Goal: Task Accomplishment & Management: Manage account settings

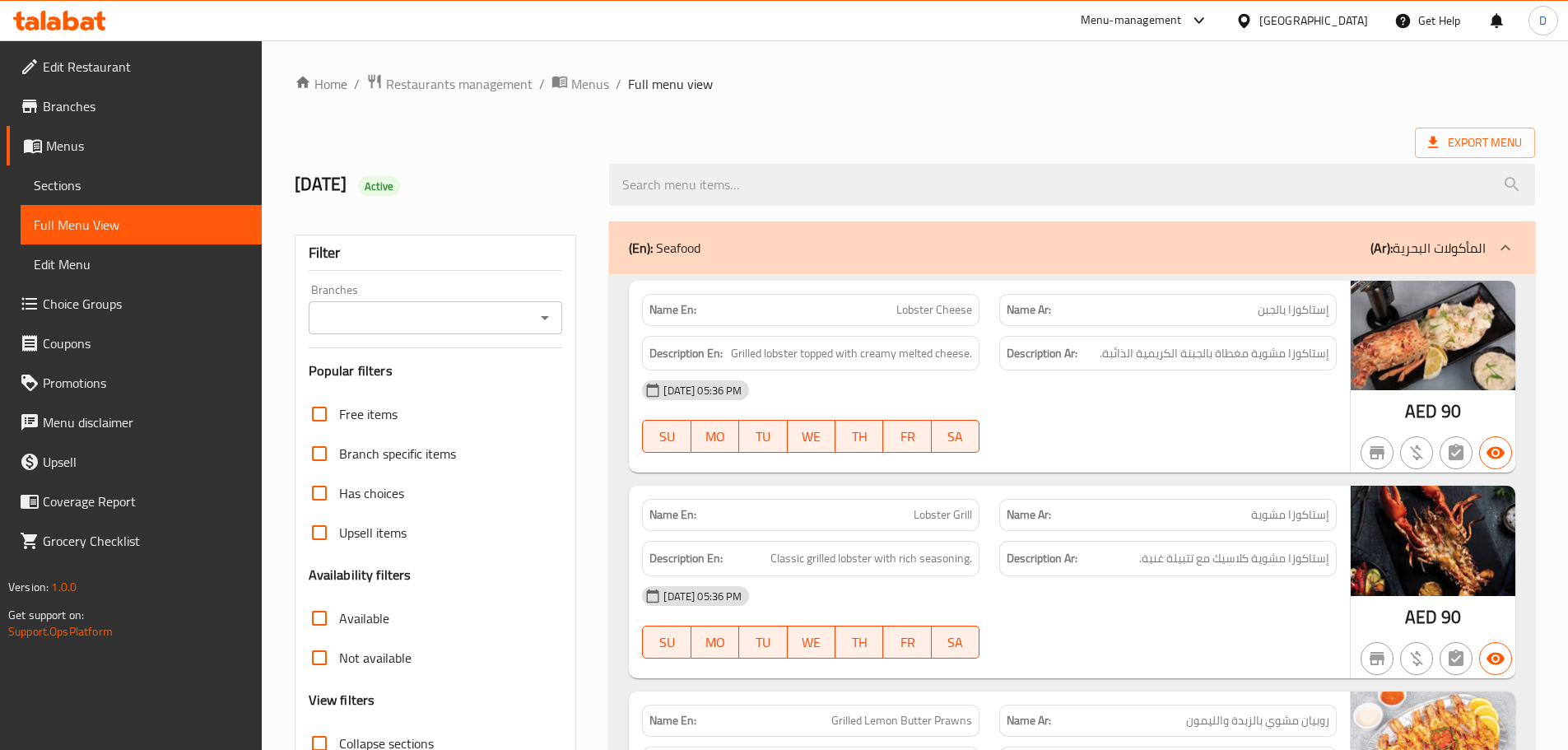
scroll to position [18207, 0]
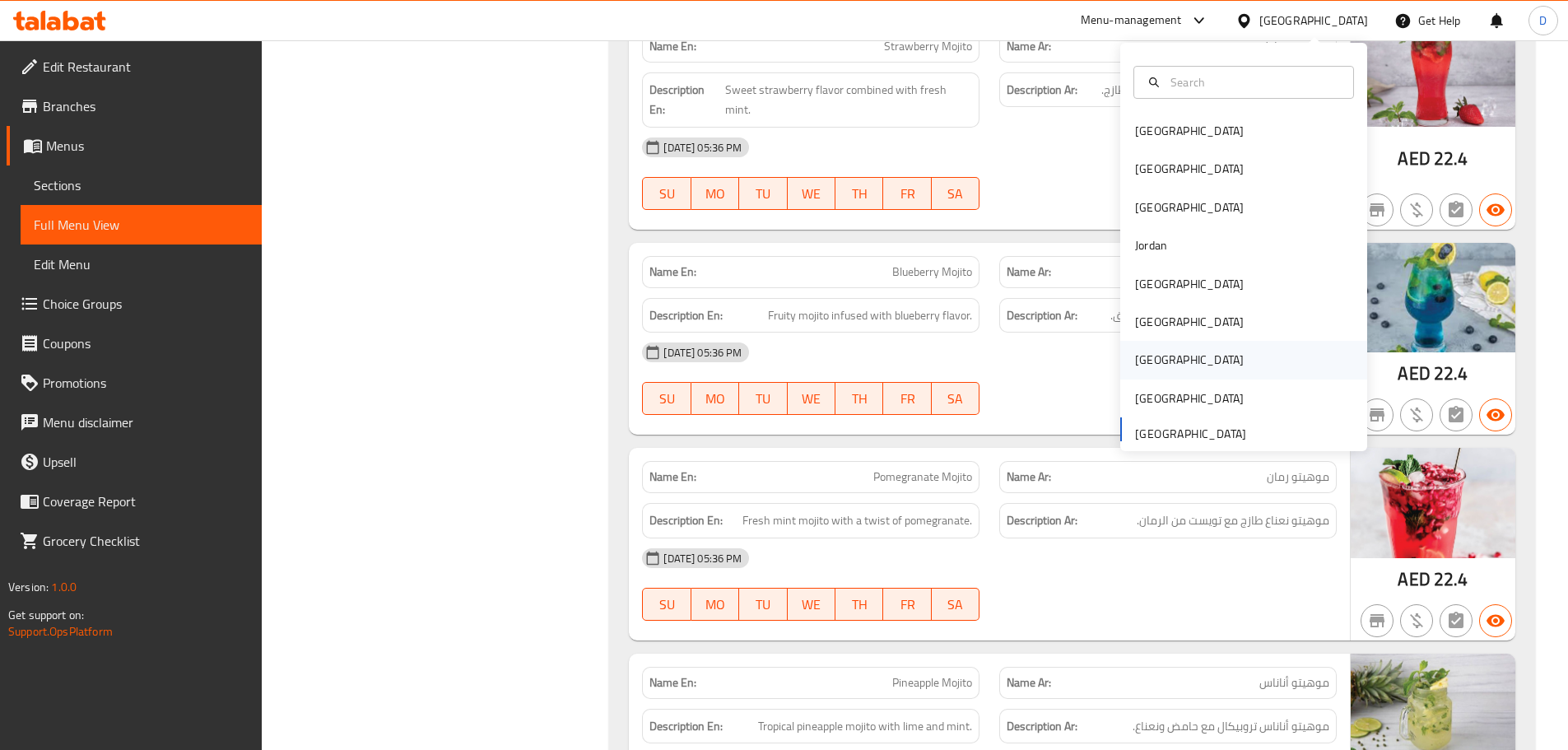
click at [1138, 363] on div "[GEOGRAPHIC_DATA]" at bounding box center [1189, 360] width 109 height 18
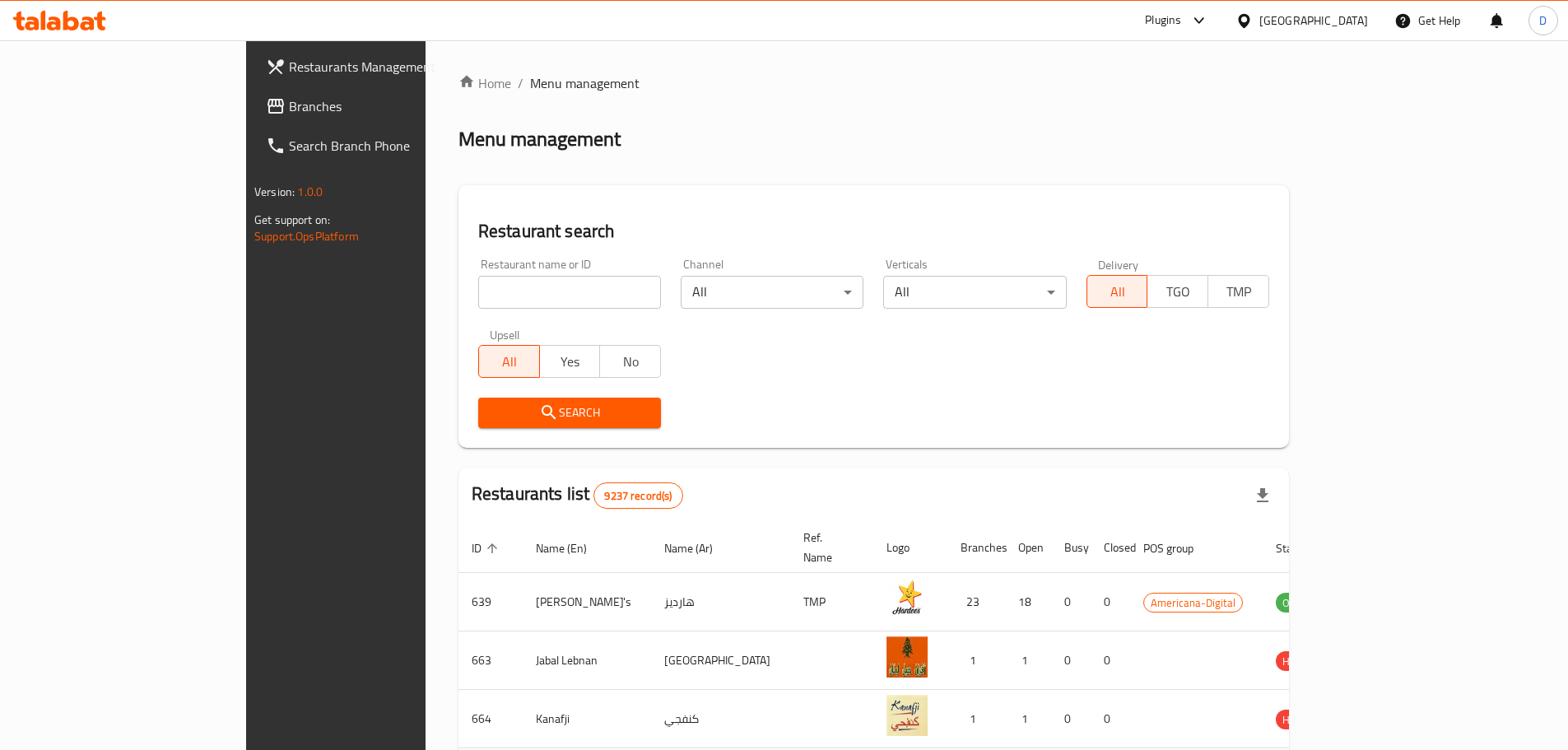
click at [289, 111] on span "Branches" at bounding box center [392, 106] width 206 height 20
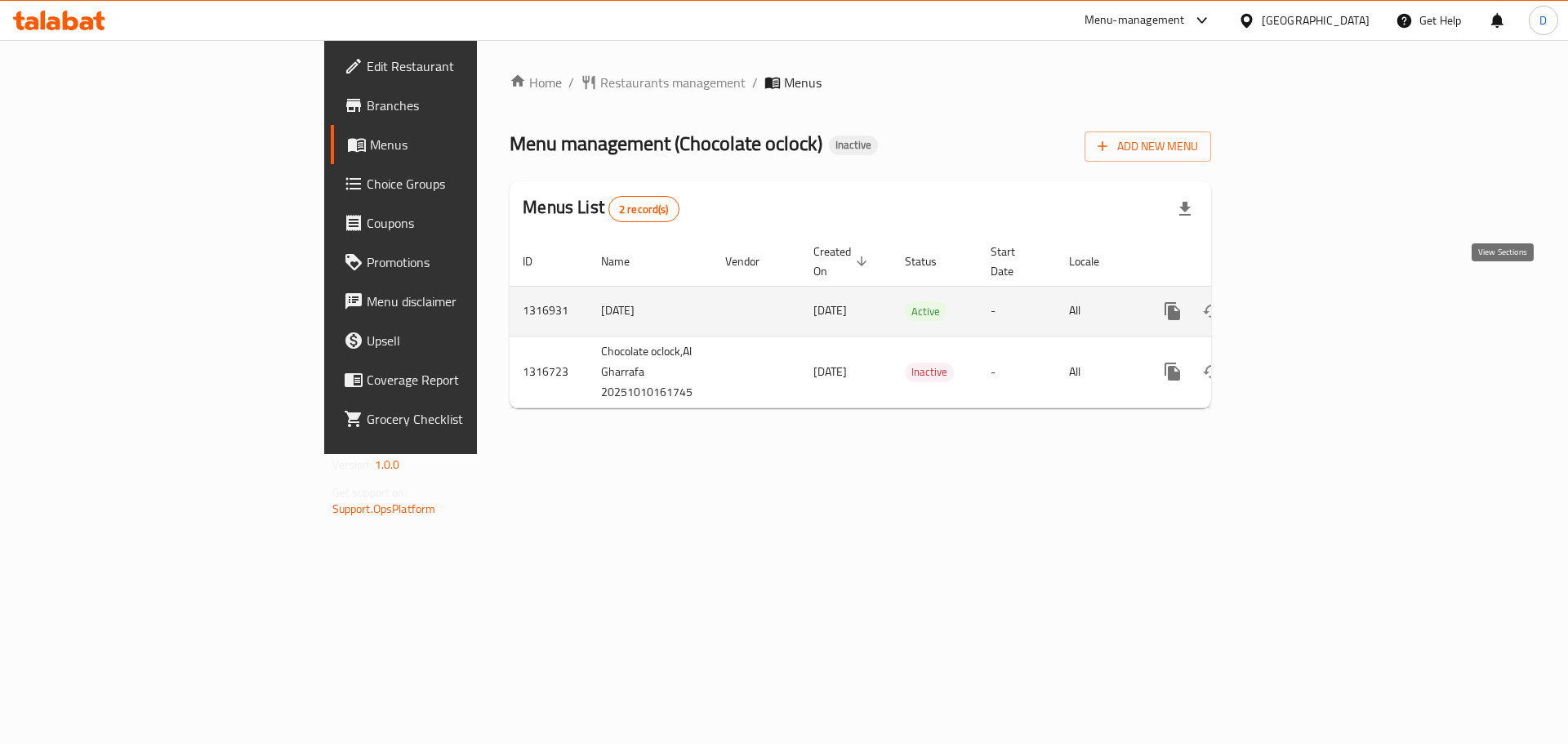
click at [1298, 304] on icon "enhanced table" at bounding box center [1291, 311] width 15 height 15
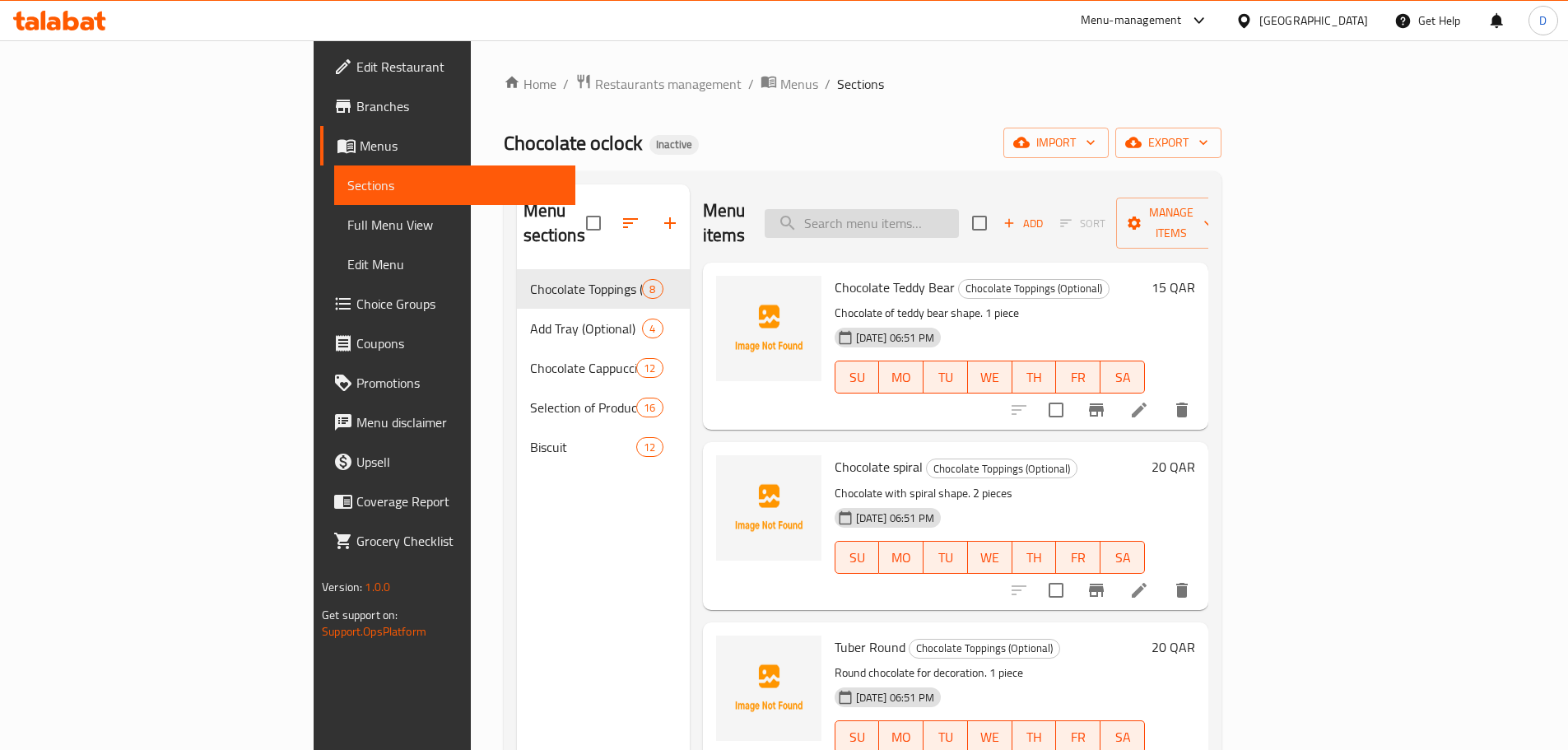
click at [959, 215] on input "search" at bounding box center [862, 223] width 194 height 29
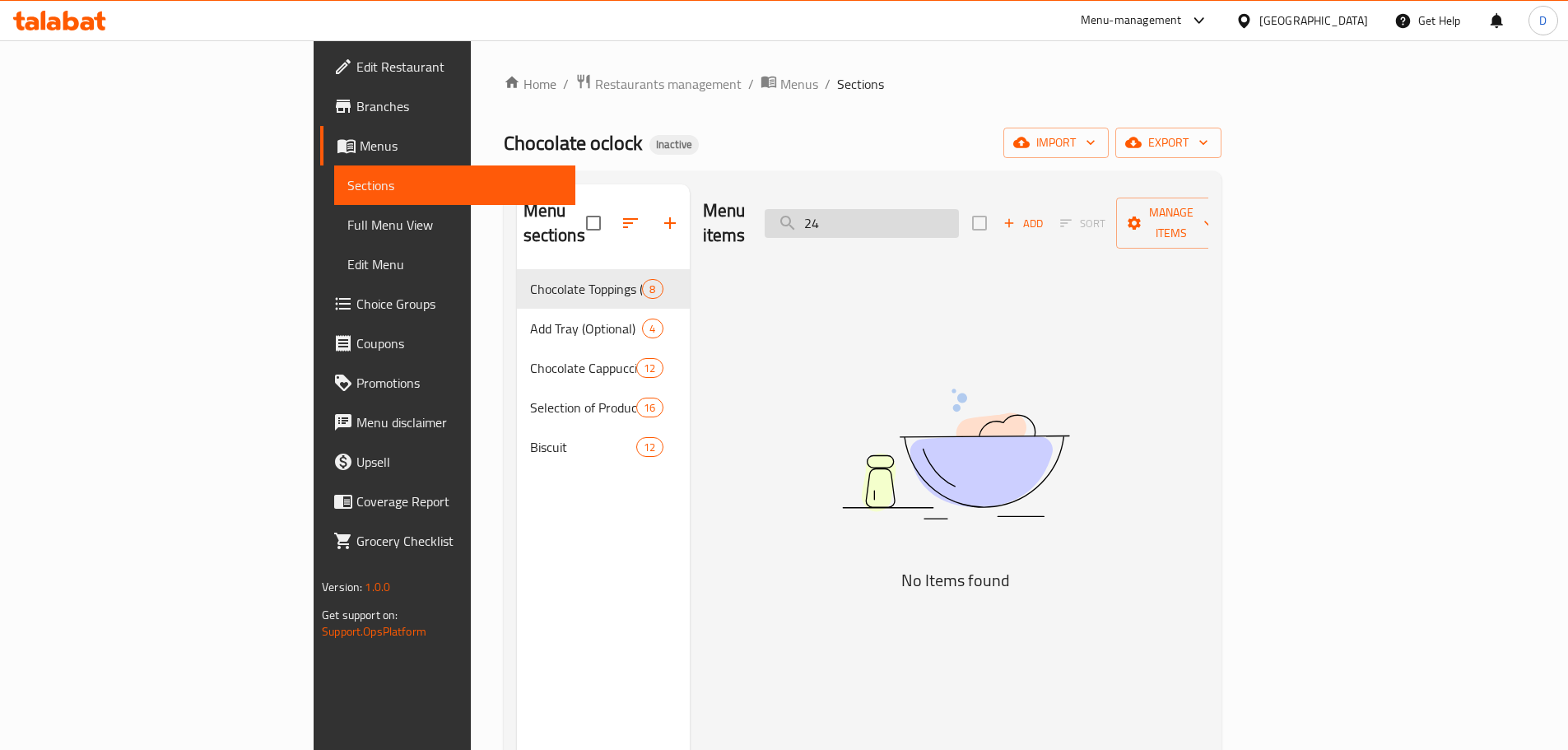
type input "2"
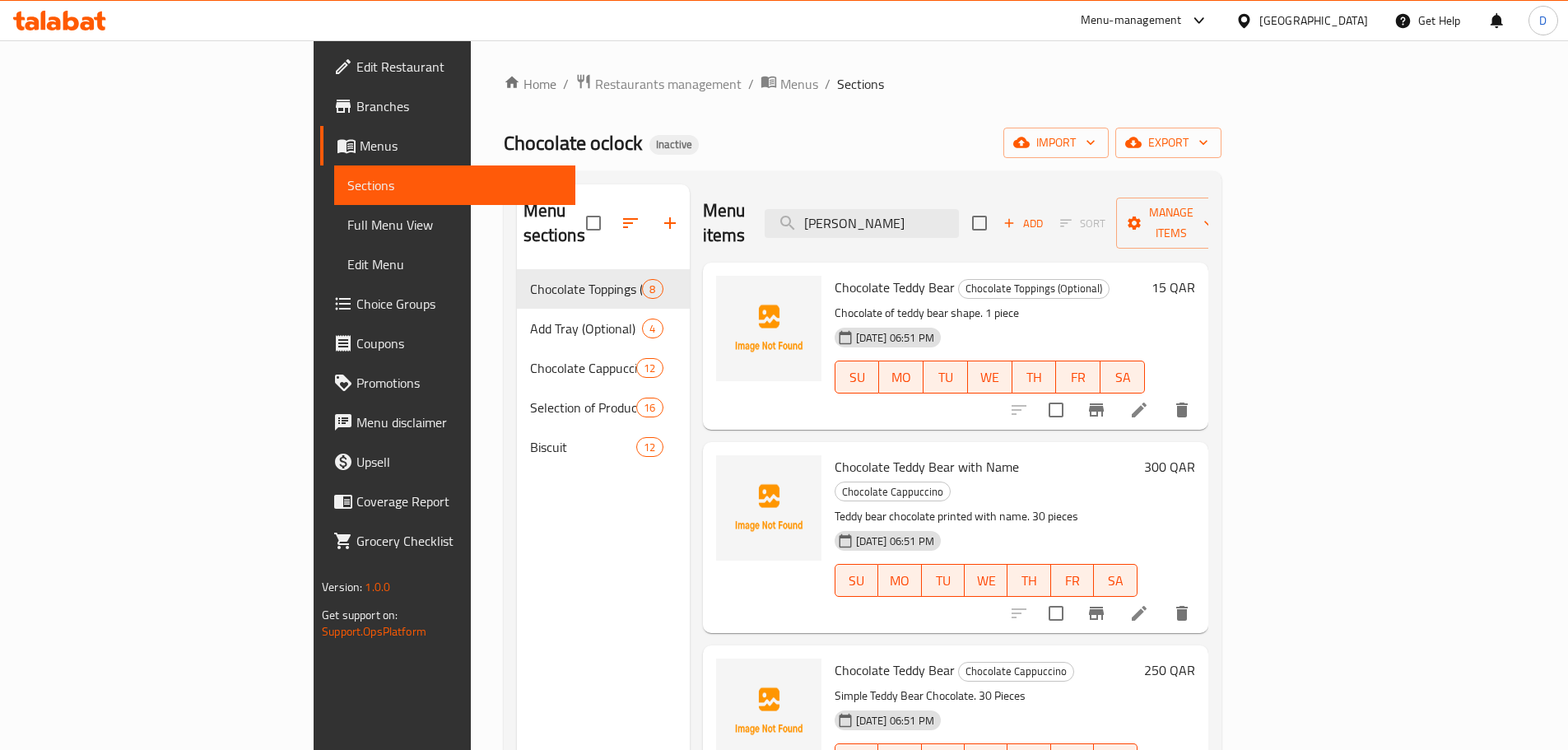
scroll to position [82, 0]
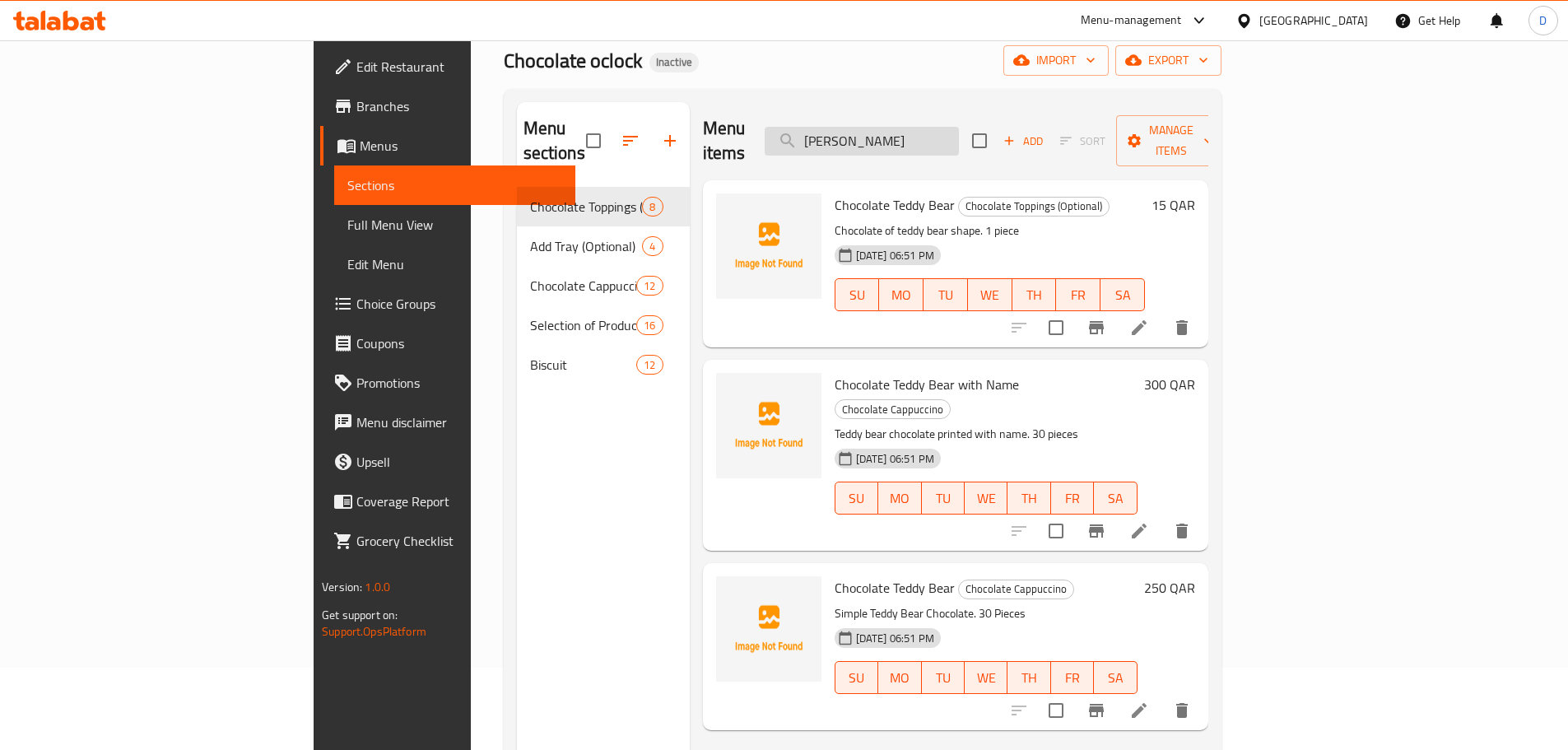
drag, startPoint x: 973, startPoint y: 135, endPoint x: 912, endPoint y: 134, distance: 61.0
click at [912, 134] on input "tedd" at bounding box center [862, 141] width 194 height 29
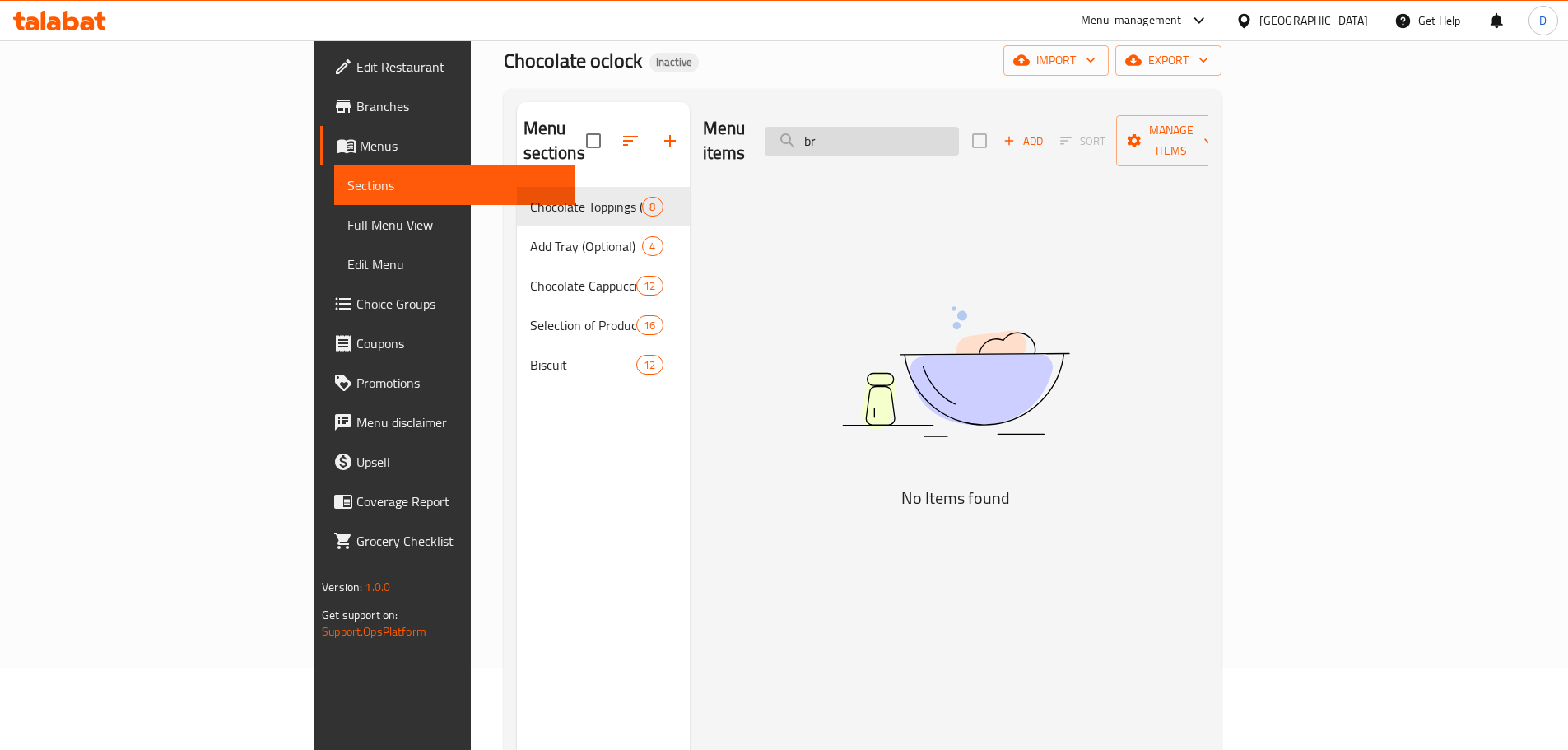
type input "b"
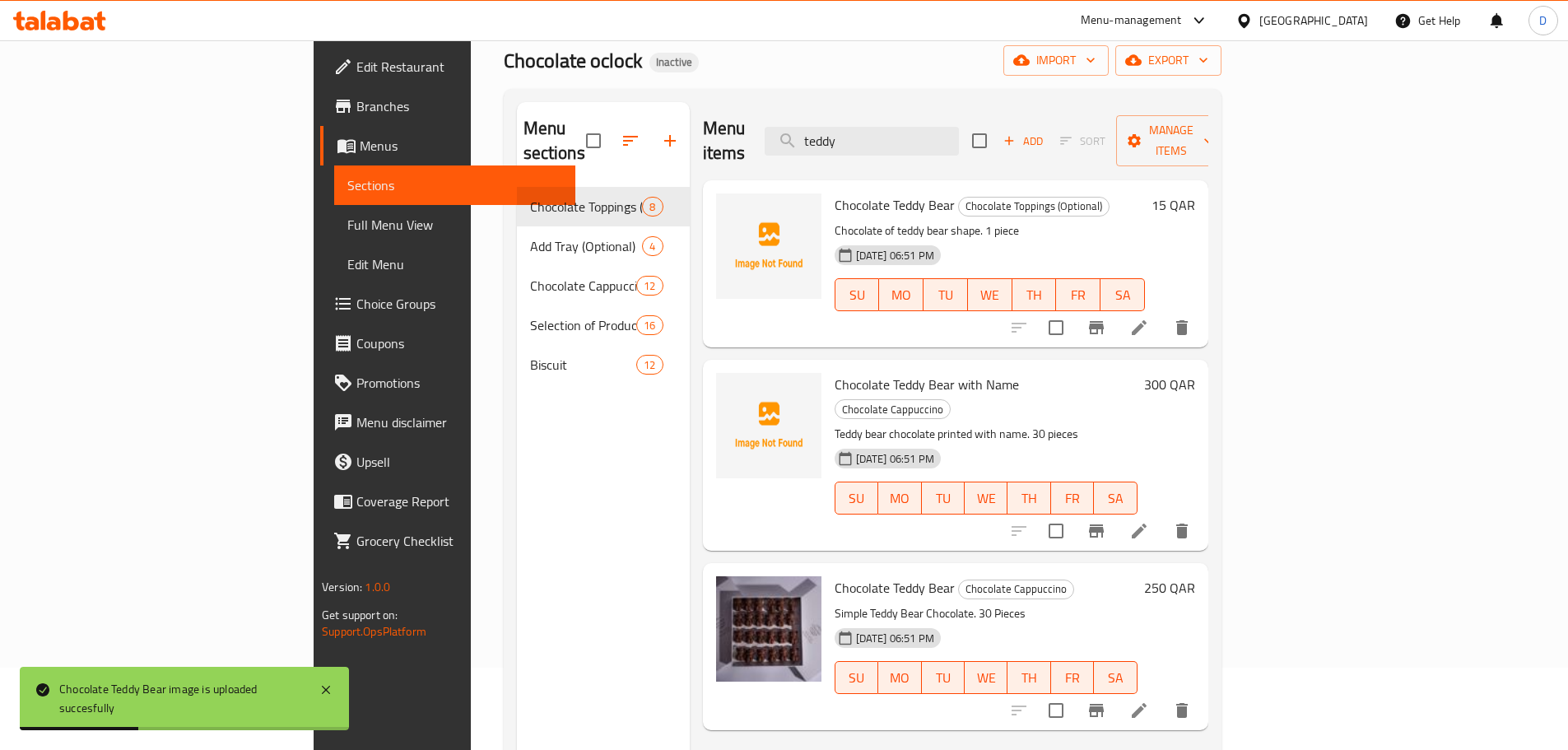
drag, startPoint x: 986, startPoint y: 137, endPoint x: 870, endPoint y: 130, distance: 116.2
click at [870, 130] on div "Menu items teddy Add Sort Manage items" at bounding box center [956, 141] width 505 height 78
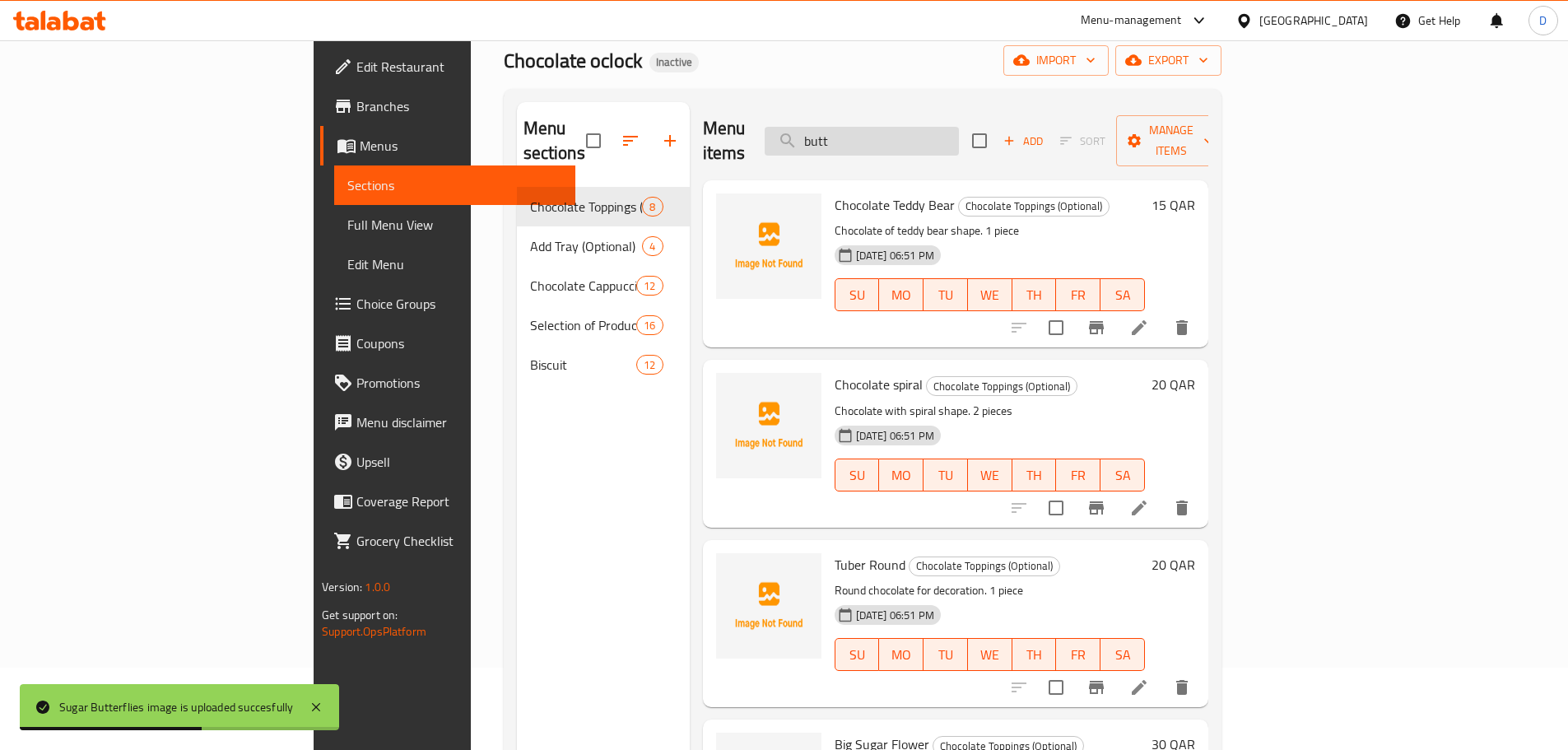
drag, startPoint x: 962, startPoint y: 134, endPoint x: 874, endPoint y: 141, distance: 88.3
click at [874, 141] on input "butt" at bounding box center [862, 141] width 194 height 29
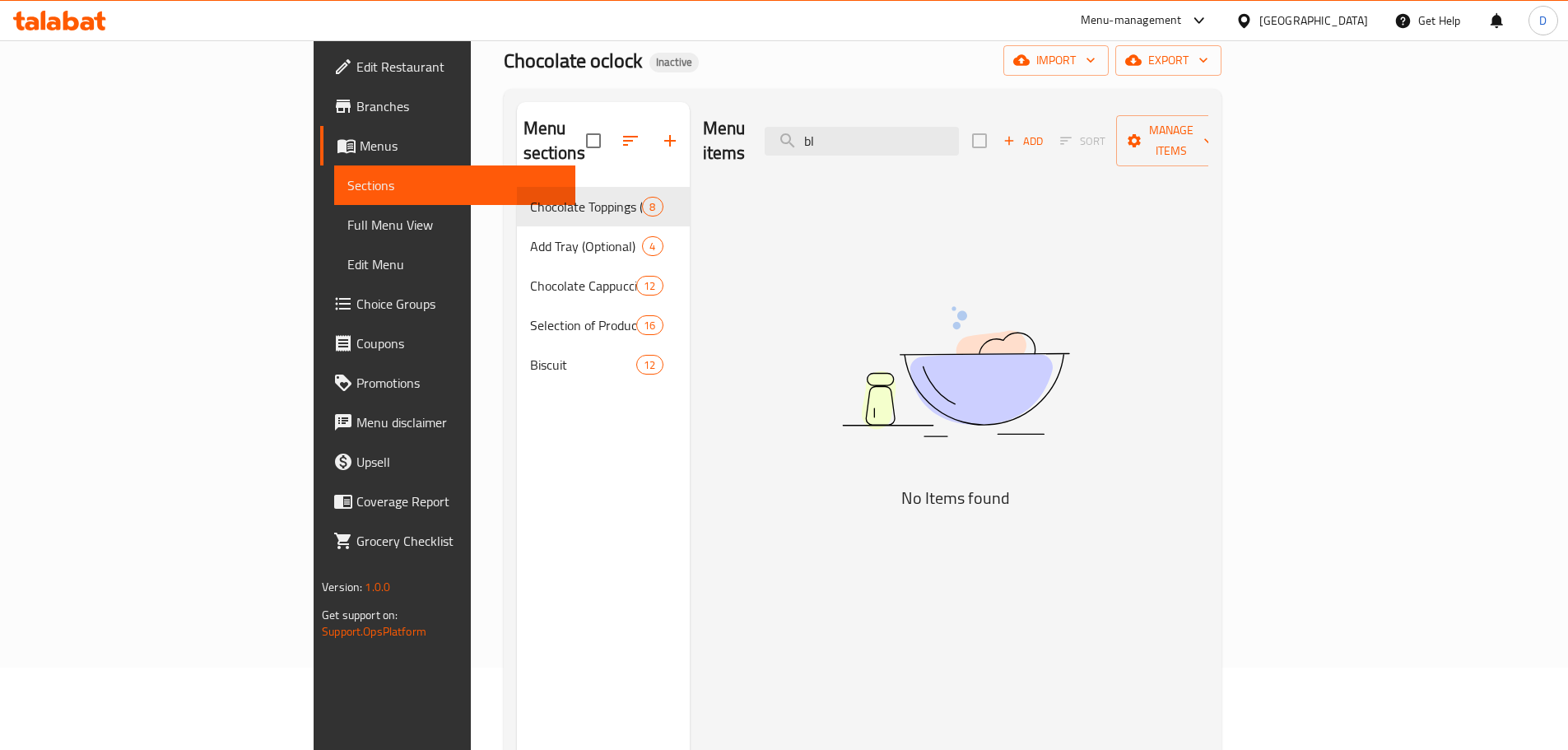
type input "b"
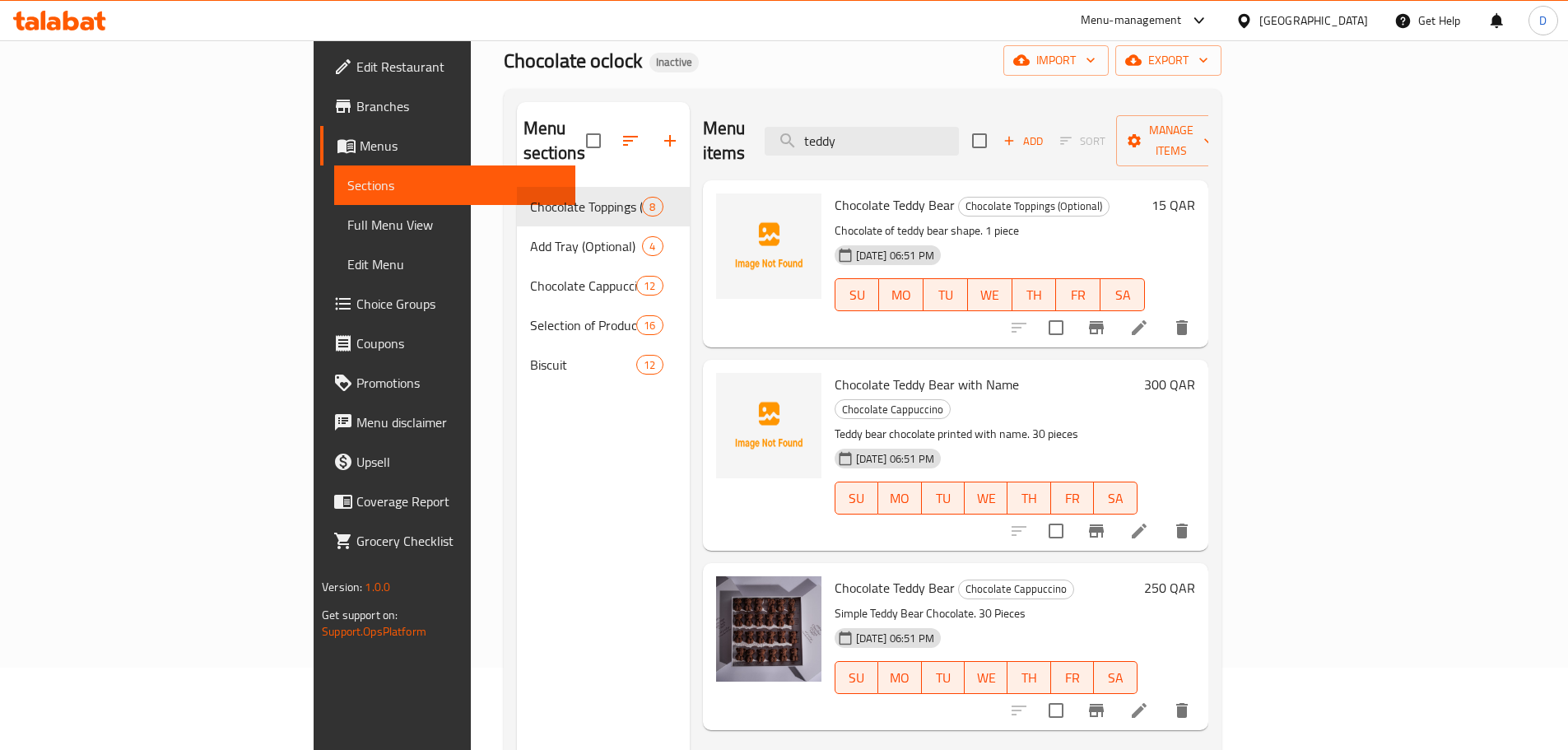
drag, startPoint x: 993, startPoint y: 137, endPoint x: 823, endPoint y: 138, distance: 170.0
click at [834, 139] on div "Menu items teddy Add Sort Manage items" at bounding box center [956, 141] width 505 height 78
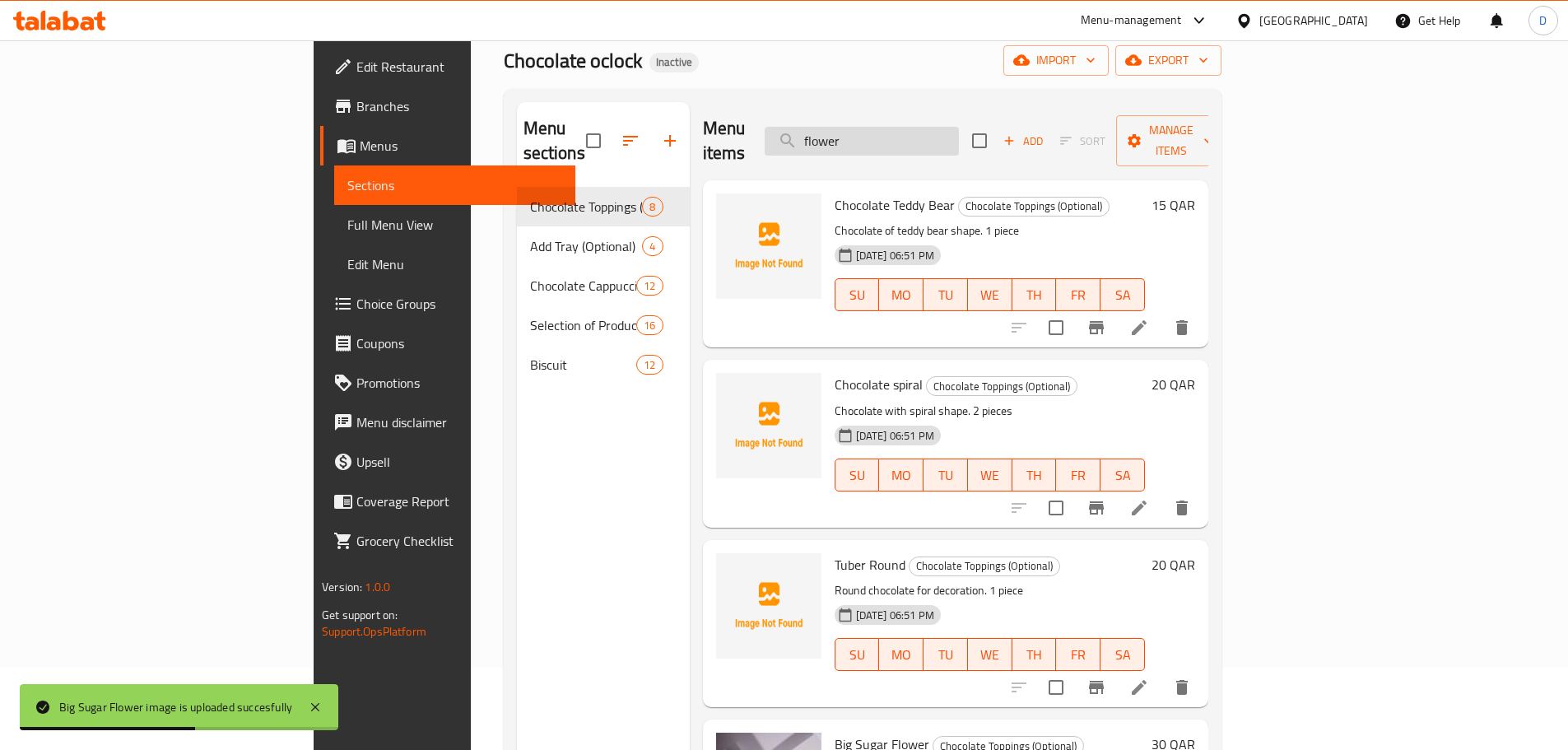
click at [959, 138] on input "flower" at bounding box center [862, 141] width 194 height 29
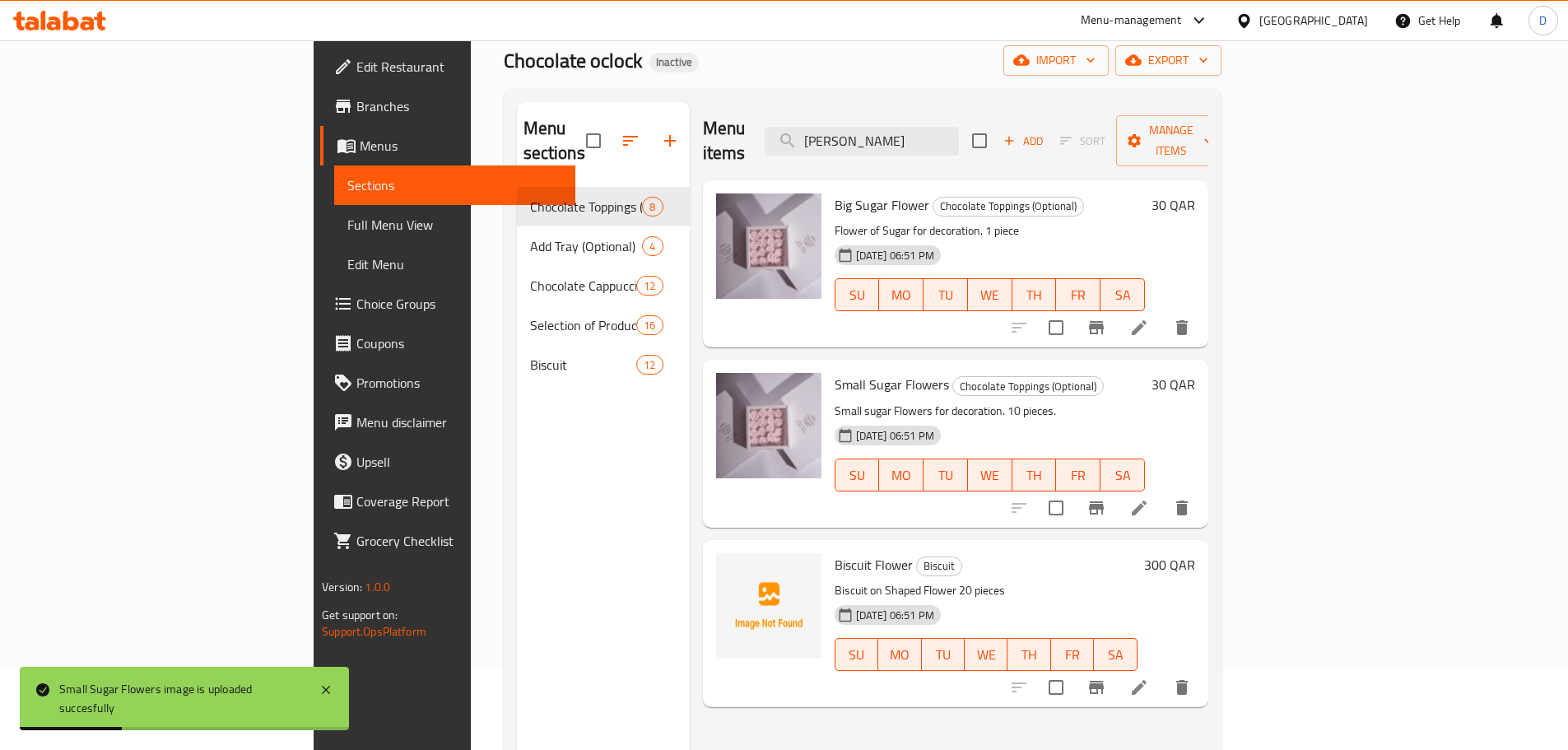
drag, startPoint x: 905, startPoint y: 145, endPoint x: 872, endPoint y: 150, distance: 33.4
click at [872, 150] on div "Menu items flowe Add Sort Manage items" at bounding box center [956, 141] width 505 height 78
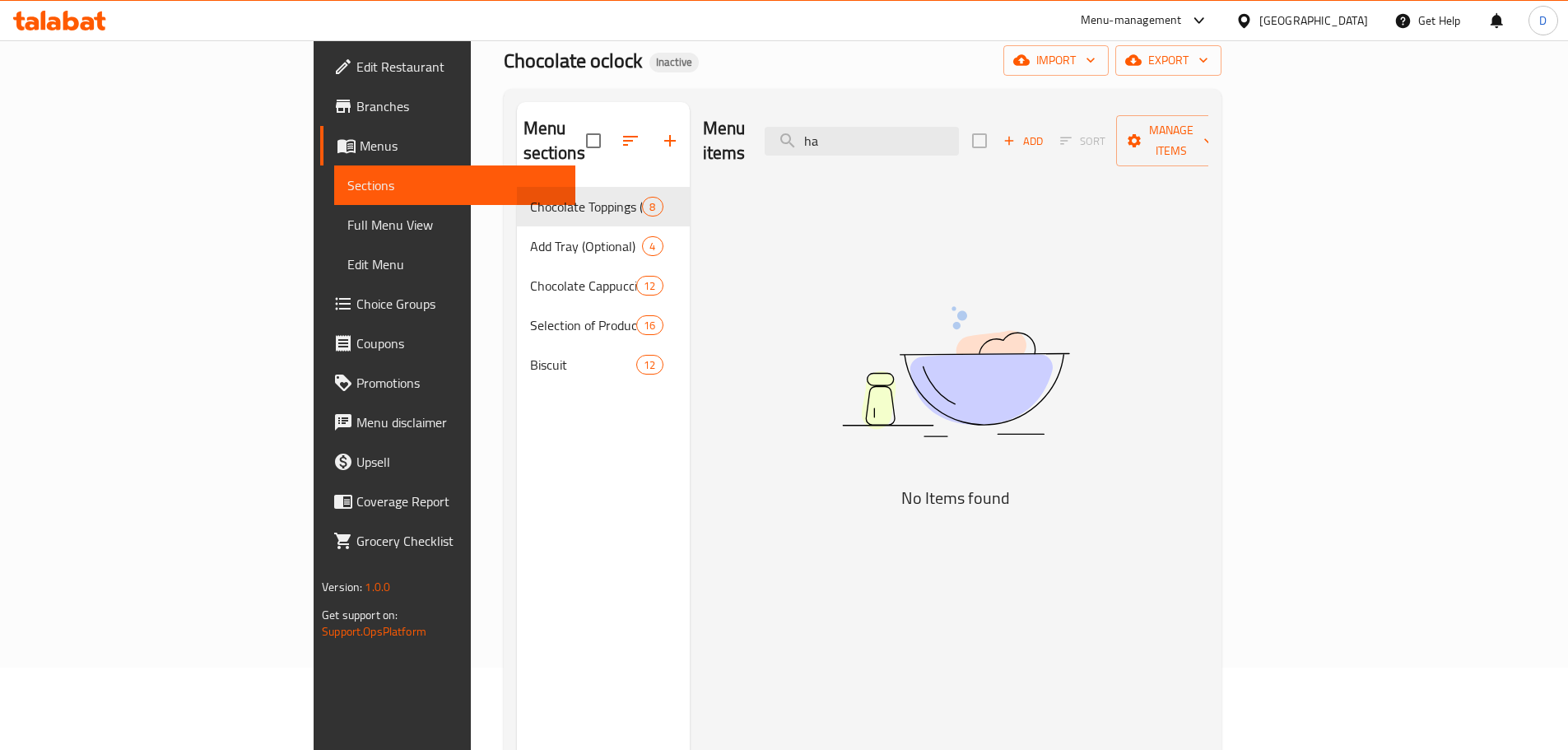
type input "h"
type input "t"
type input "m"
type input "b"
type input "n"
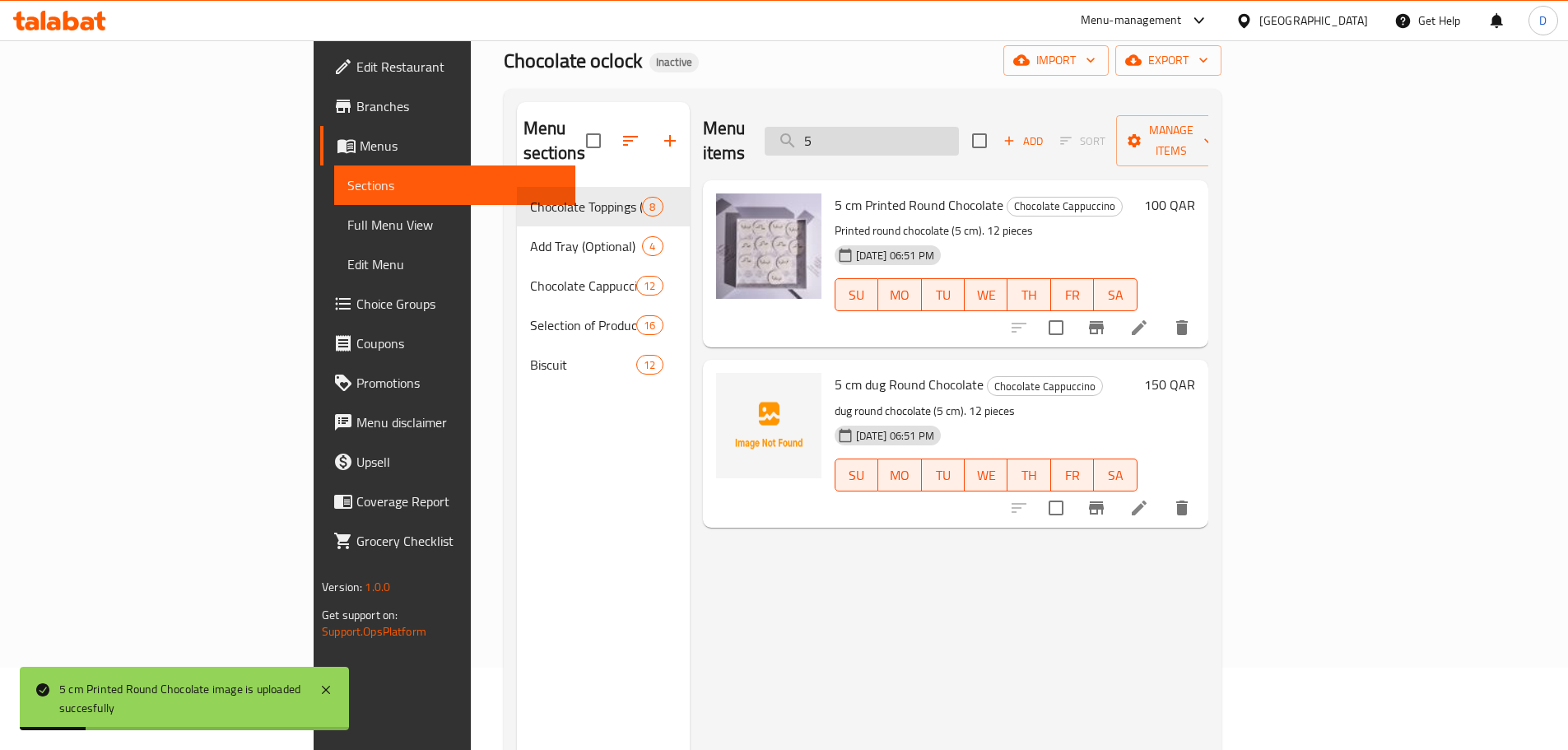
drag, startPoint x: 964, startPoint y: 136, endPoint x: 882, endPoint y: 136, distance: 82.0
click at [882, 136] on input "5" at bounding box center [862, 141] width 194 height 29
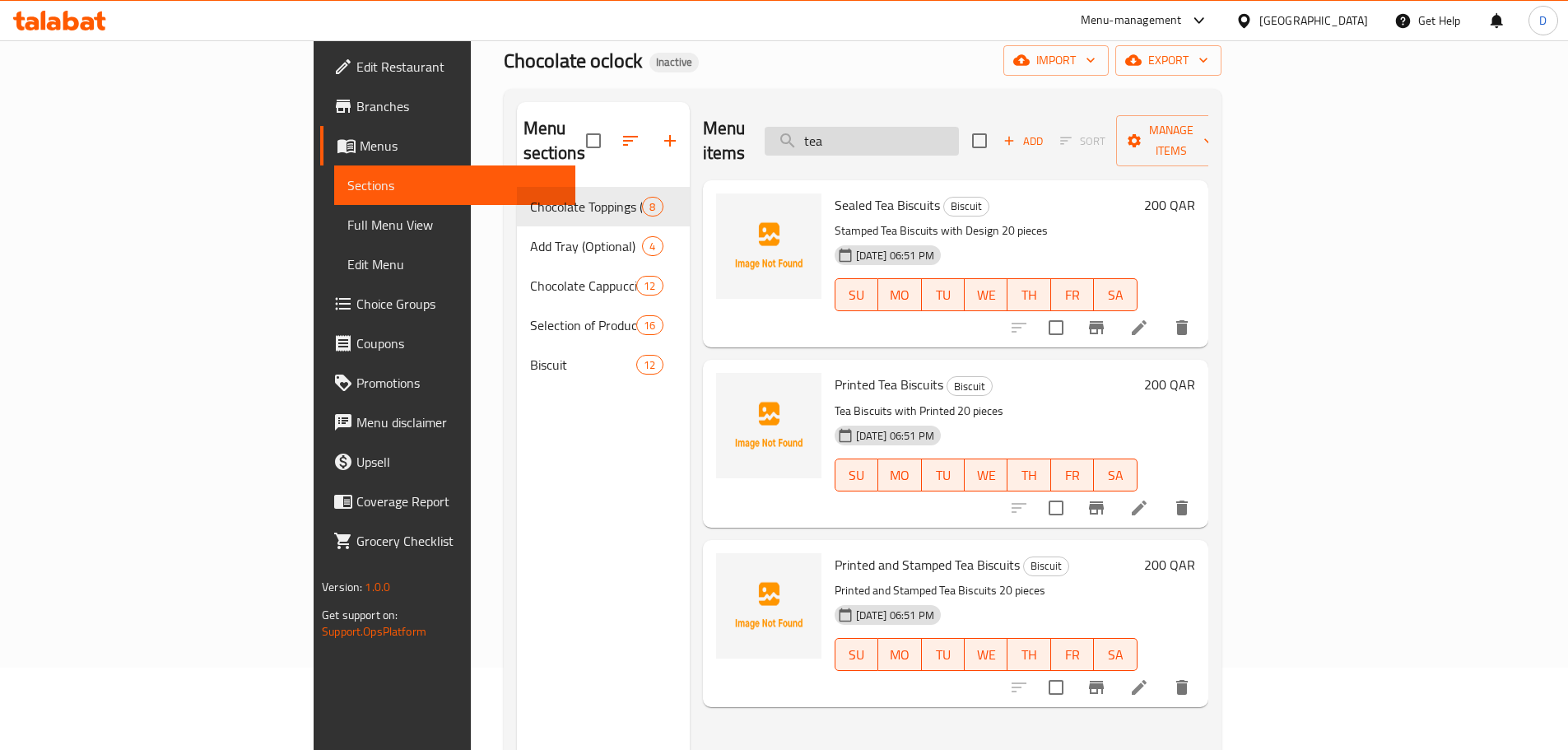
drag, startPoint x: 973, startPoint y: 125, endPoint x: 907, endPoint y: 140, distance: 67.7
click at [907, 140] on input "tea" at bounding box center [862, 141] width 194 height 29
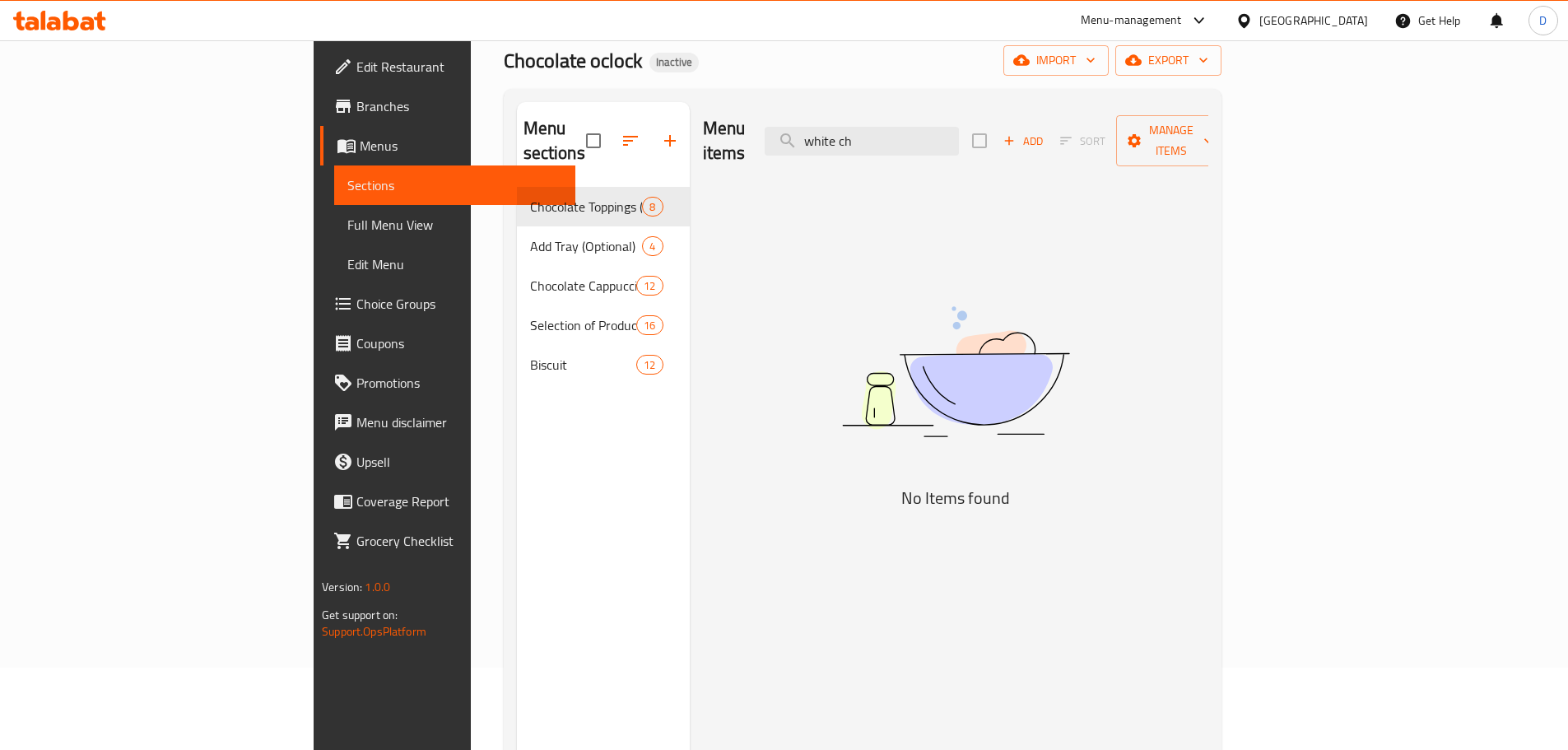
type input "white ch"
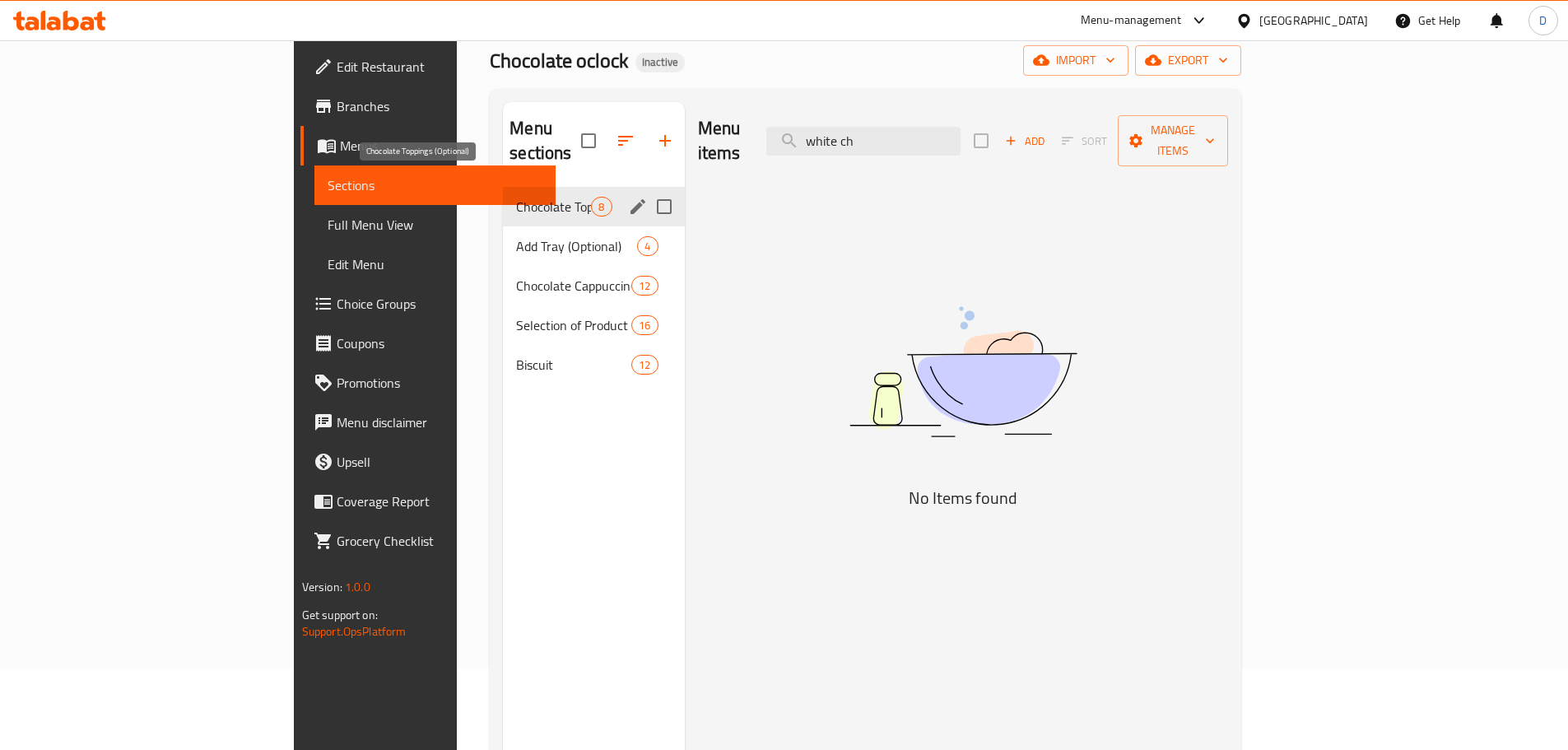
click at [516, 197] on span "Chocolate Toppings (Optional)" at bounding box center [553, 207] width 75 height 20
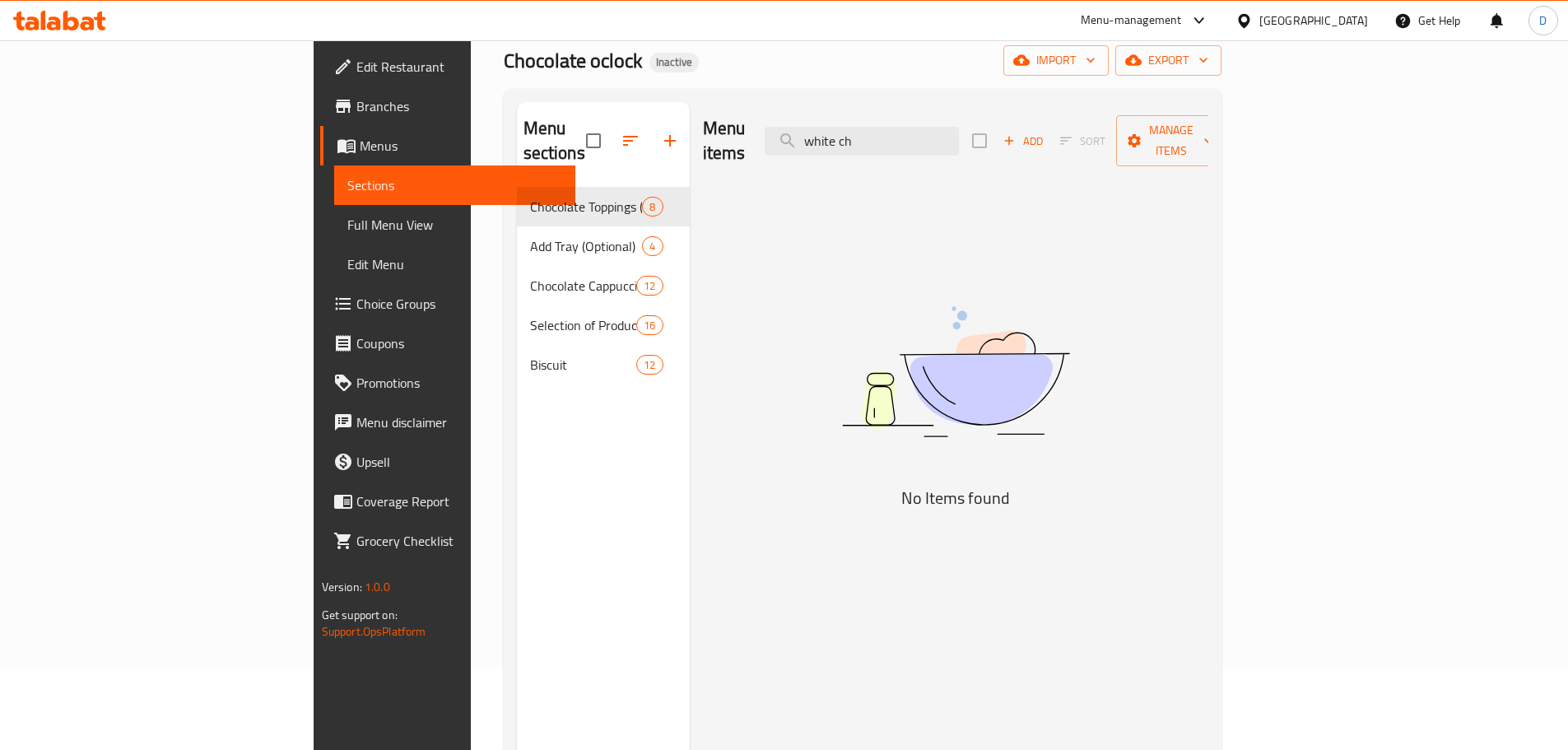
drag, startPoint x: 988, startPoint y: 127, endPoint x: 766, endPoint y: 136, distance: 222.2
click at [766, 136] on div "Menu items white ch Add Sort Manage items" at bounding box center [956, 141] width 505 height 78
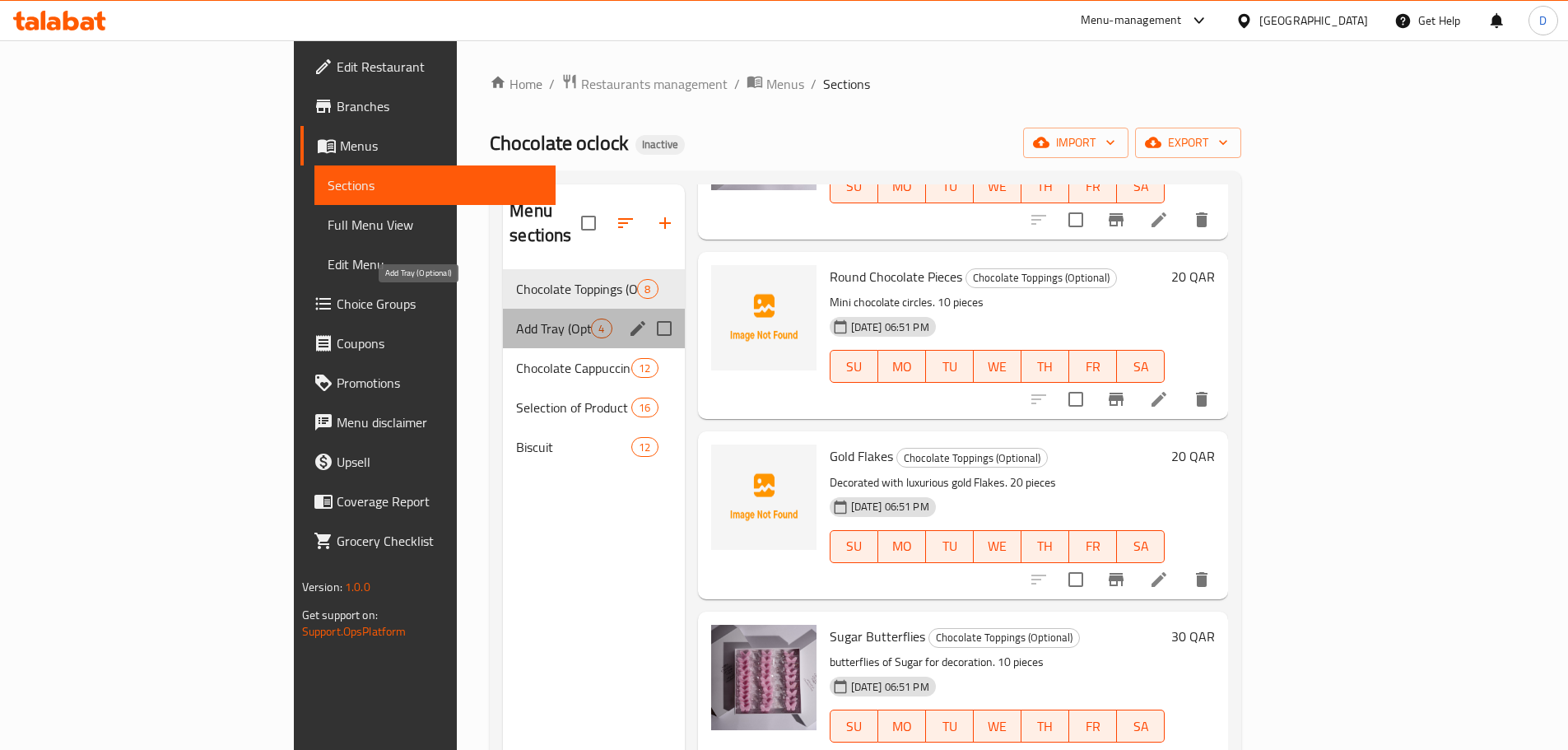
click at [516, 318] on span "Add Tray (Optional)" at bounding box center [553, 328] width 75 height 20
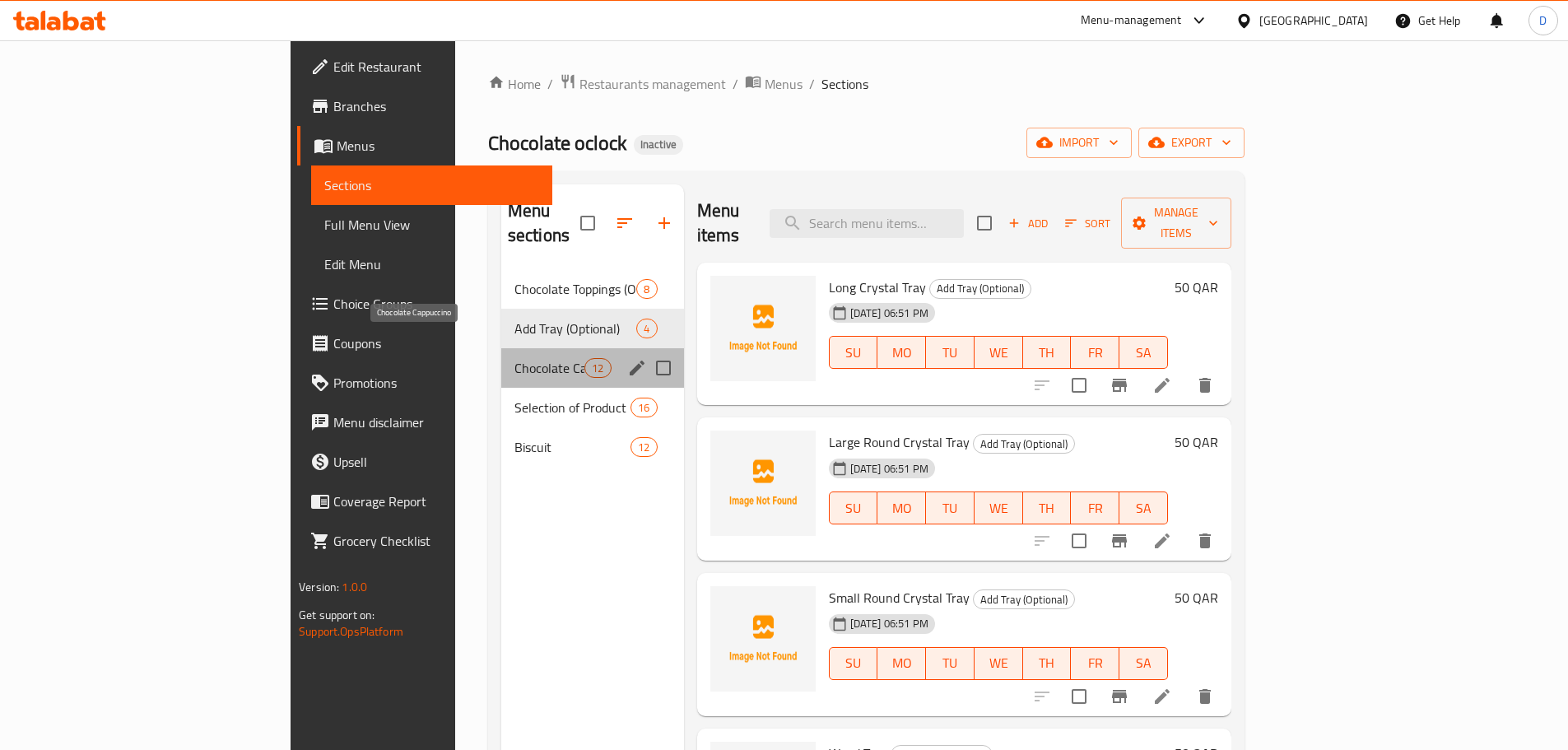
click at [514, 358] on span "Chocolate Cappuccino" at bounding box center [549, 368] width 70 height 20
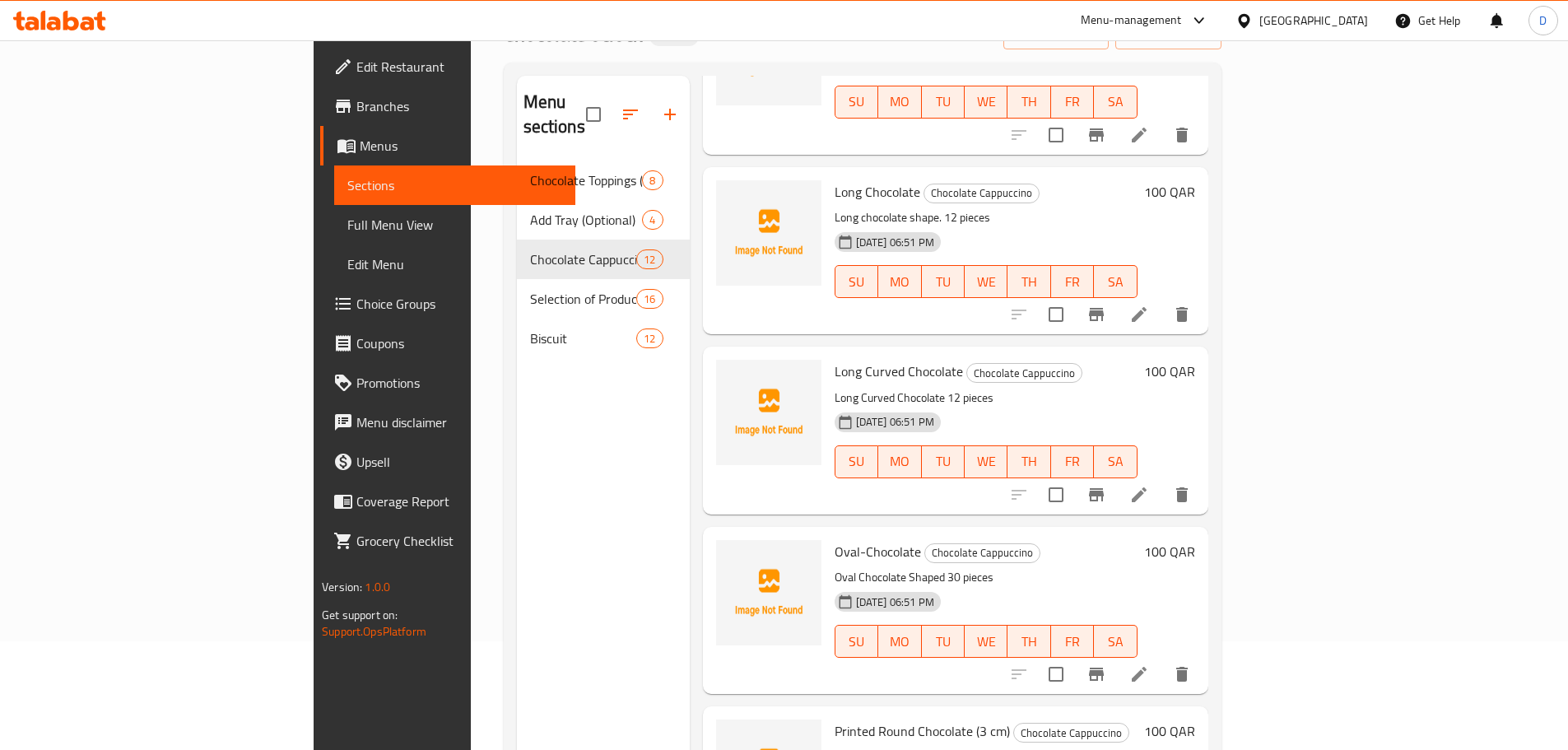
scroll to position [230, 0]
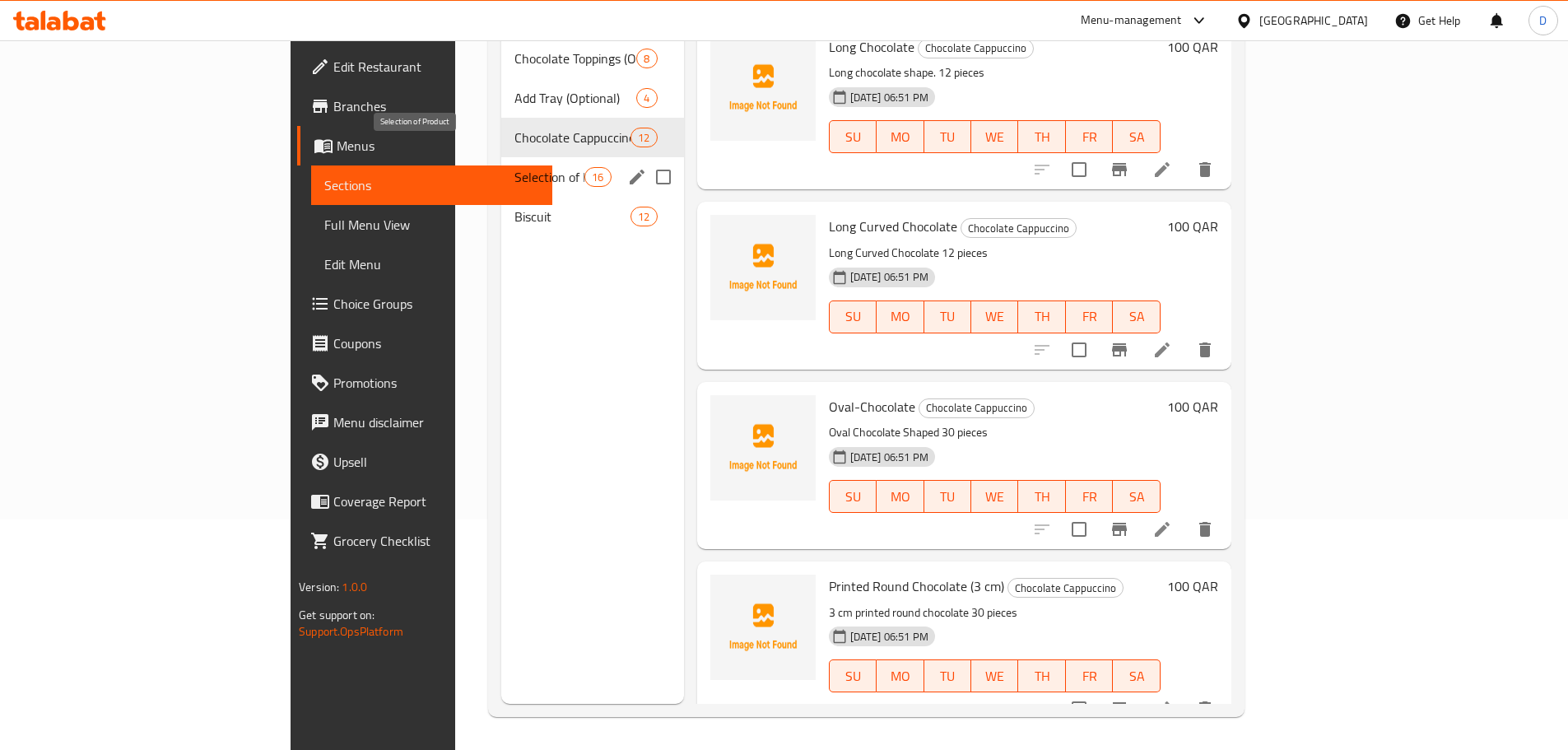
click at [514, 167] on span "Selection of Product" at bounding box center [549, 177] width 70 height 20
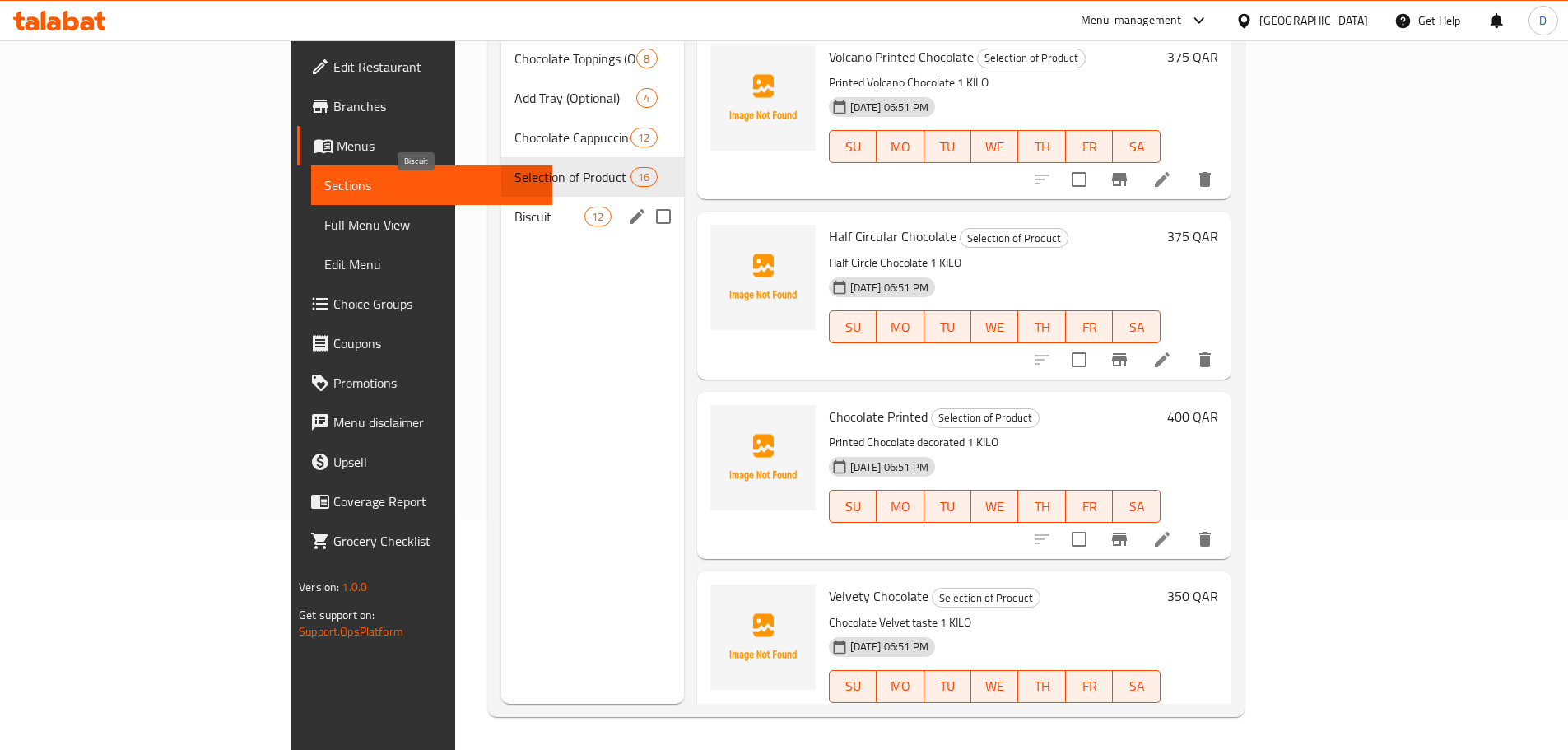
click at [514, 207] on span "Biscuit" at bounding box center [549, 217] width 70 height 20
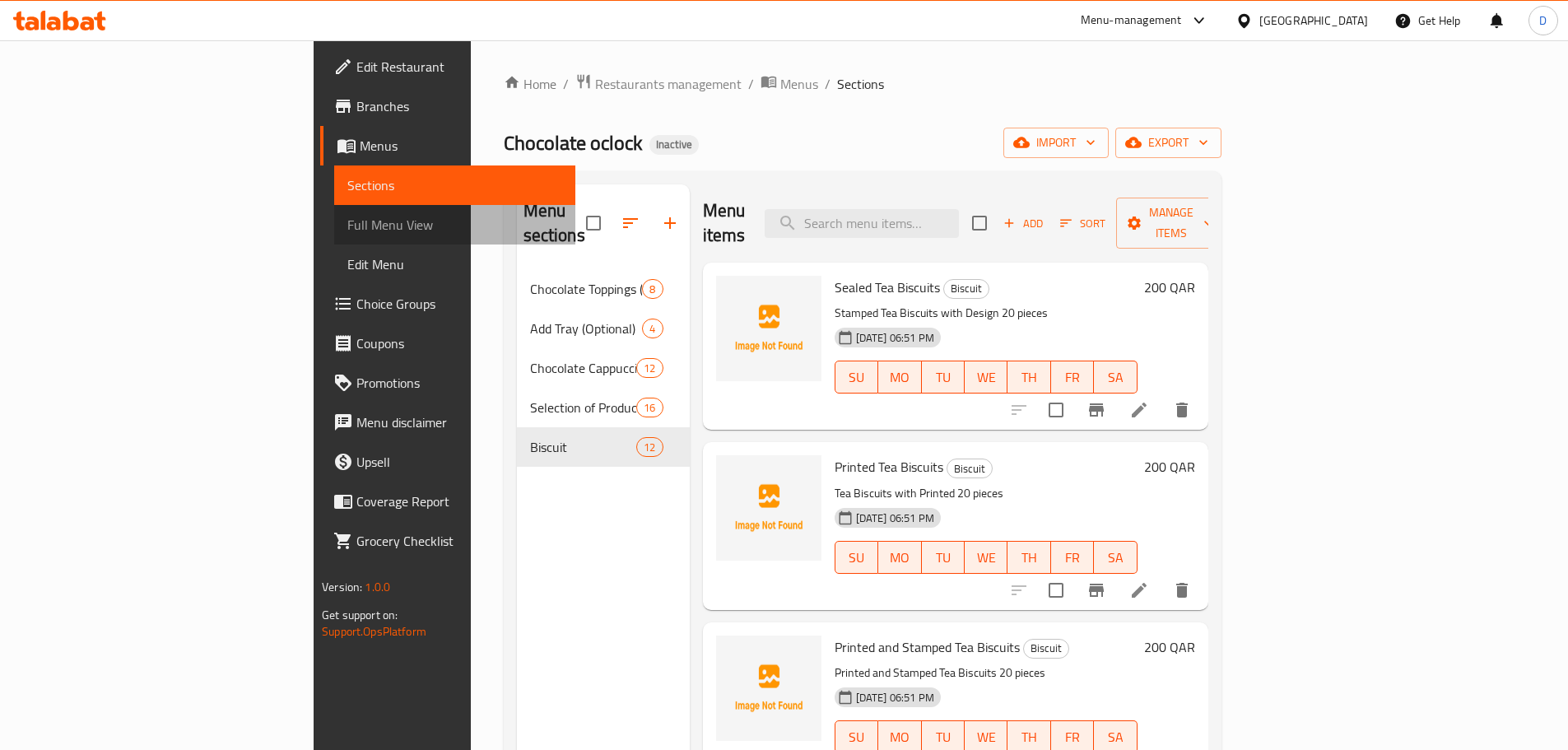
click at [347, 224] on span "Full Menu View" at bounding box center [455, 225] width 215 height 20
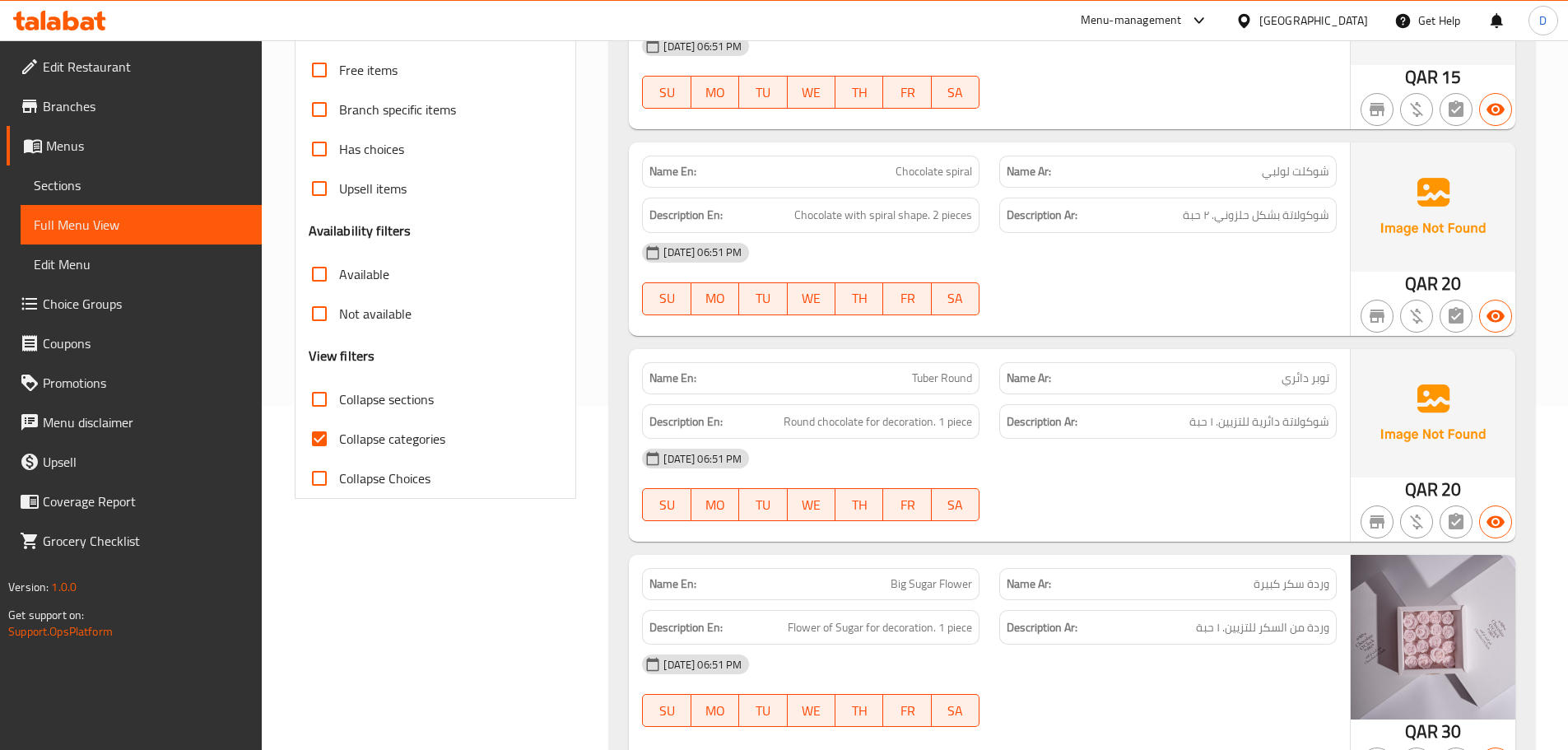
scroll to position [411, 0]
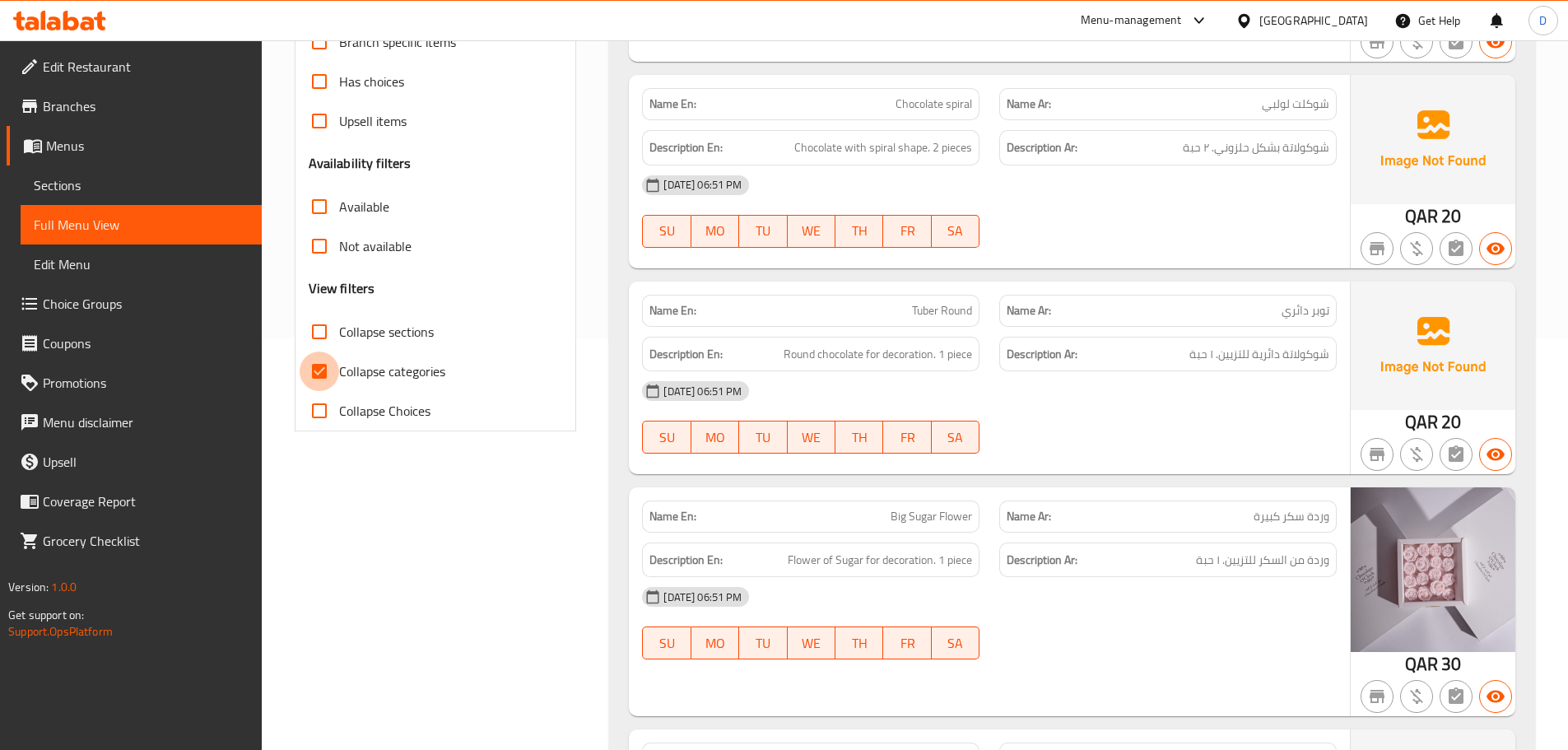
click at [310, 370] on input "Collapse categories" at bounding box center [320, 371] width 40 height 40
checkbox input "false"
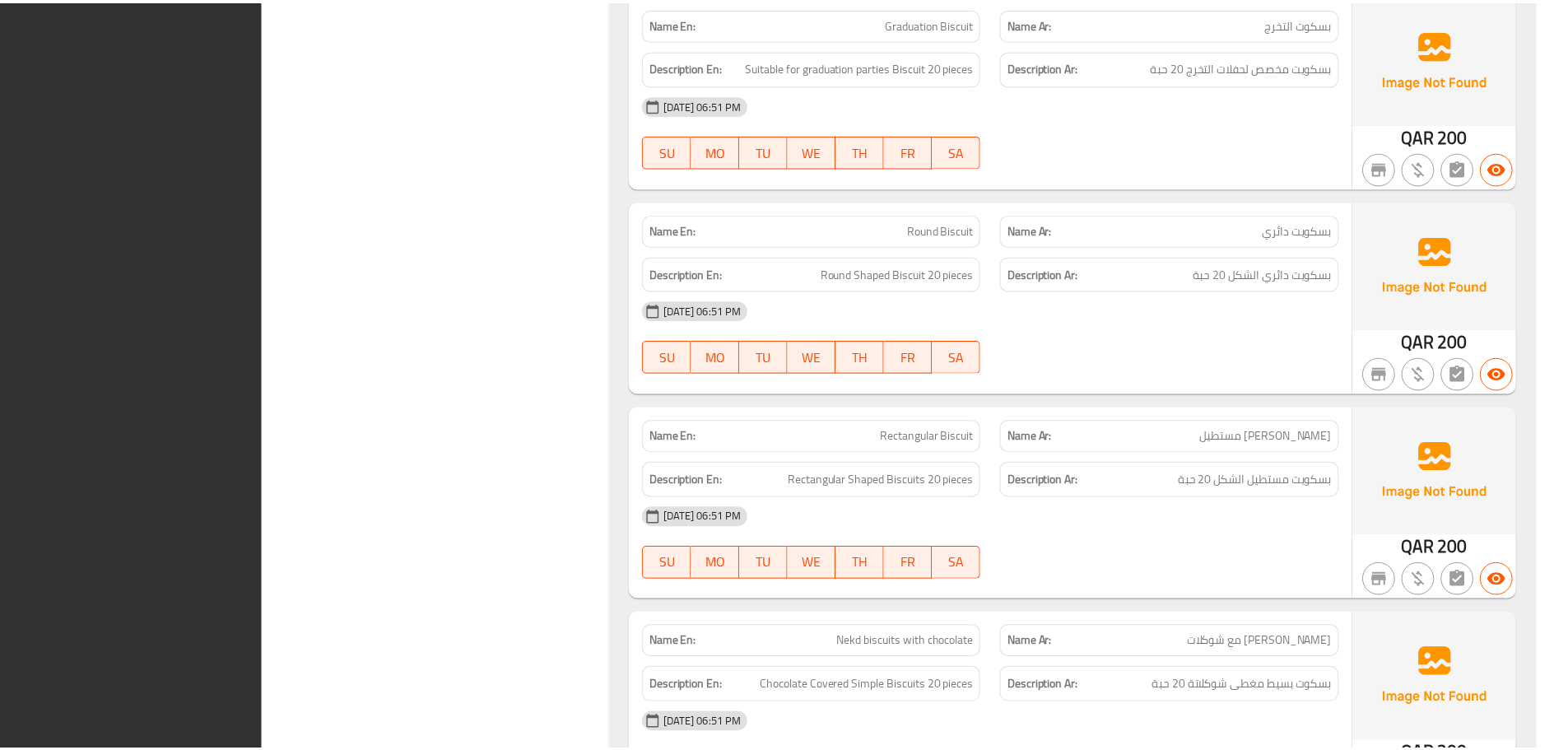
scroll to position [10844, 0]
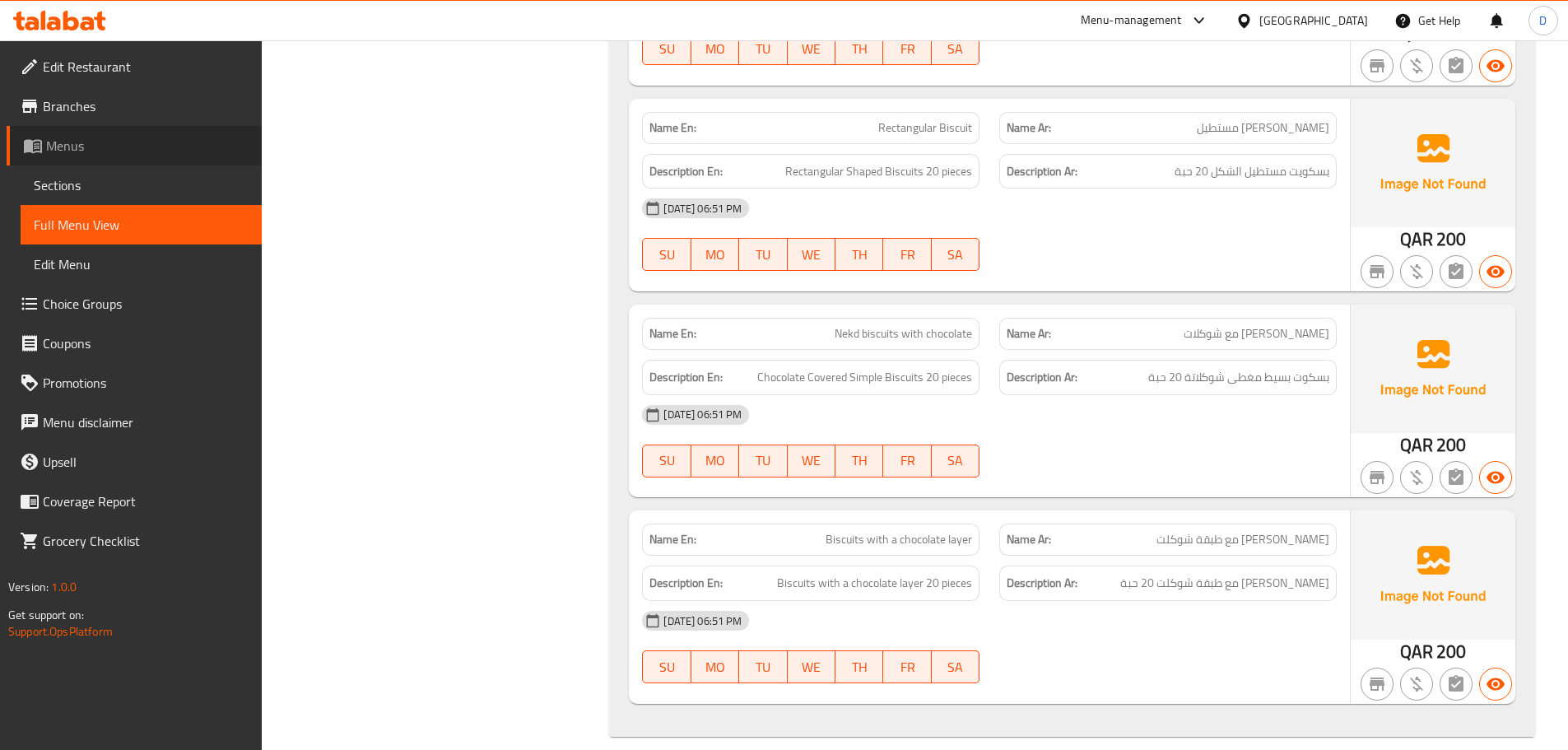
click at [34, 149] on icon at bounding box center [37, 146] width 6 height 7
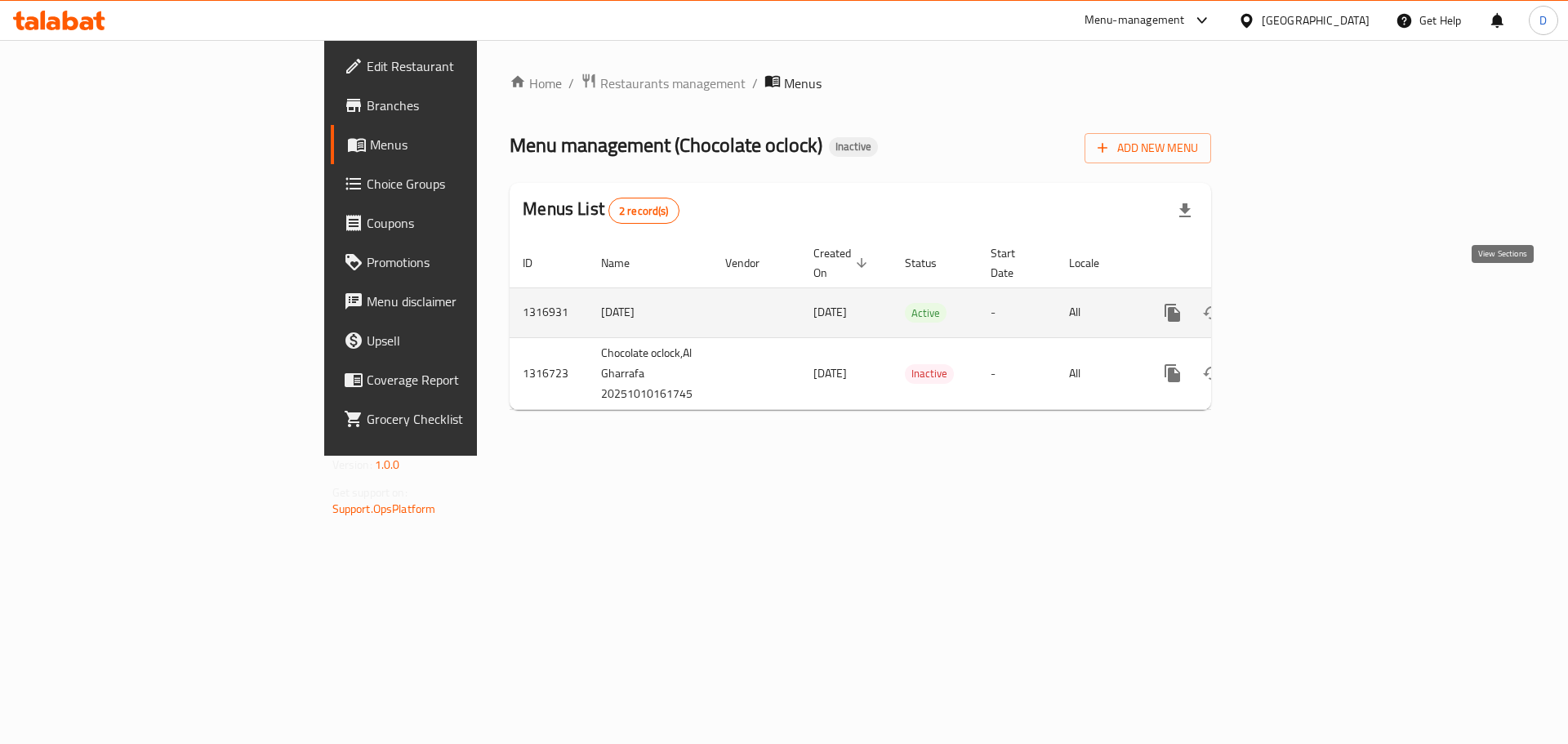
click at [1300, 303] on icon "enhanced table" at bounding box center [1291, 313] width 20 height 20
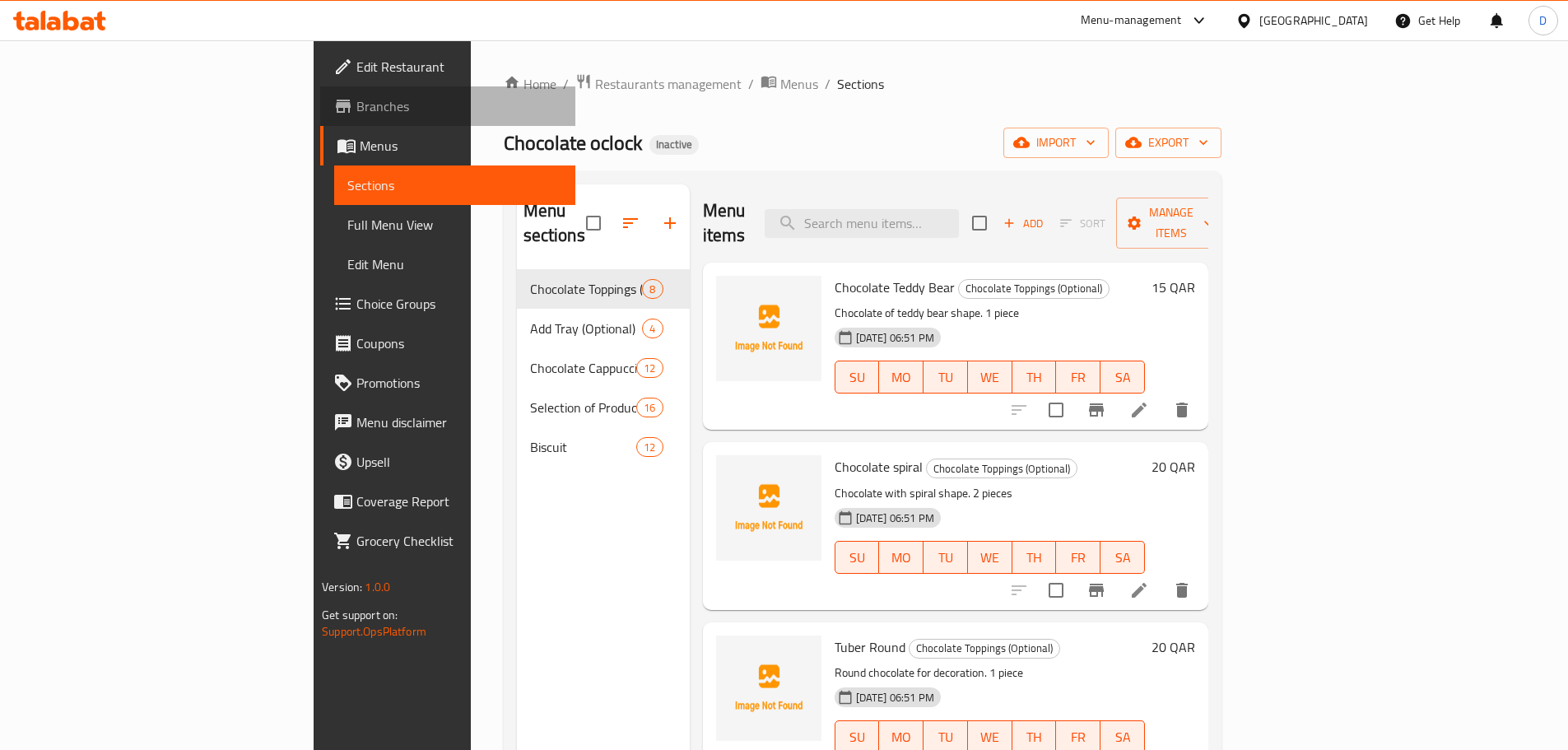
click at [356, 116] on span "Branches" at bounding box center [460, 106] width 206 height 20
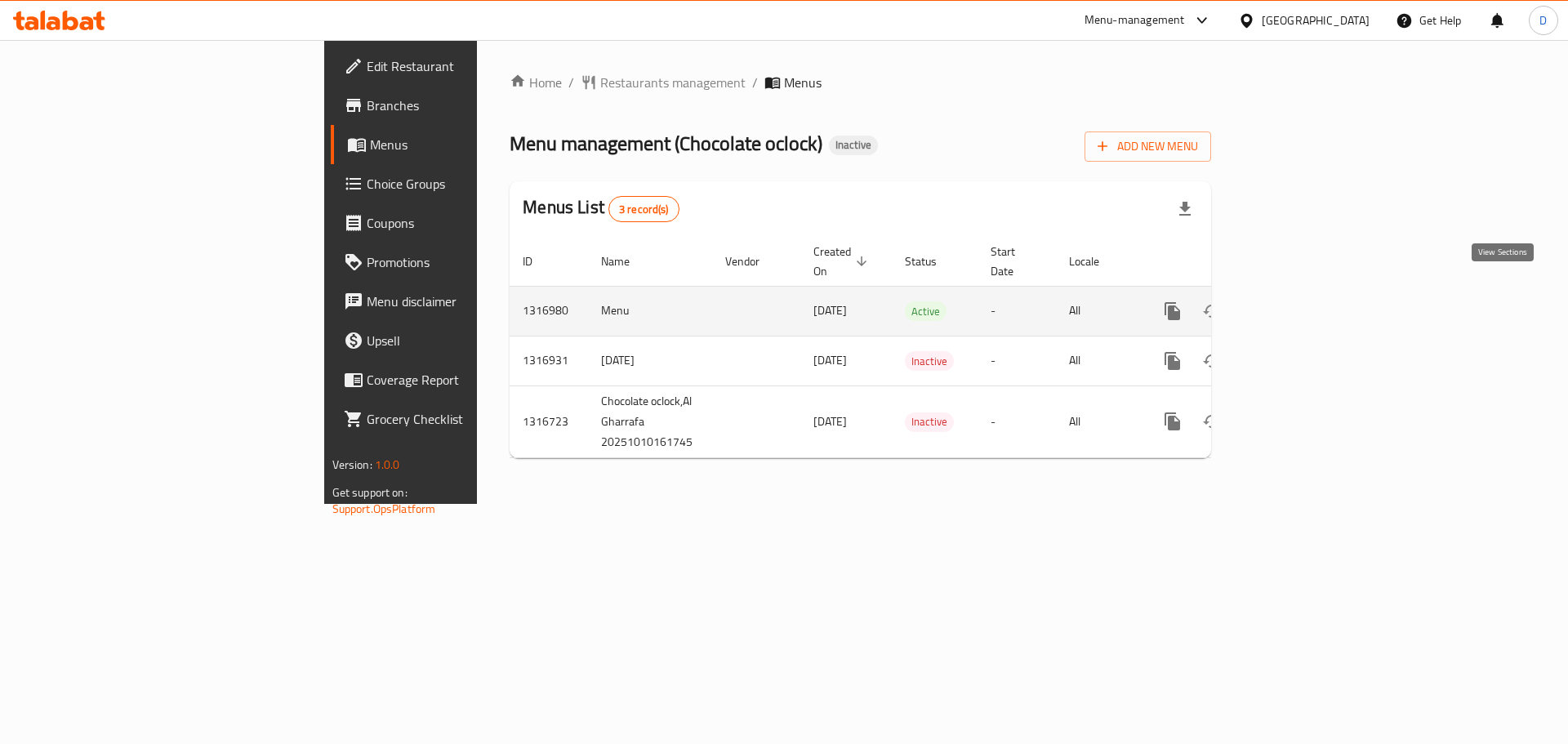
click at [1300, 302] on icon "enhanced table" at bounding box center [1291, 311] width 20 height 20
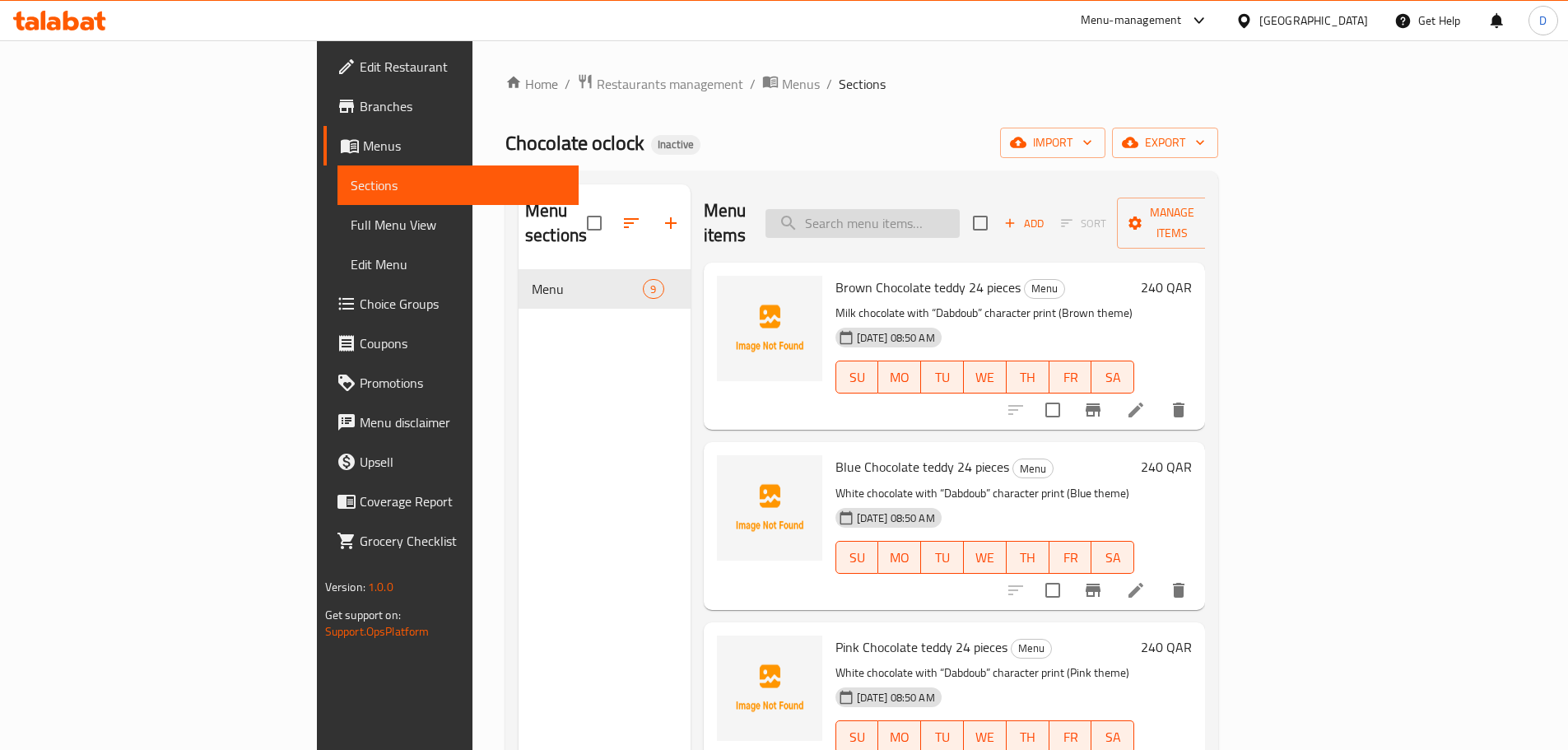
click at [960, 211] on input "search" at bounding box center [863, 223] width 194 height 29
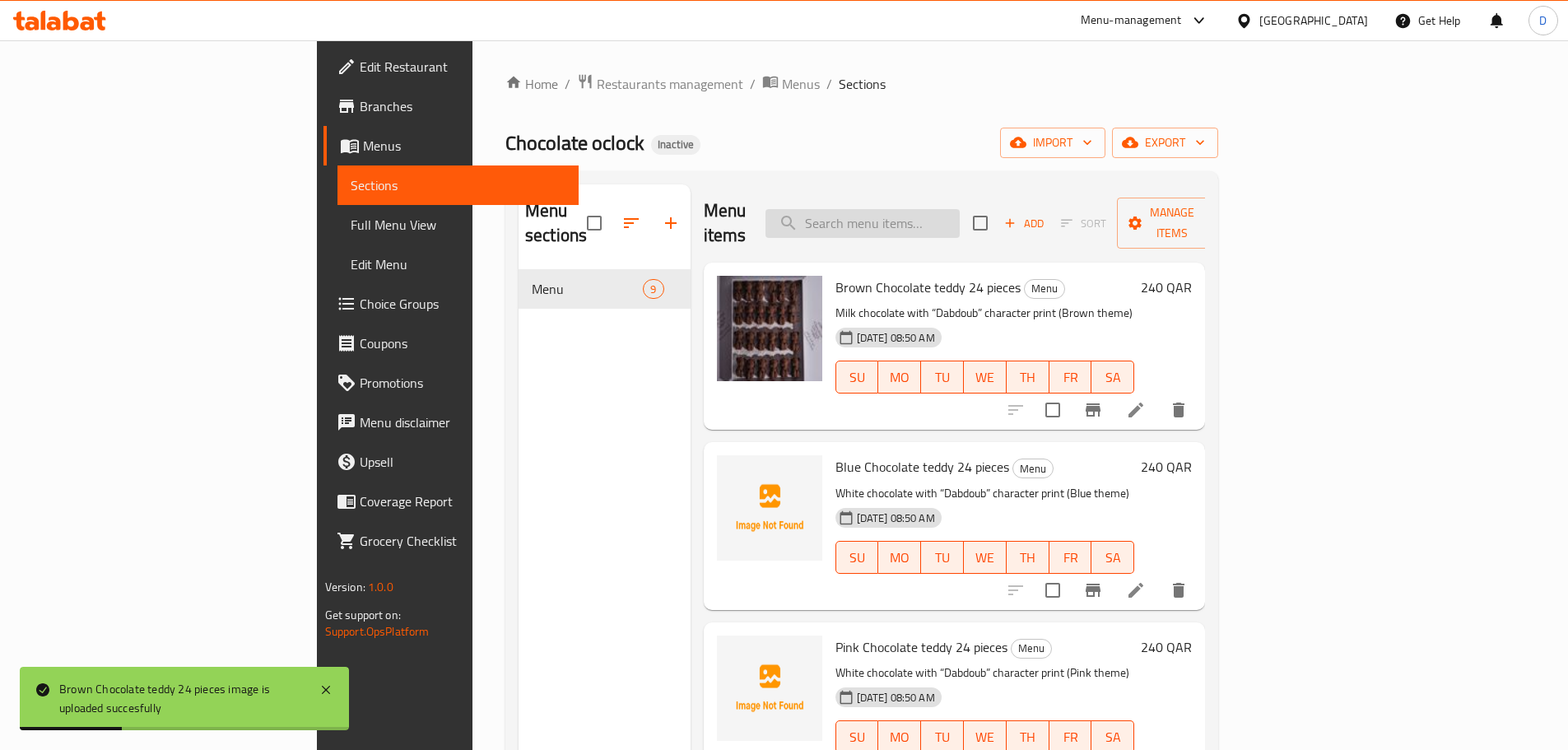
click at [960, 215] on input "search" at bounding box center [863, 223] width 194 height 29
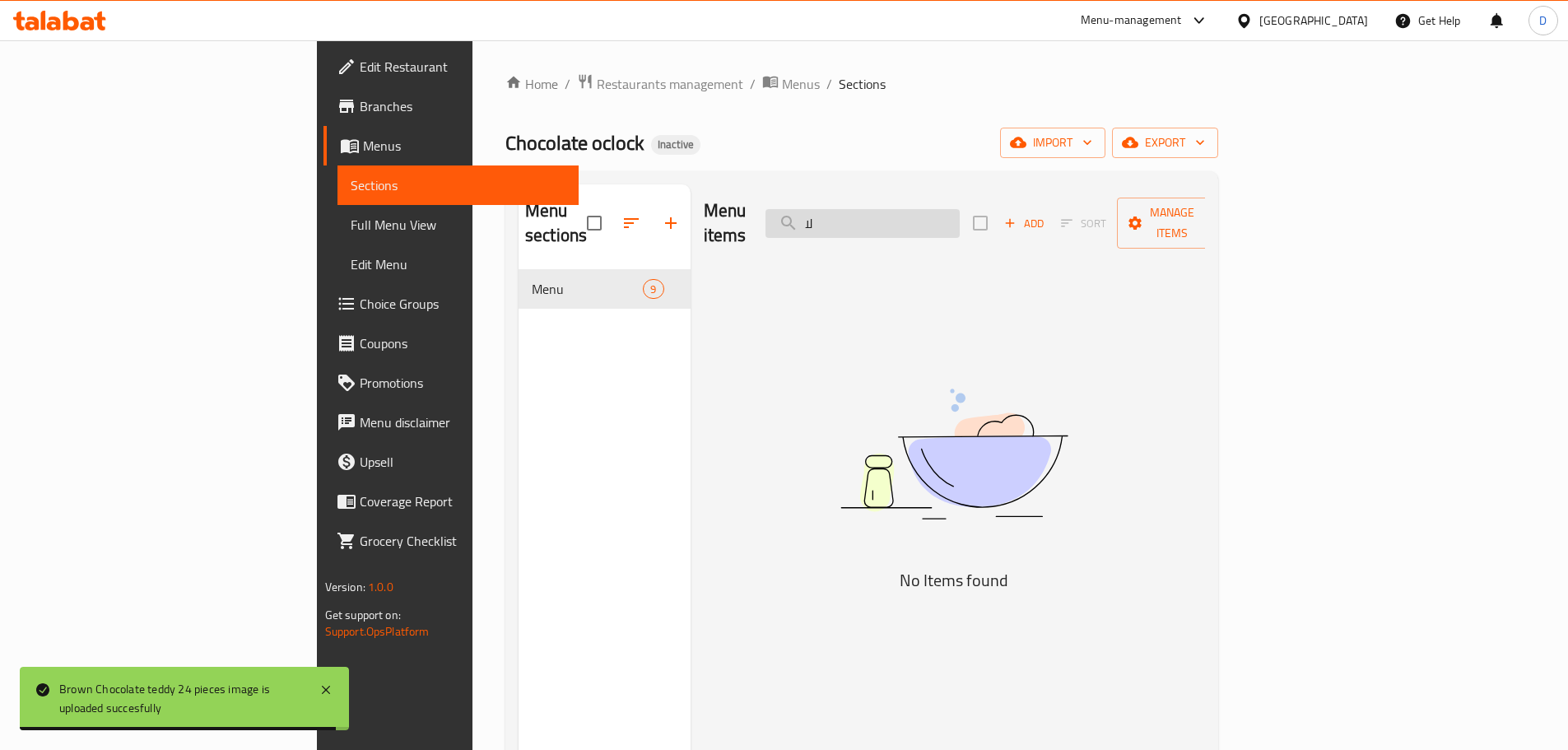
type input "ل"
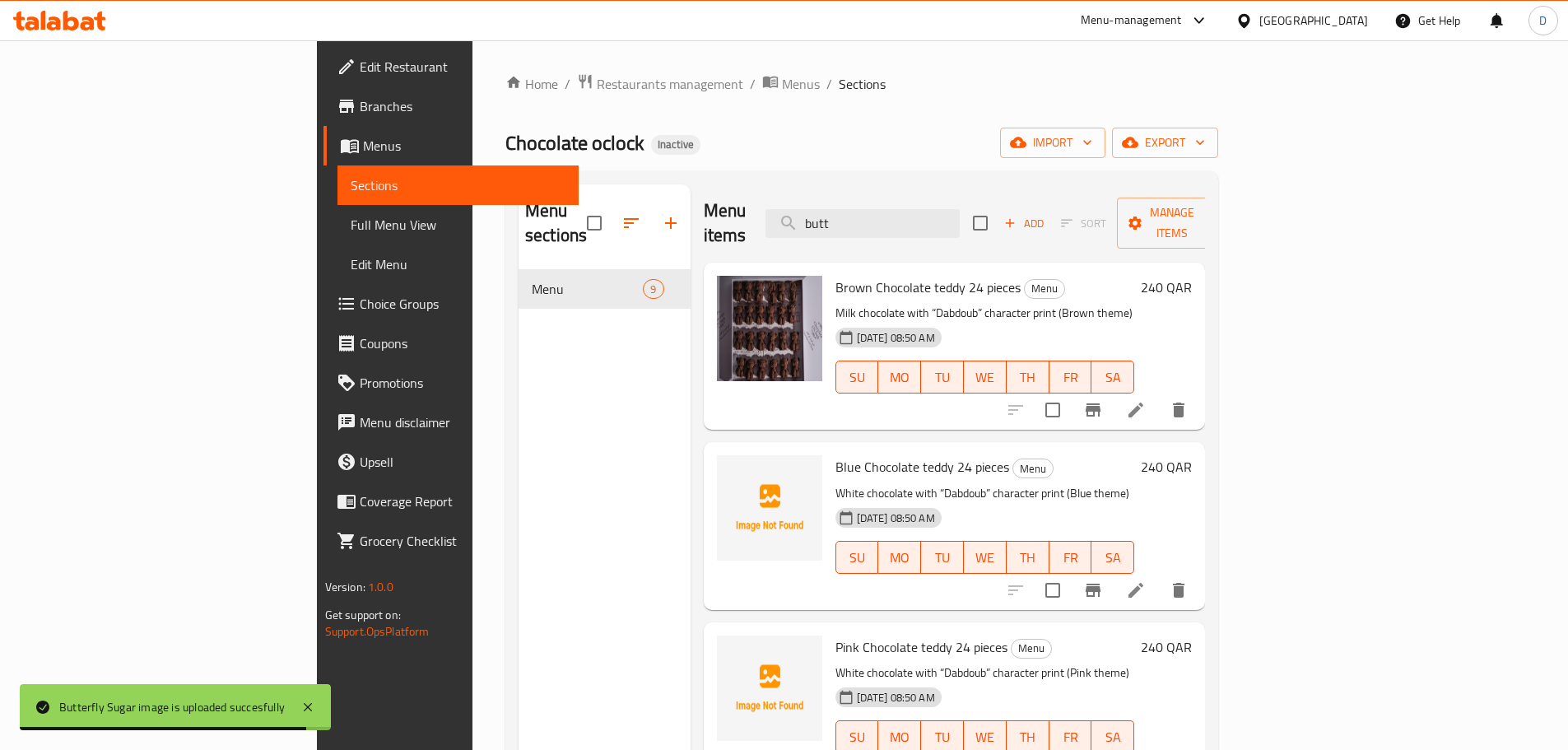
drag, startPoint x: 932, startPoint y: 206, endPoint x: 852, endPoint y: 213, distance: 80.3
click at [852, 213] on div "Menu items butt Add Sort Manage items" at bounding box center [955, 223] width 502 height 78
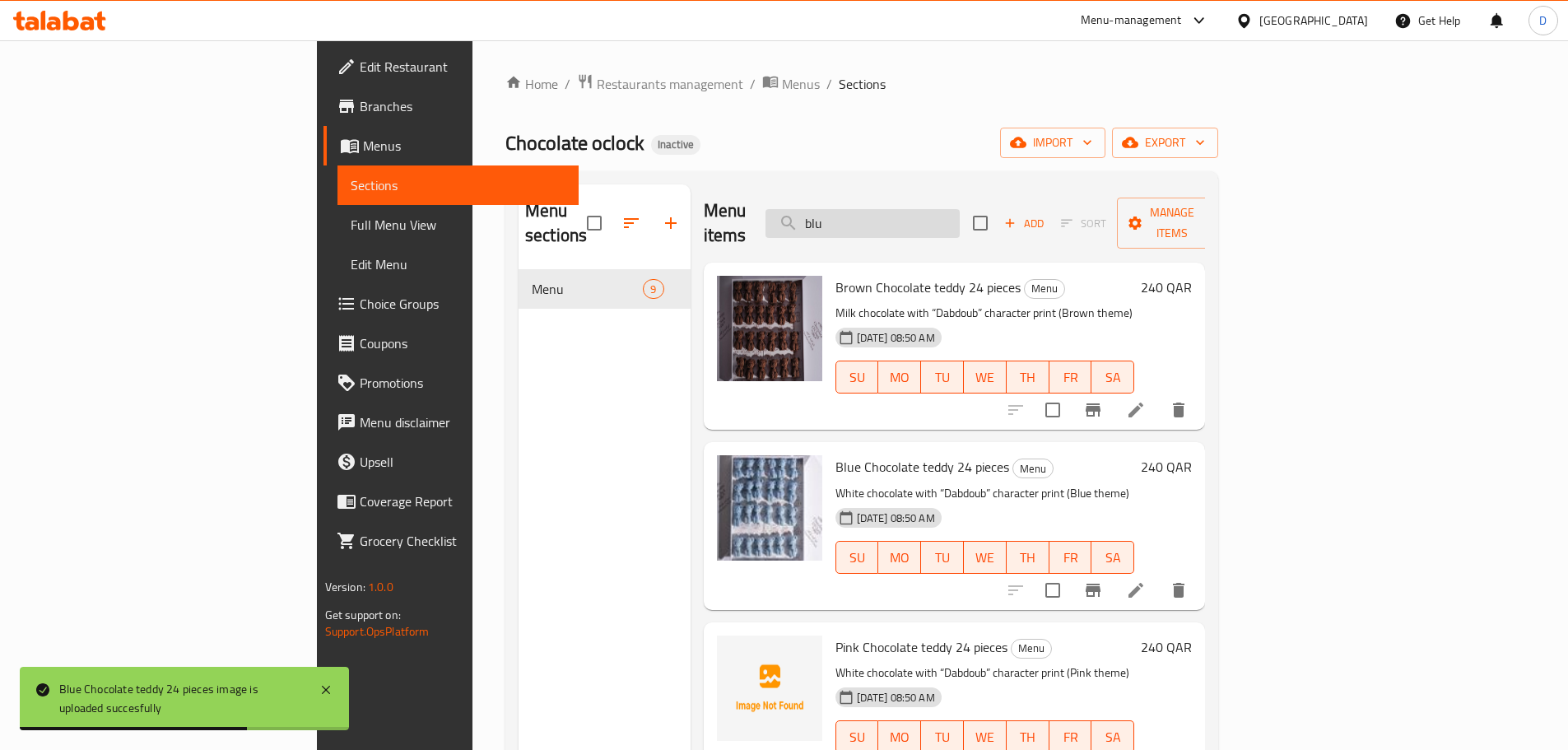
click at [887, 223] on input "blu" at bounding box center [863, 223] width 194 height 29
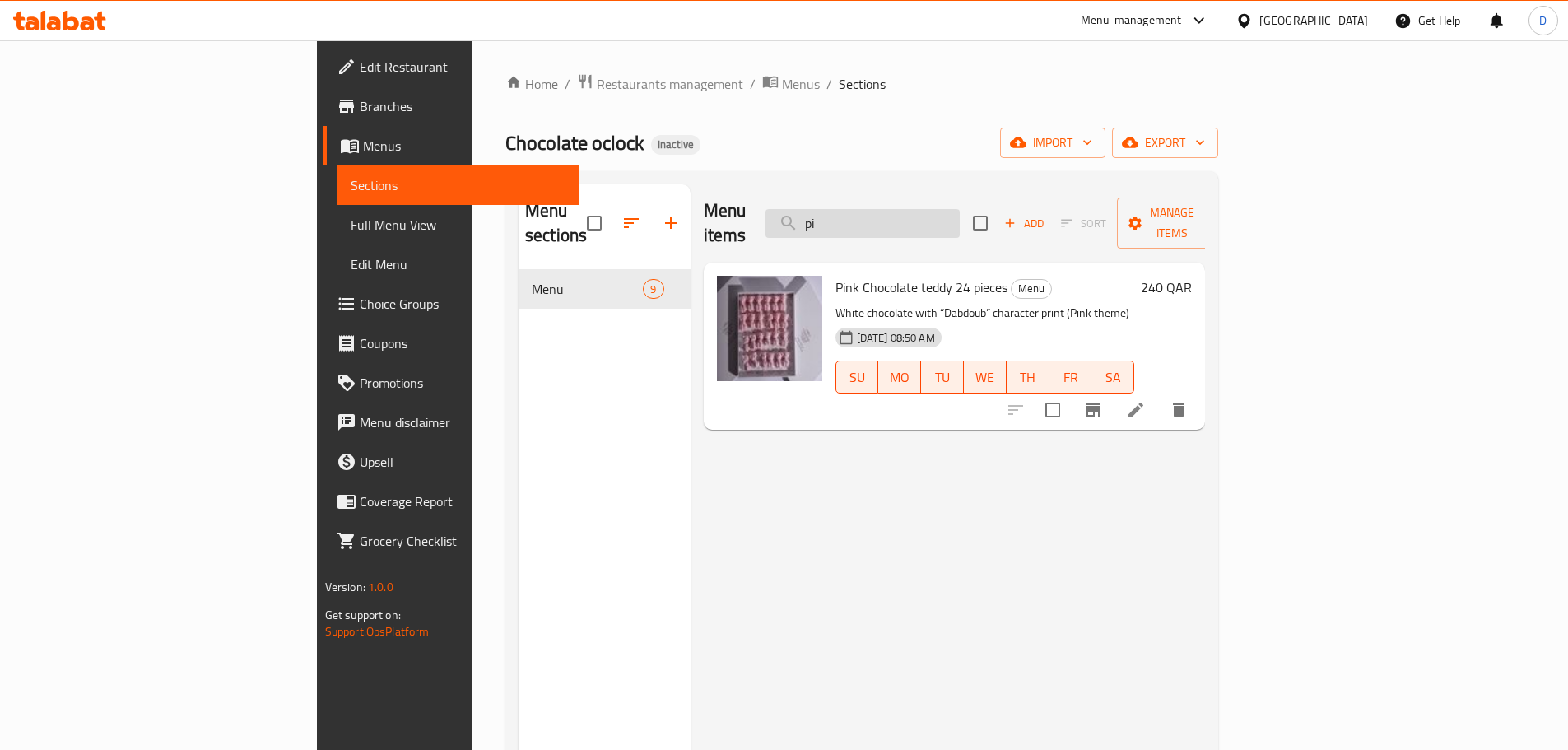
type input "p"
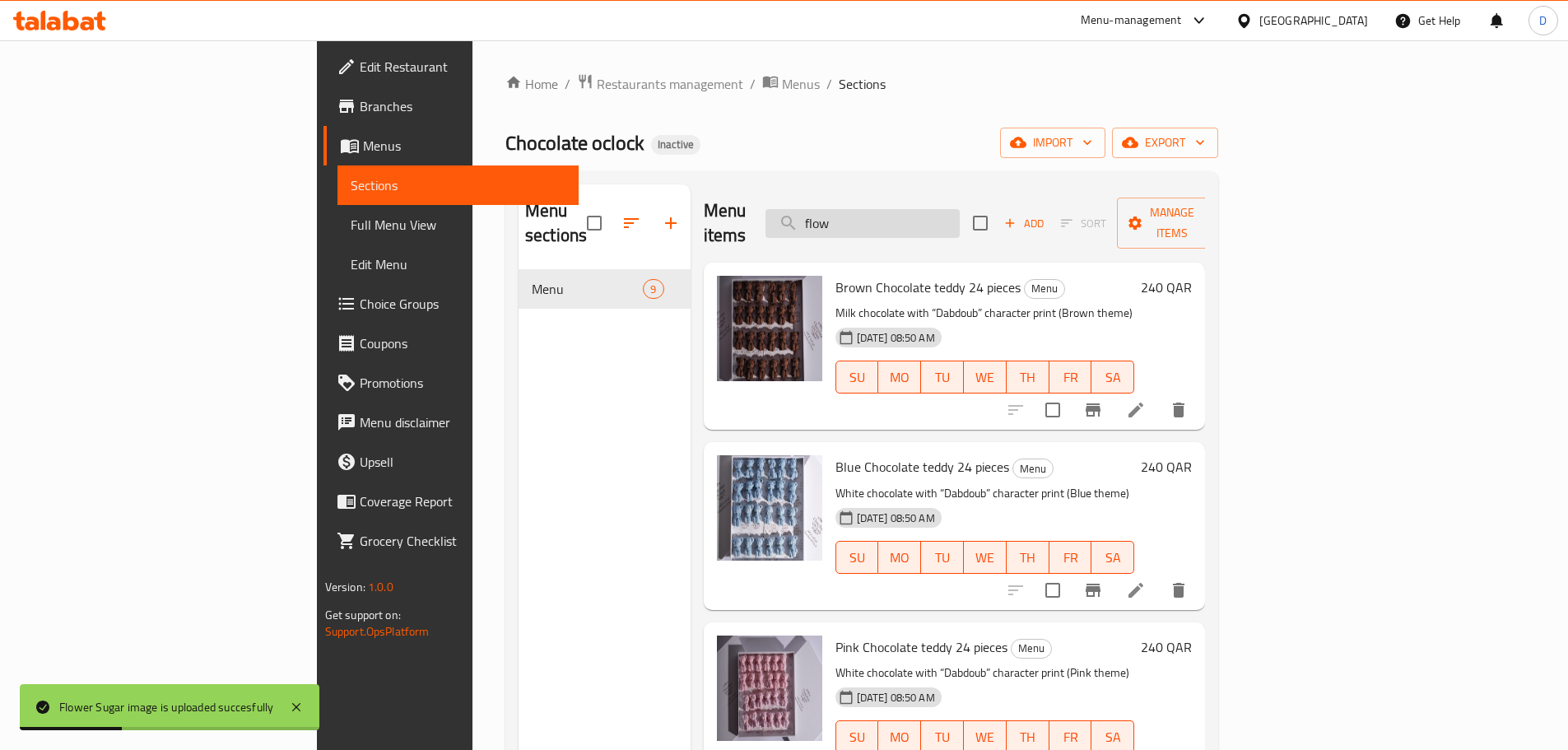
drag, startPoint x: 984, startPoint y: 196, endPoint x: 914, endPoint y: 199, distance: 70.1
click at [914, 209] on input "flow" at bounding box center [863, 223] width 194 height 29
type input "h"
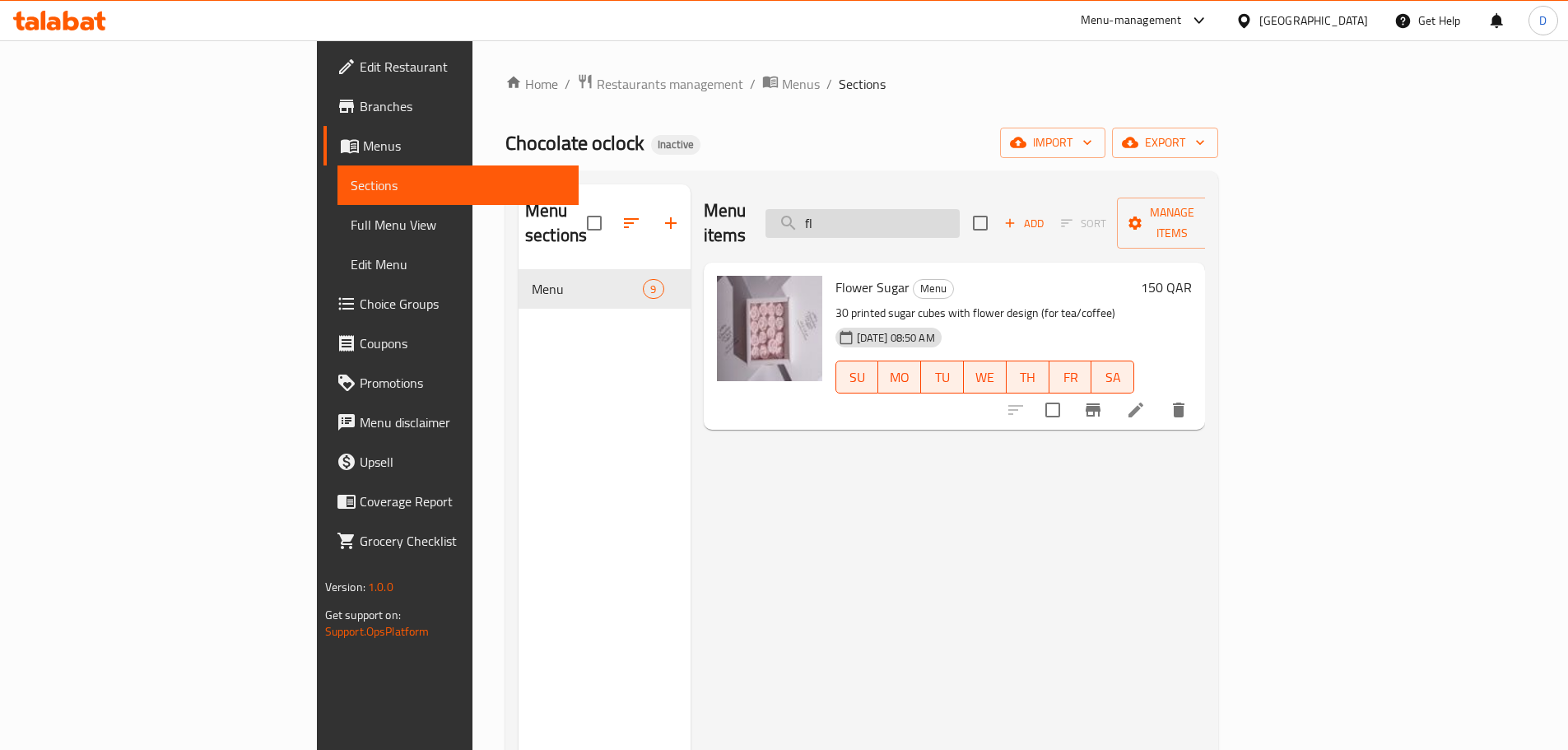
type input "f"
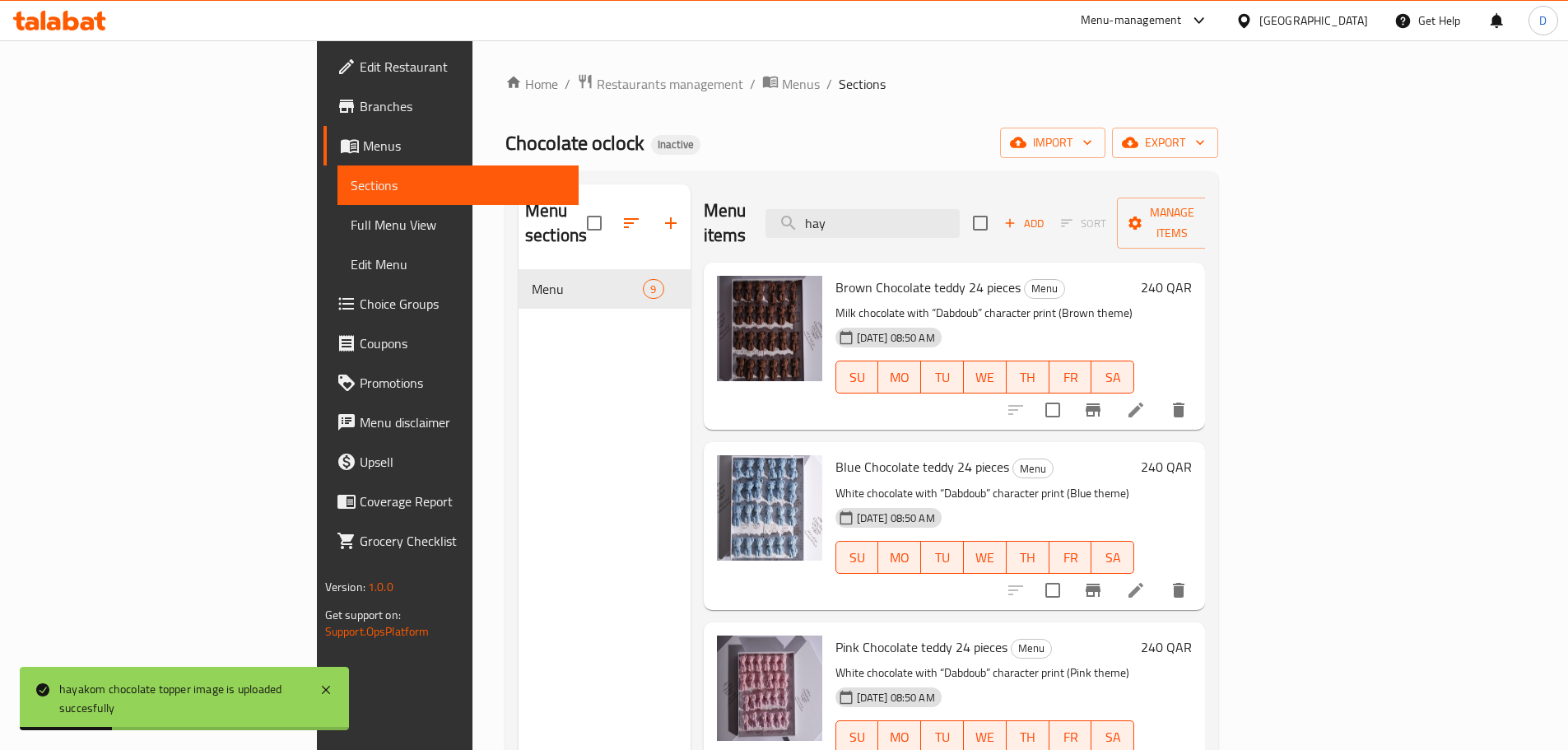
drag, startPoint x: 951, startPoint y: 216, endPoint x: 835, endPoint y: 231, distance: 117.0
click at [835, 231] on div "Menu items hay Add Sort Manage items" at bounding box center [955, 223] width 502 height 78
click at [960, 217] on input "hay" at bounding box center [863, 223] width 194 height 29
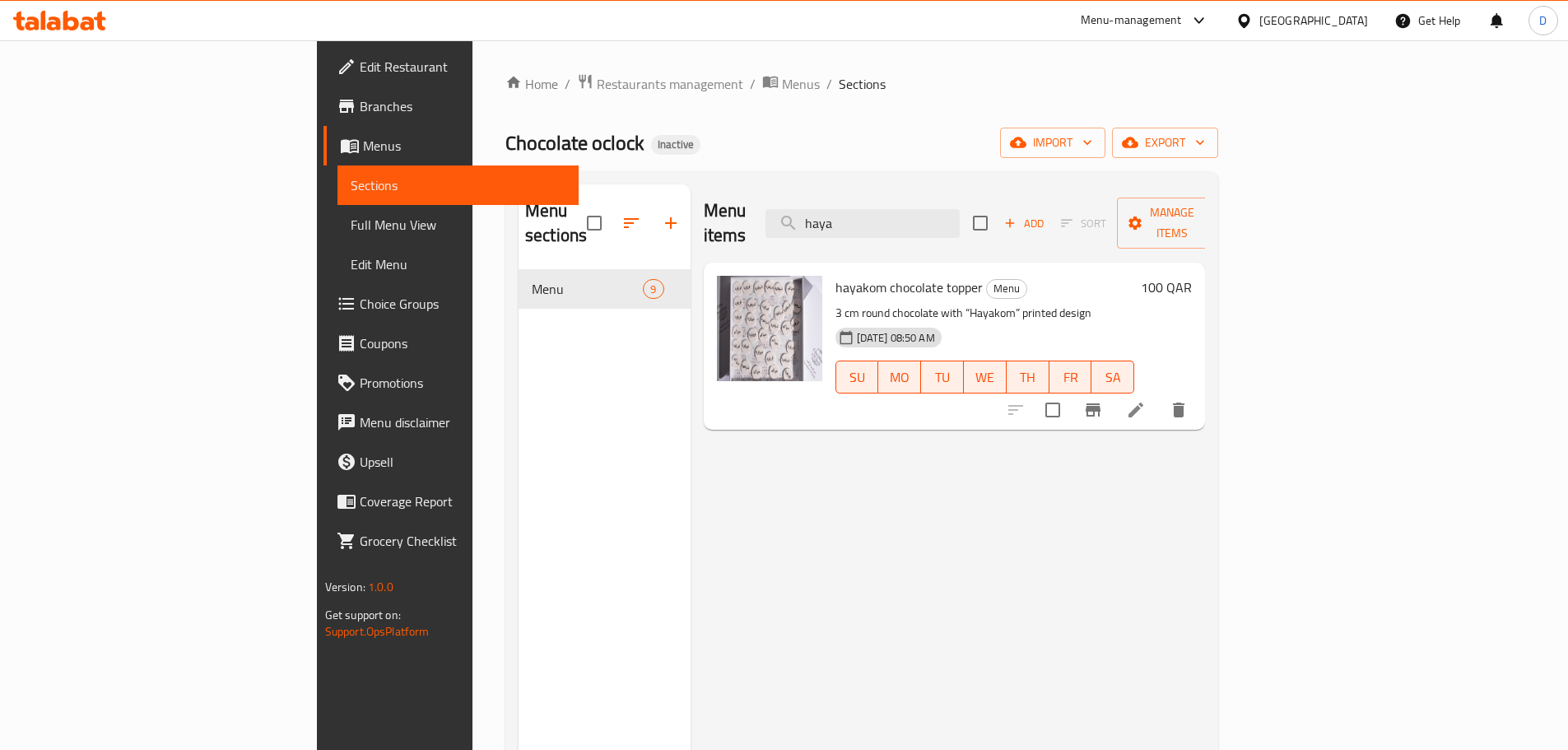
drag, startPoint x: 1012, startPoint y: 215, endPoint x: 857, endPoint y: 220, distance: 155.1
click at [857, 220] on div "Menu items haya Add Sort Manage items" at bounding box center [955, 223] width 502 height 78
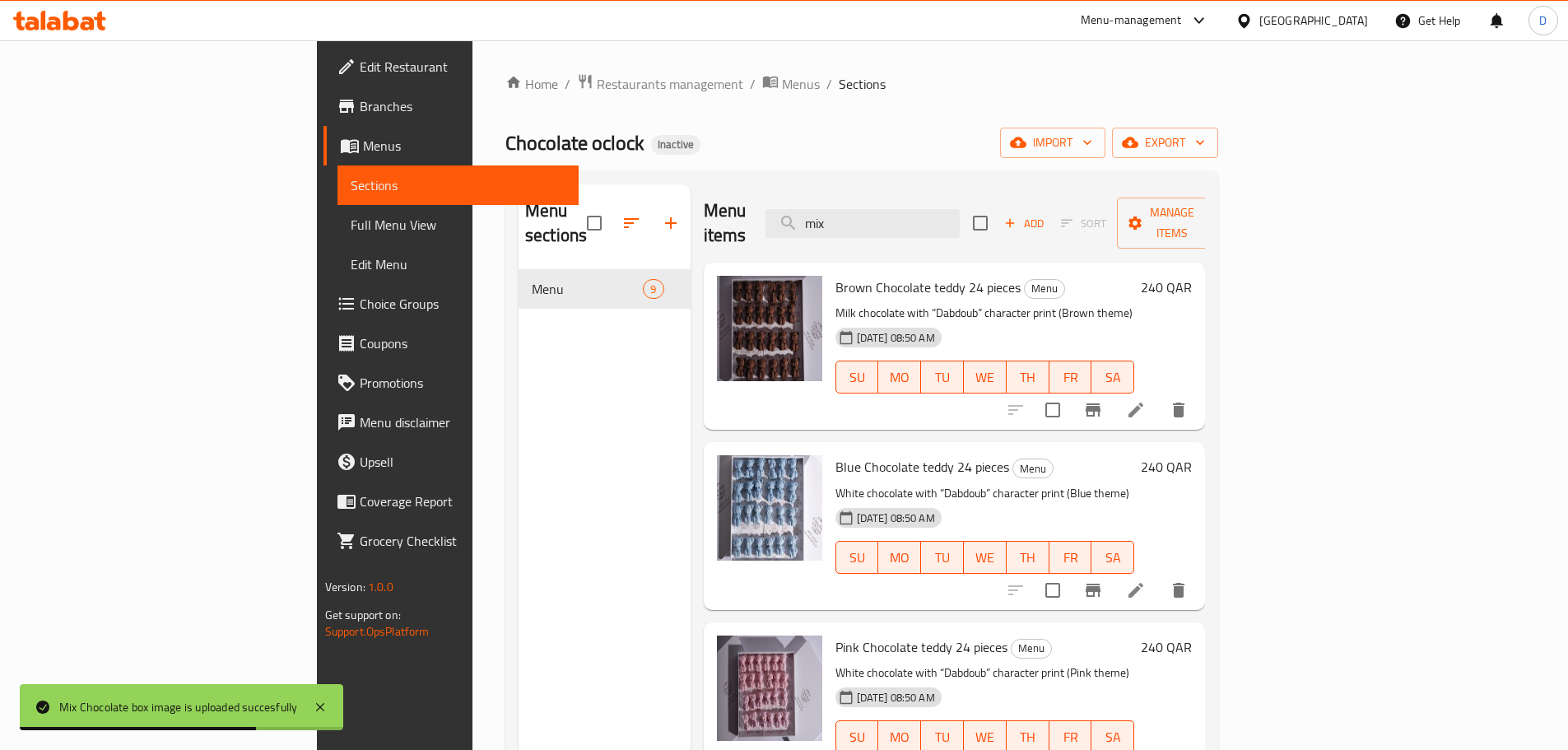
drag, startPoint x: 942, startPoint y: 218, endPoint x: 868, endPoint y: 218, distance: 74.0
click at [872, 218] on div "Menu items mix Add Sort Manage items" at bounding box center [955, 223] width 502 height 78
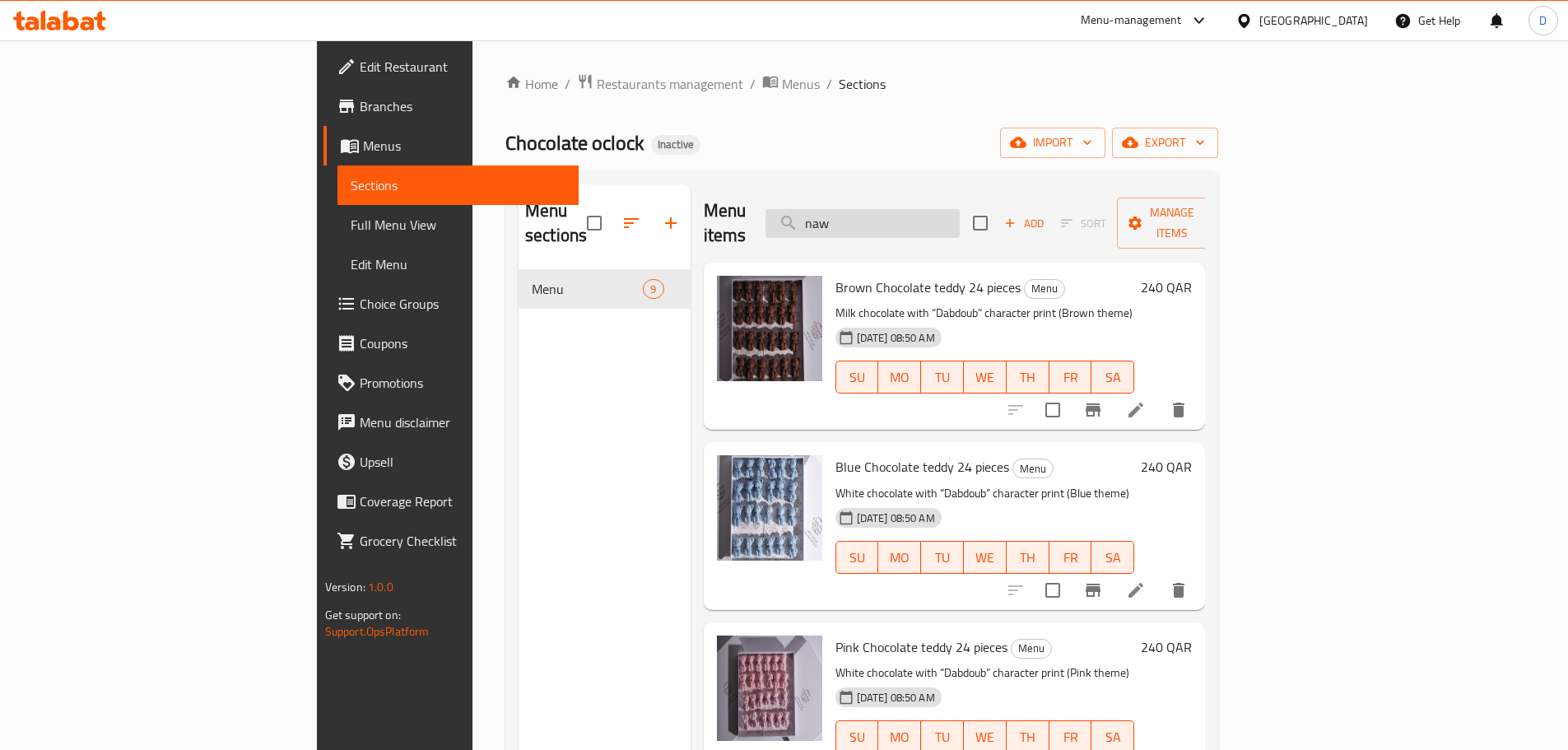
click at [960, 224] on input "naw" at bounding box center [863, 223] width 194 height 29
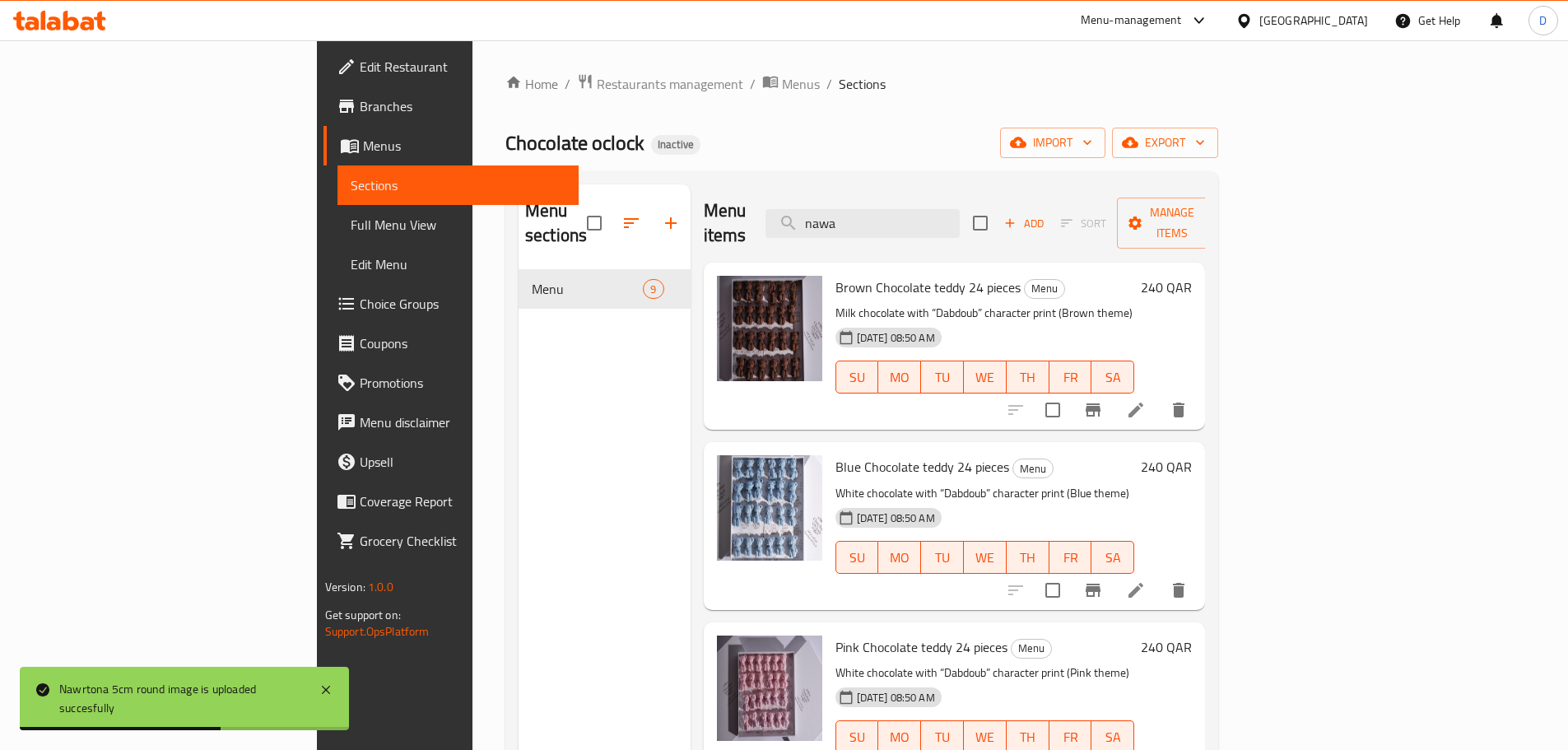
drag, startPoint x: 968, startPoint y: 206, endPoint x: 818, endPoint y: 217, distance: 150.4
click at [818, 217] on div "Menu items nawa Add Sort Manage items" at bounding box center [955, 223] width 502 height 78
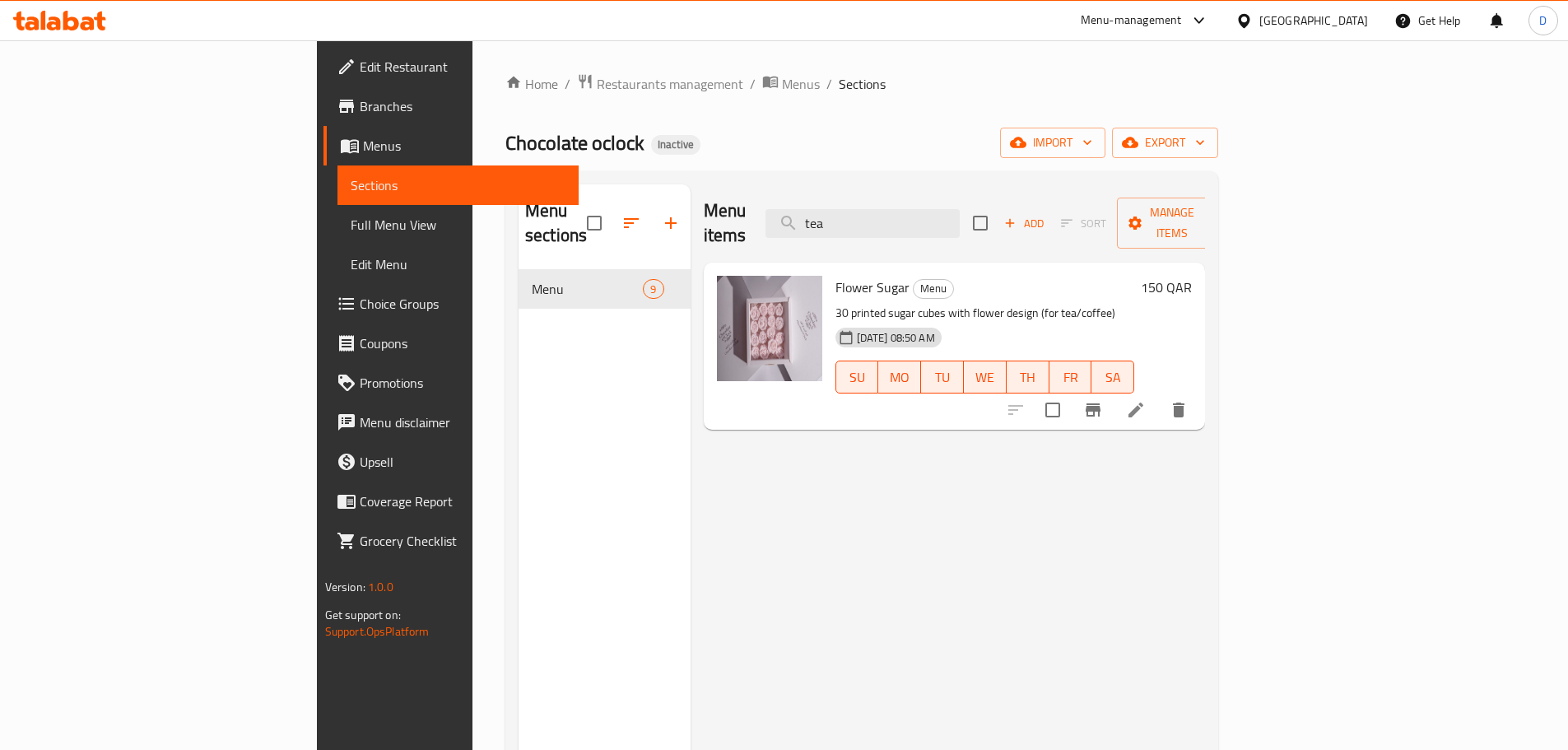
drag, startPoint x: 951, startPoint y: 212, endPoint x: 827, endPoint y: 212, distance: 124.0
click at [827, 212] on div "Menu items tea Add Sort Manage items" at bounding box center [955, 223] width 502 height 78
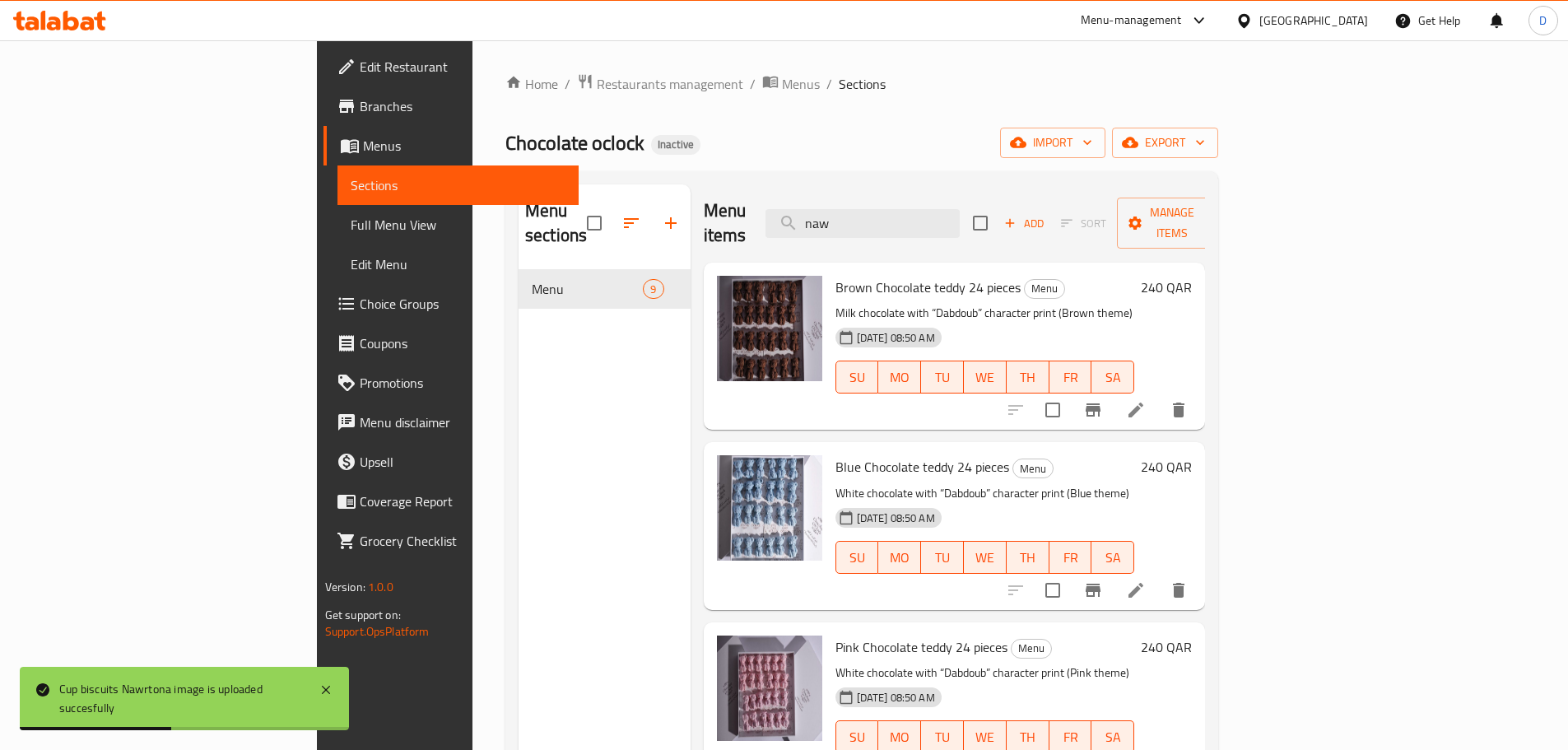
drag, startPoint x: 971, startPoint y: 218, endPoint x: 867, endPoint y: 229, distance: 104.6
click at [867, 229] on div "Menu items naw Add Sort Manage items" at bounding box center [955, 223] width 502 height 78
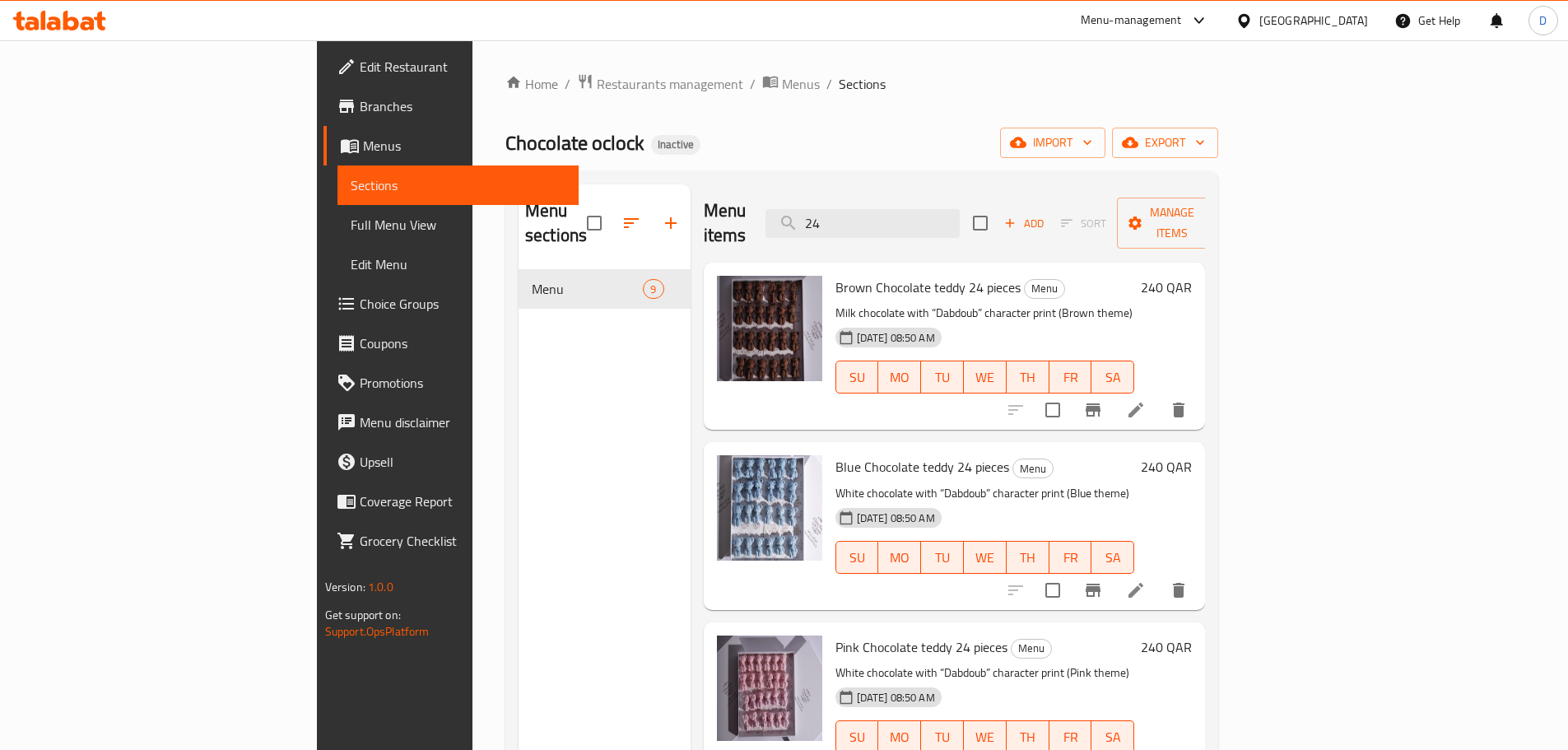
drag, startPoint x: 958, startPoint y: 219, endPoint x: 814, endPoint y: 219, distance: 144.0
click at [814, 219] on div "Menu items 24 Add Sort Manage items" at bounding box center [955, 223] width 502 height 78
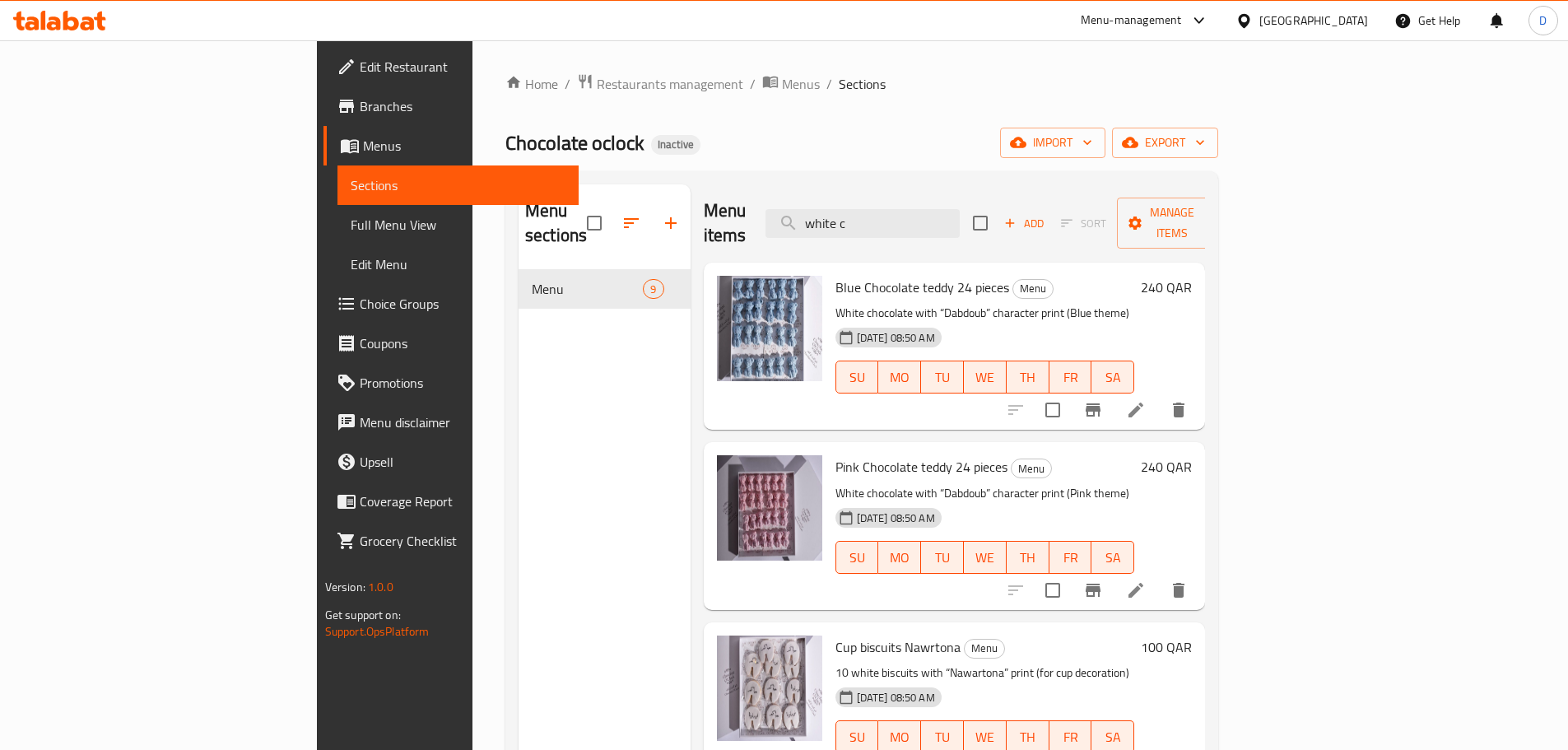
type input "white ch"
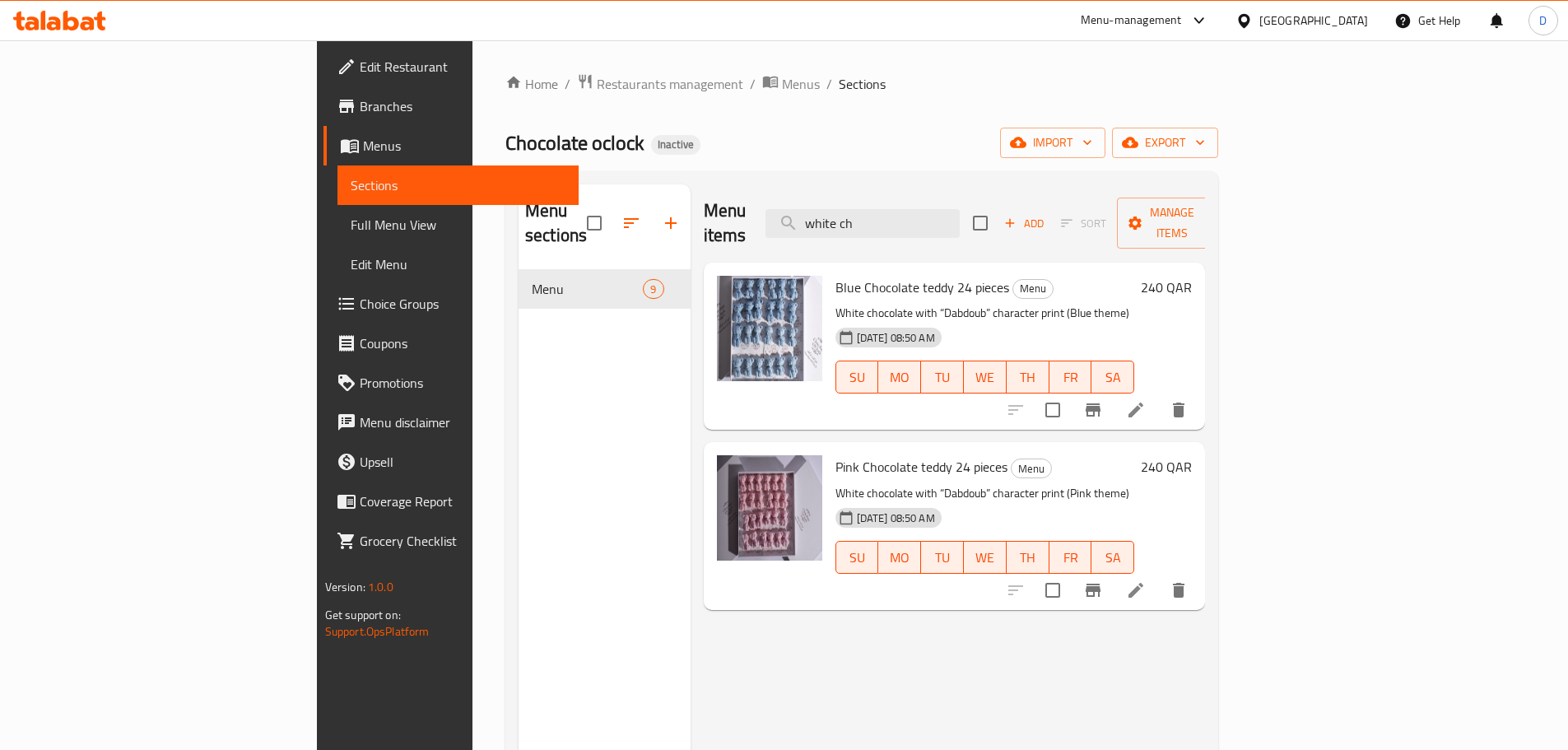
drag, startPoint x: 881, startPoint y: 203, endPoint x: 863, endPoint y: 203, distance: 18.0
click at [863, 203] on div "Menu items white ch Add Sort Manage items" at bounding box center [955, 223] width 502 height 78
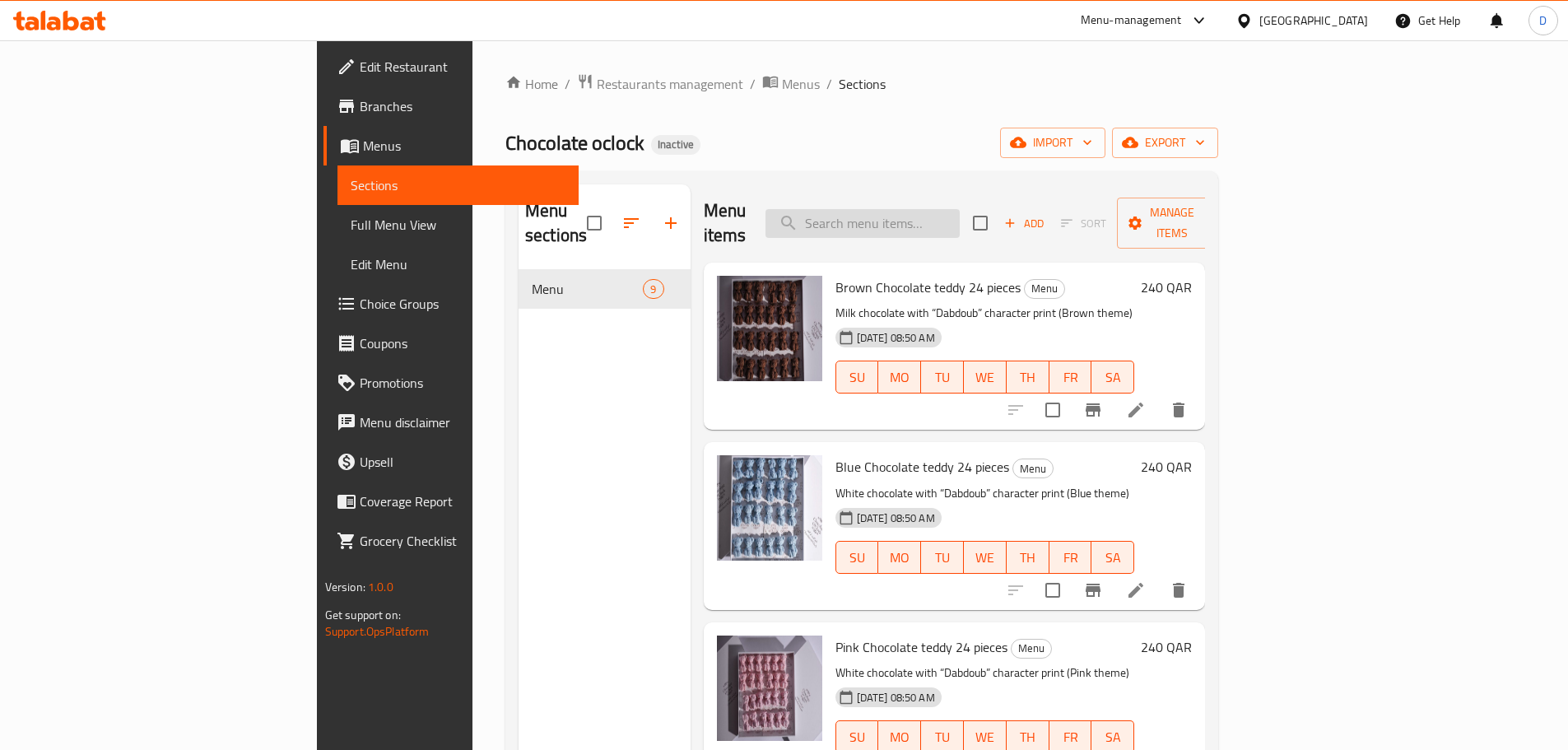
click at [960, 209] on input "search" at bounding box center [863, 223] width 194 height 29
type input "but"
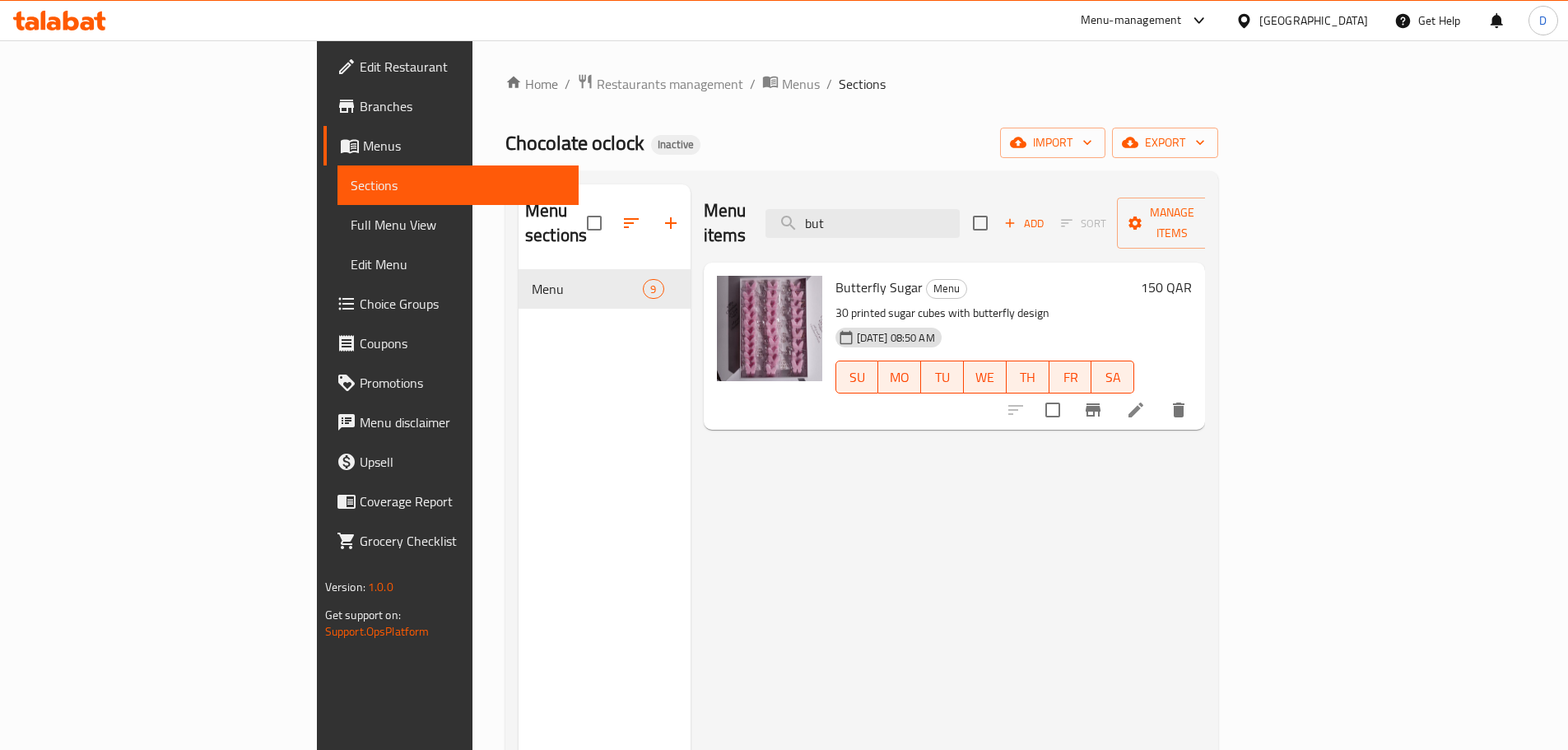
drag, startPoint x: 974, startPoint y: 208, endPoint x: 815, endPoint y: 211, distance: 159.0
click at [815, 211] on div "Menu items but Add Sort Manage items" at bounding box center [955, 223] width 502 height 78
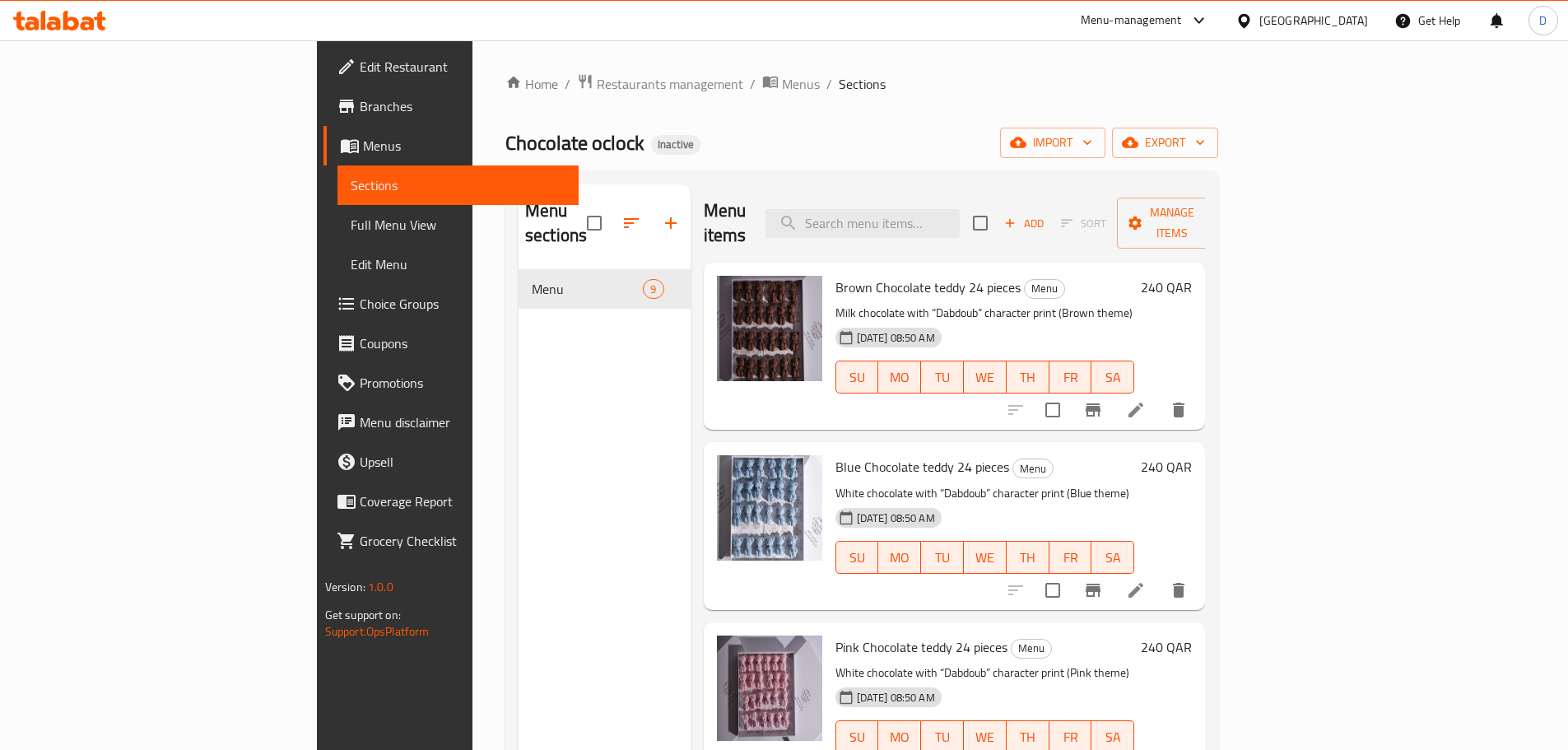
click at [351, 223] on span "Full Menu View" at bounding box center [458, 225] width 215 height 20
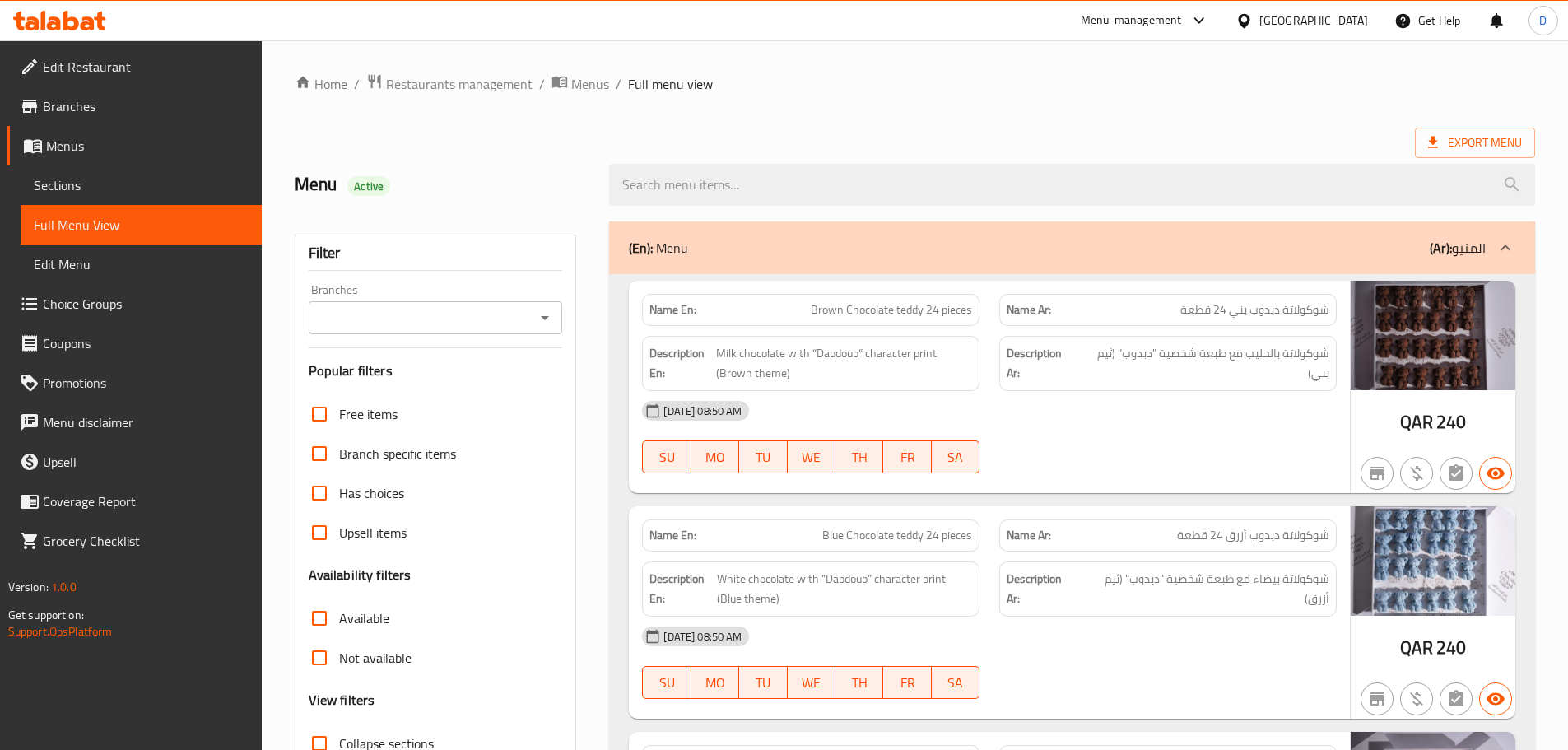
scroll to position [247, 0]
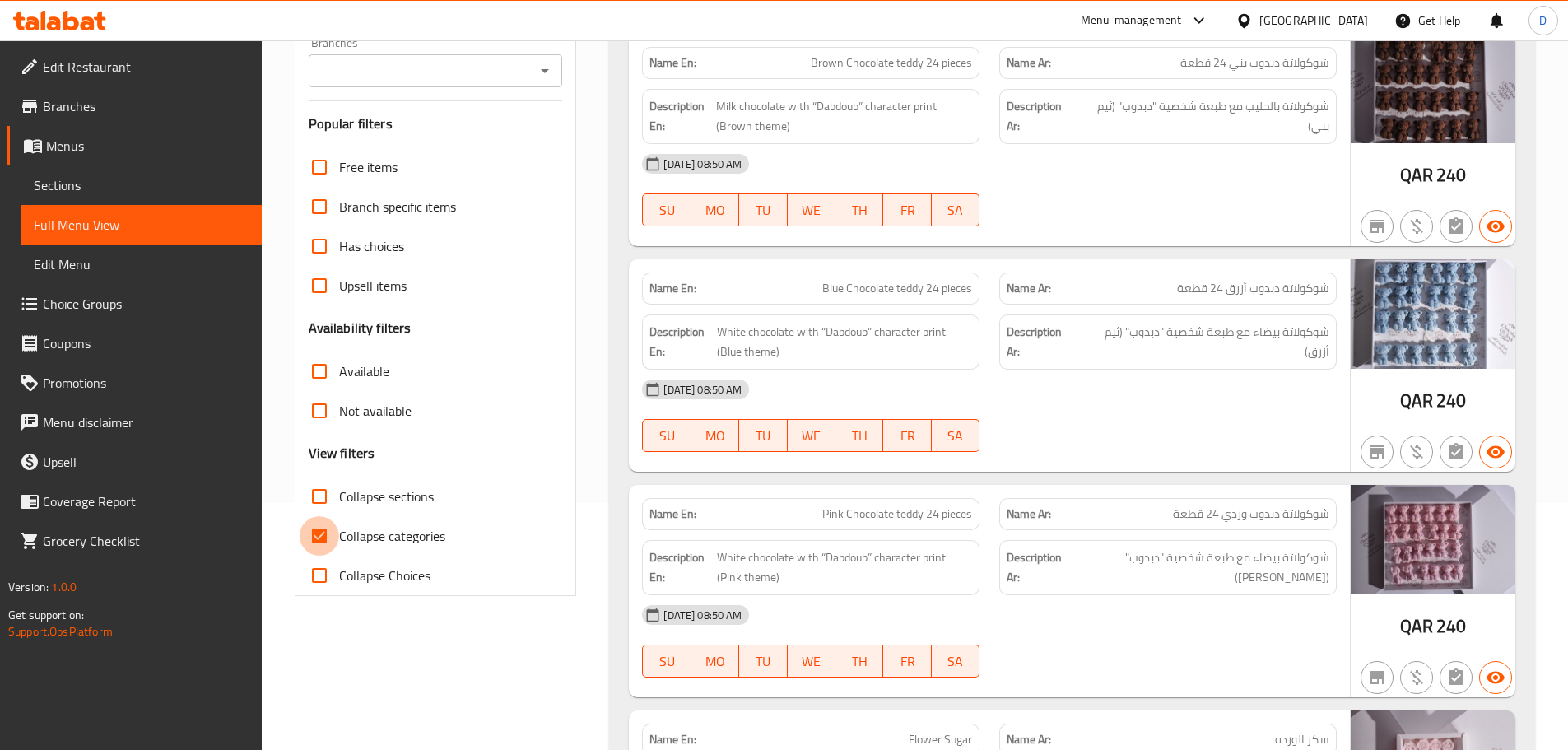
click at [312, 534] on input "Collapse categories" at bounding box center [320, 536] width 40 height 40
checkbox input "false"
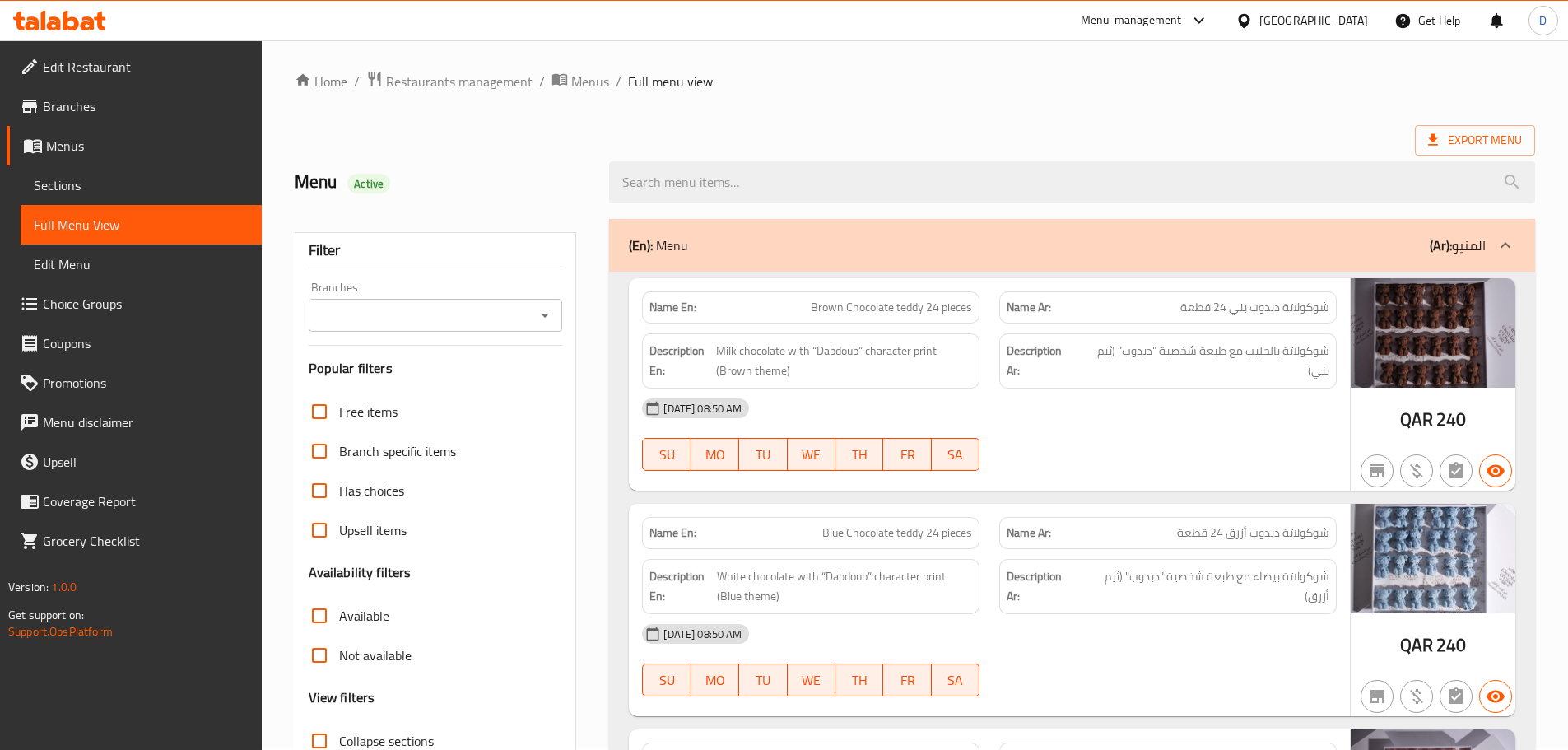
scroll to position [0, 0]
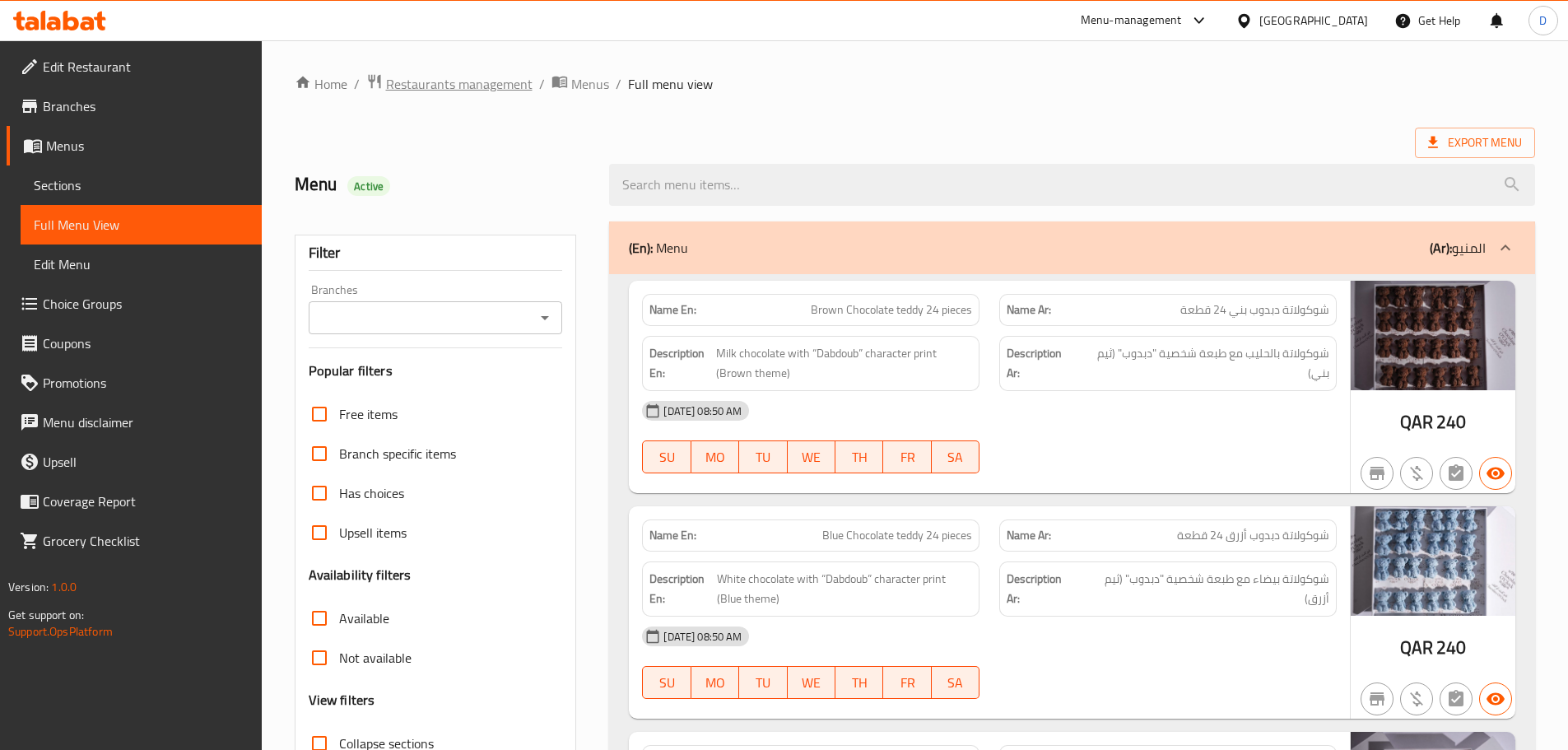
click at [486, 91] on span "Restaurants management" at bounding box center [460, 84] width 146 height 20
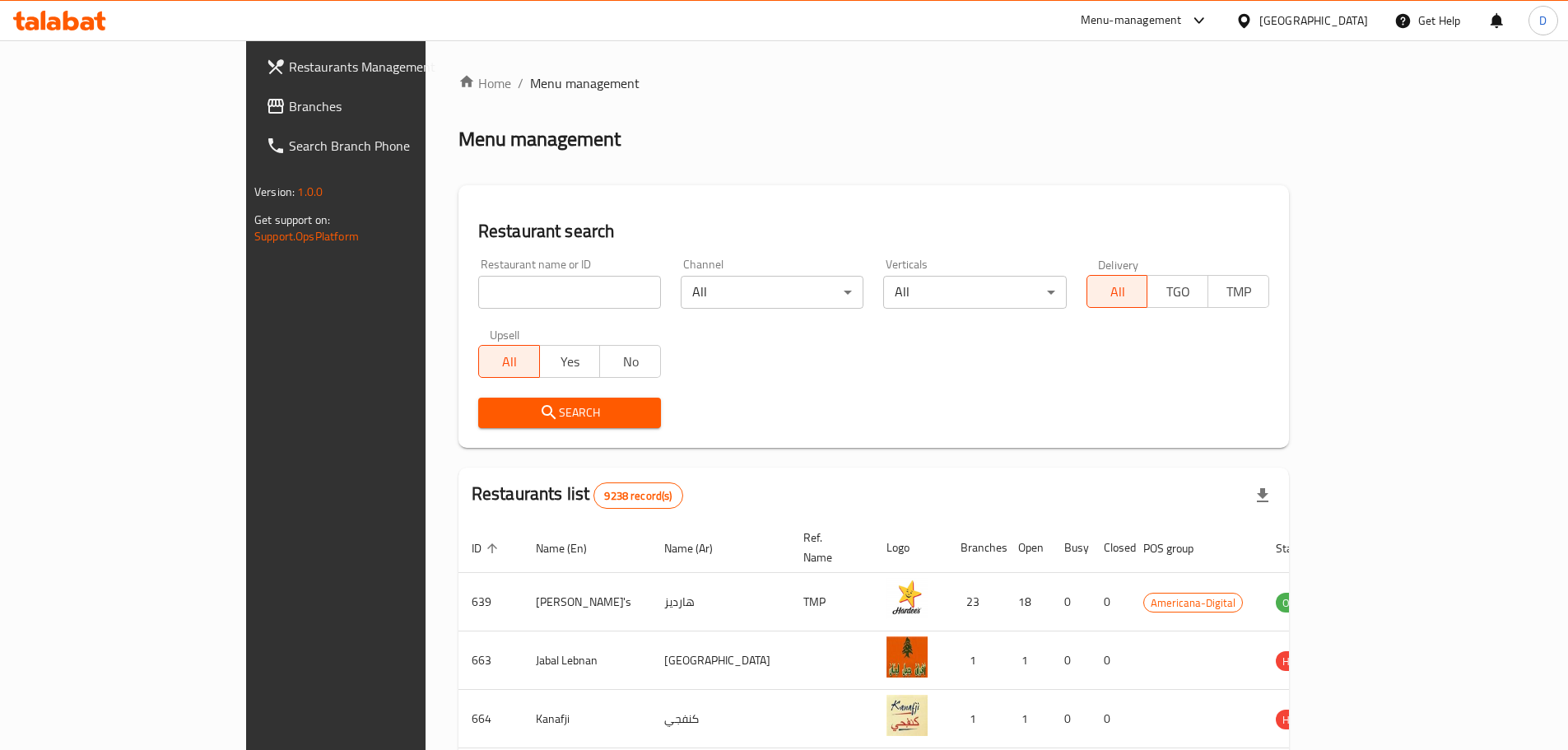
click at [289, 105] on span "Branches" at bounding box center [392, 106] width 206 height 20
